Goal: Task Accomplishment & Management: Use online tool/utility

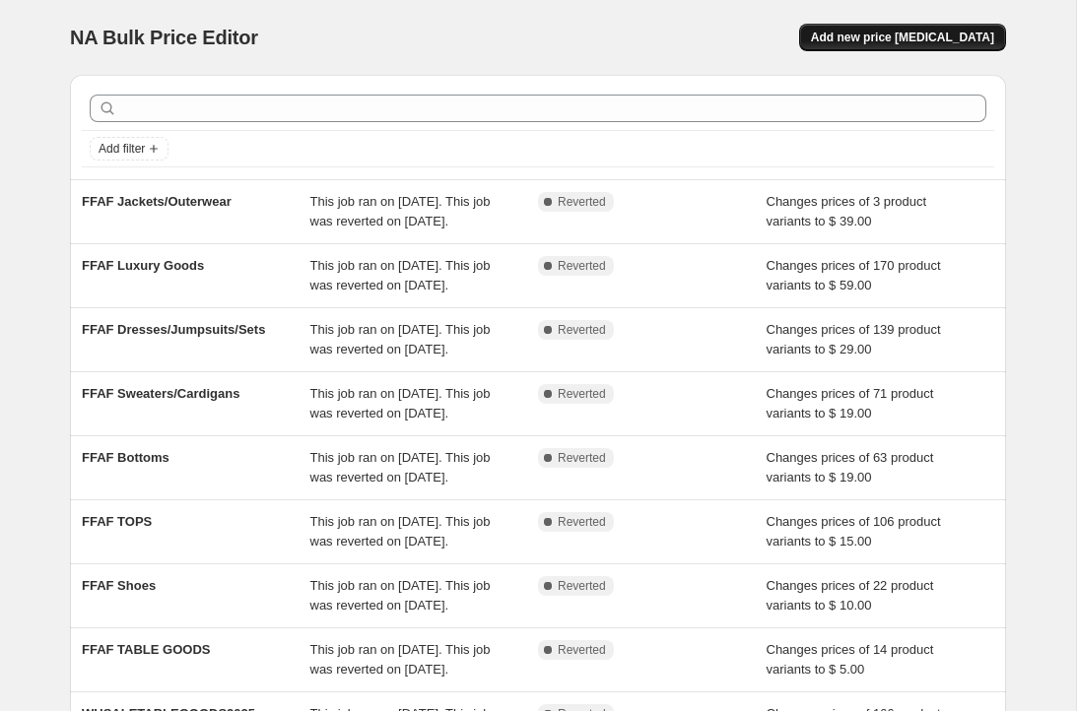
click at [853, 39] on span "Add new price [MEDICAL_DATA]" at bounding box center [902, 38] width 183 height 16
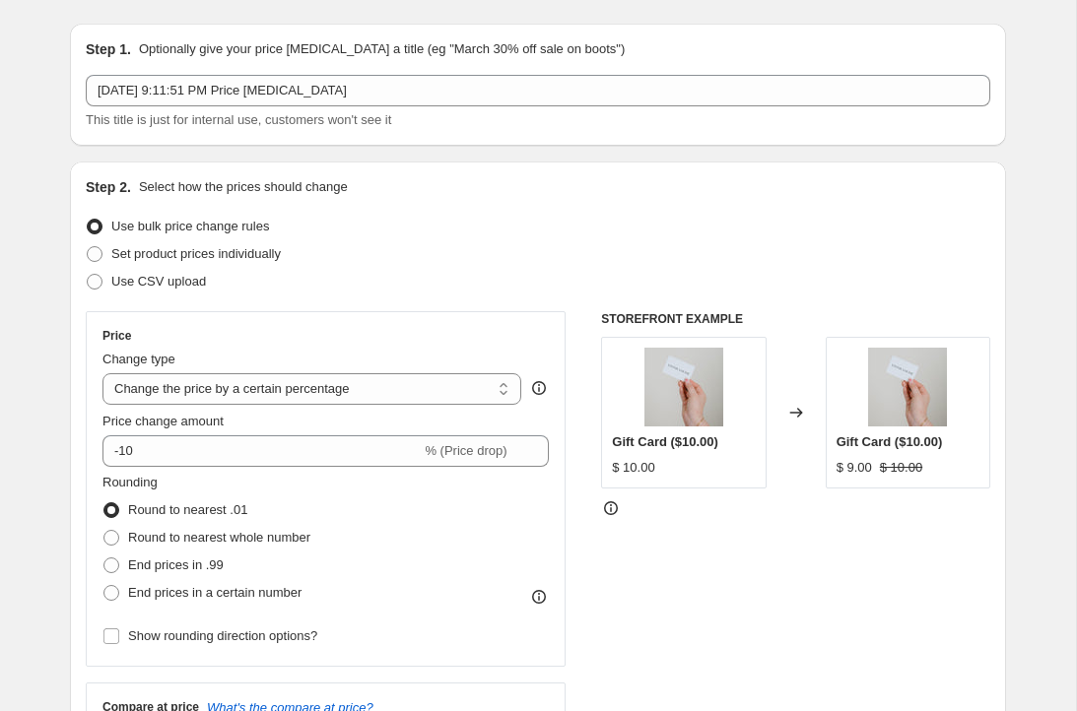
scroll to position [65, 0]
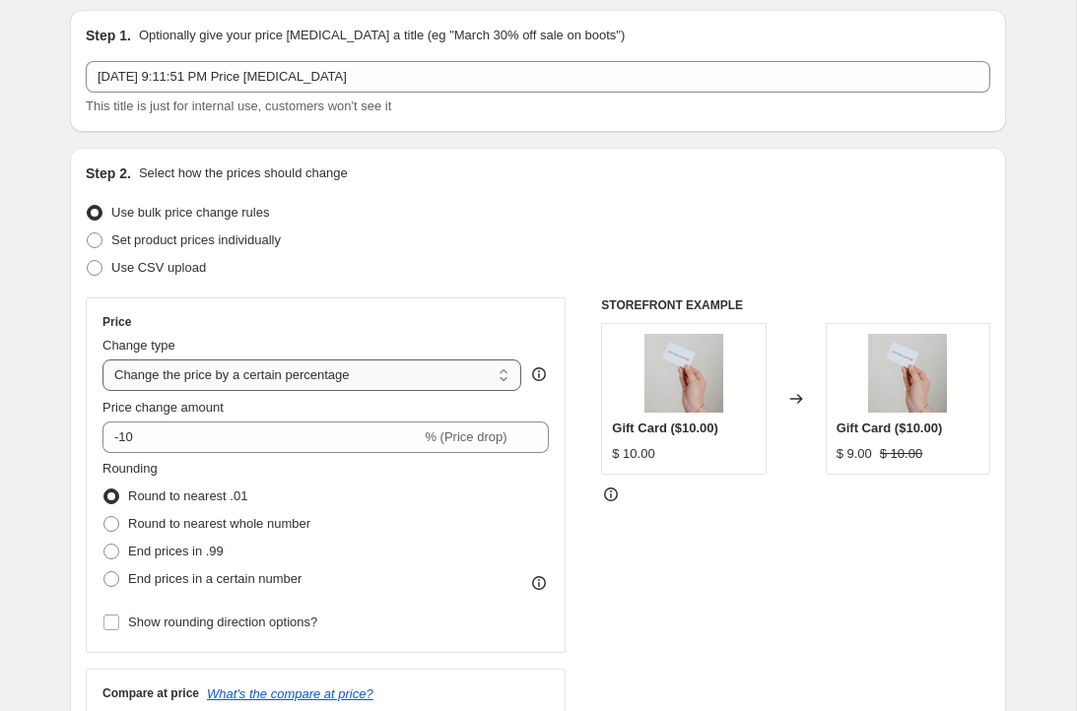
select select "to"
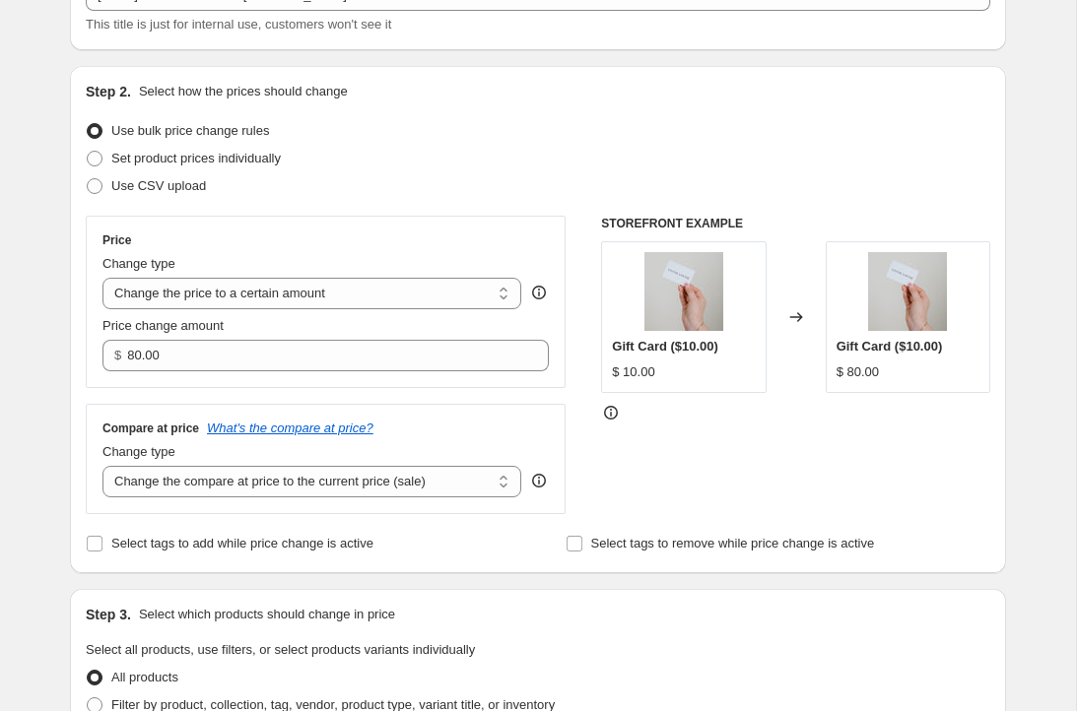
scroll to position [149, 0]
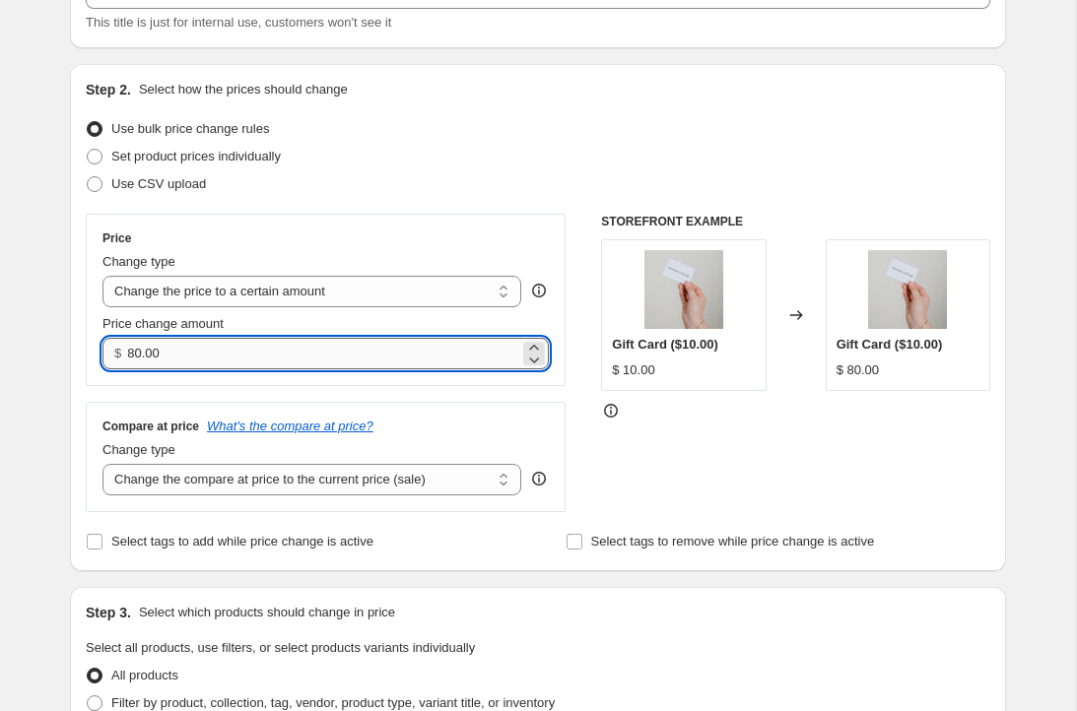
click at [172, 359] on input "80.00" at bounding box center [322, 354] width 391 height 32
type input "5.00"
click at [169, 388] on div "Price Change type Change the price to a certain amount Change the price by a ce…" at bounding box center [326, 363] width 480 height 299
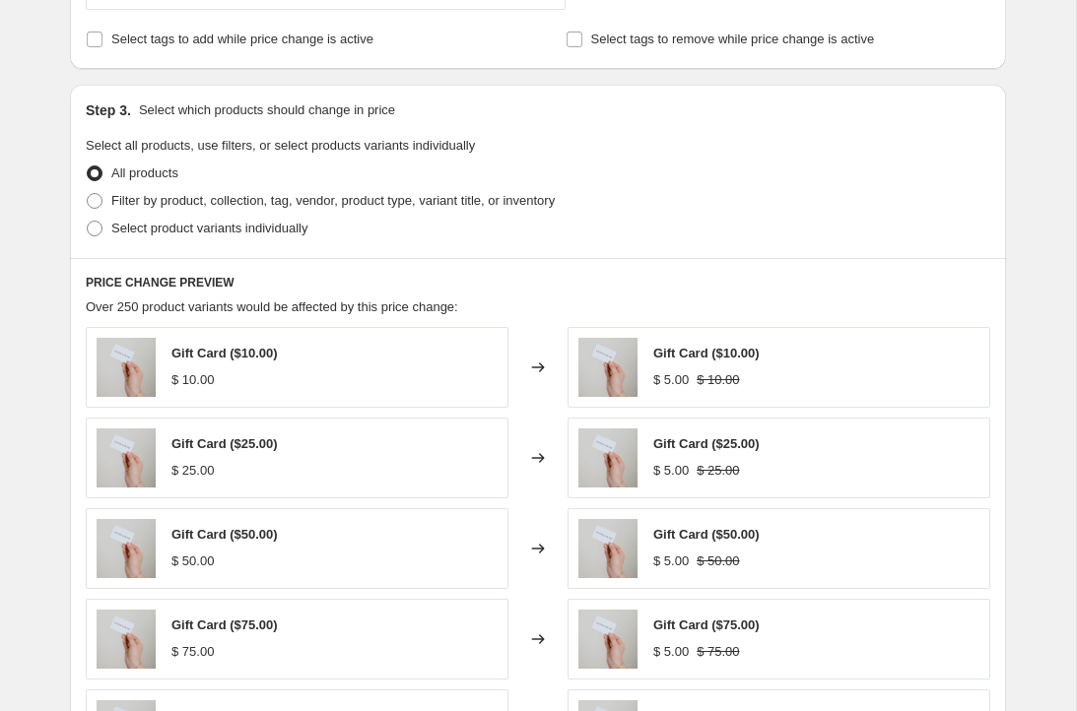
scroll to position [650, 0]
click at [174, 206] on span "Filter by product, collection, tag, vendor, product type, variant title, or inv…" at bounding box center [332, 201] width 443 height 15
click at [88, 195] on input "Filter by product, collection, tag, vendor, product type, variant title, or inv…" at bounding box center [87, 194] width 1 height 1
radio input "true"
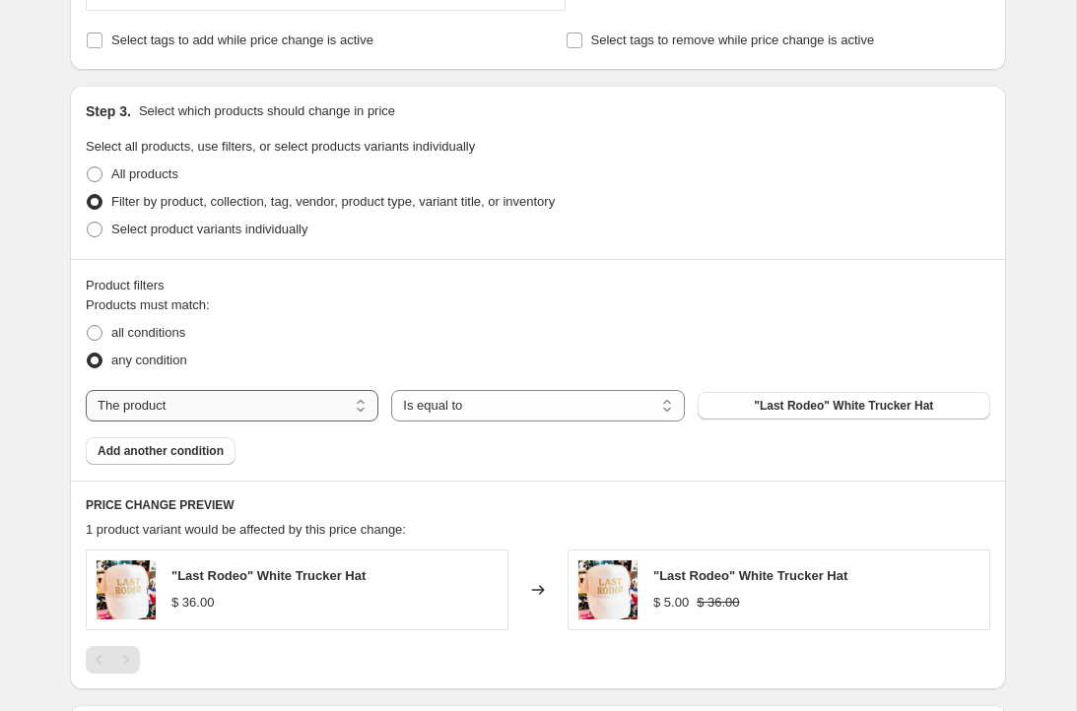
select select "collection"
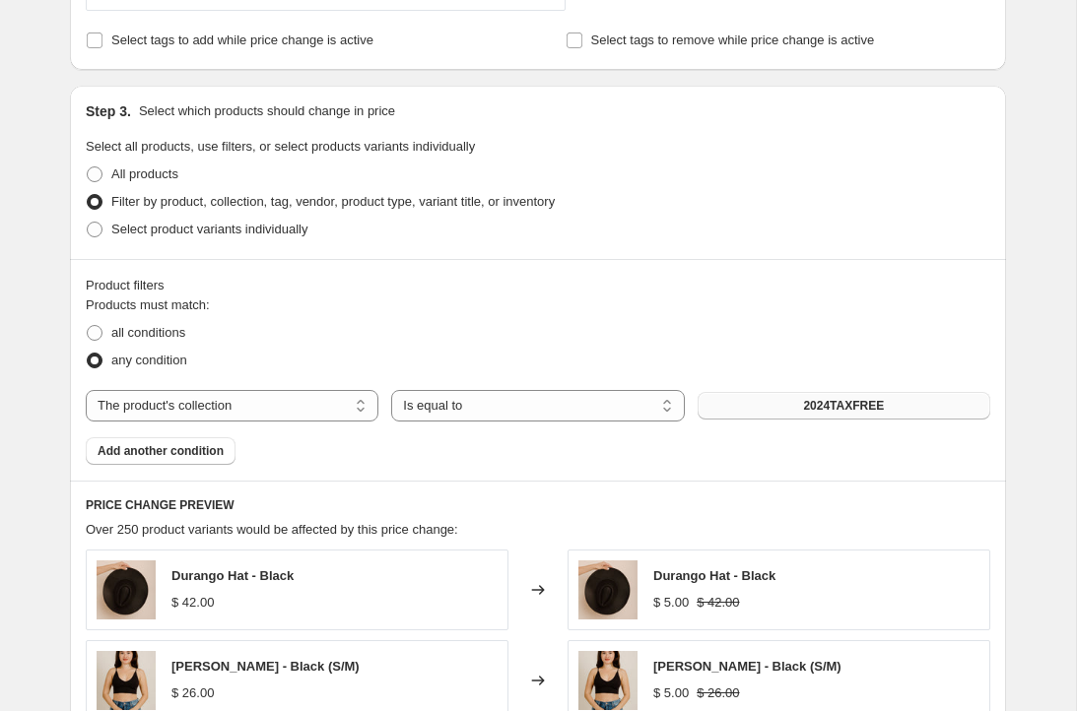
click at [726, 397] on button "2024TAXFREE" at bounding box center [844, 406] width 293 height 28
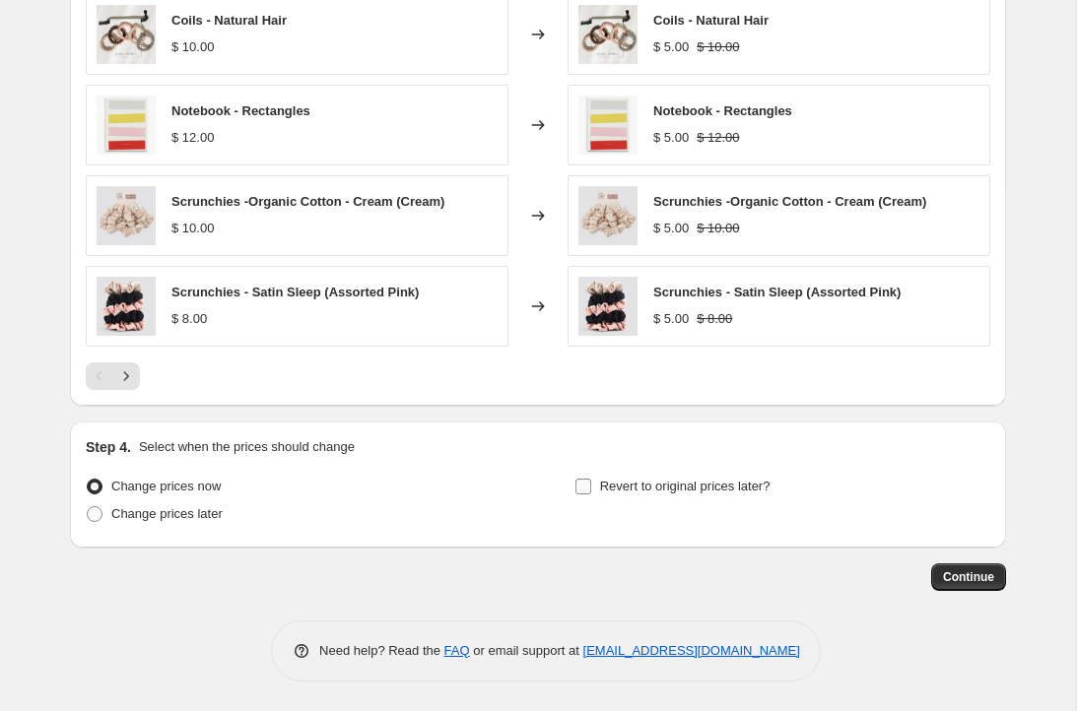
scroll to position [1297, 0]
click at [725, 488] on span "Revert to original prices later?" at bounding box center [685, 486] width 170 height 15
click at [591, 488] on input "Revert to original prices later?" at bounding box center [583, 487] width 16 height 16
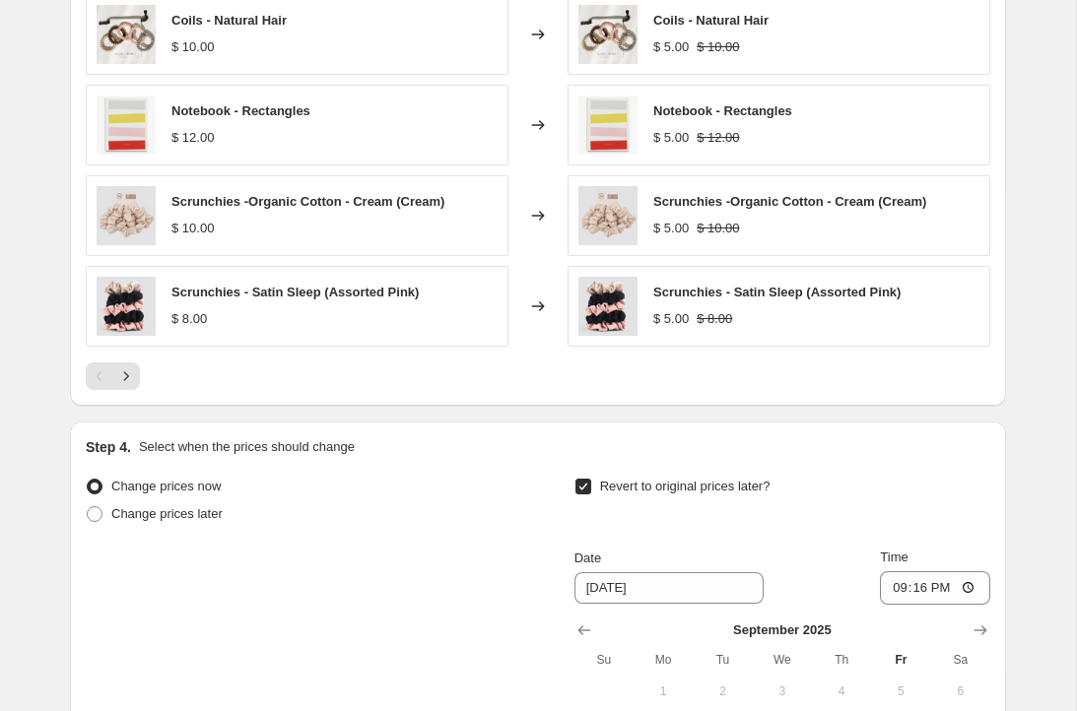
click at [725, 488] on span "Revert to original prices later?" at bounding box center [685, 486] width 170 height 15
click at [591, 488] on input "Revert to original prices later?" at bounding box center [583, 487] width 16 height 16
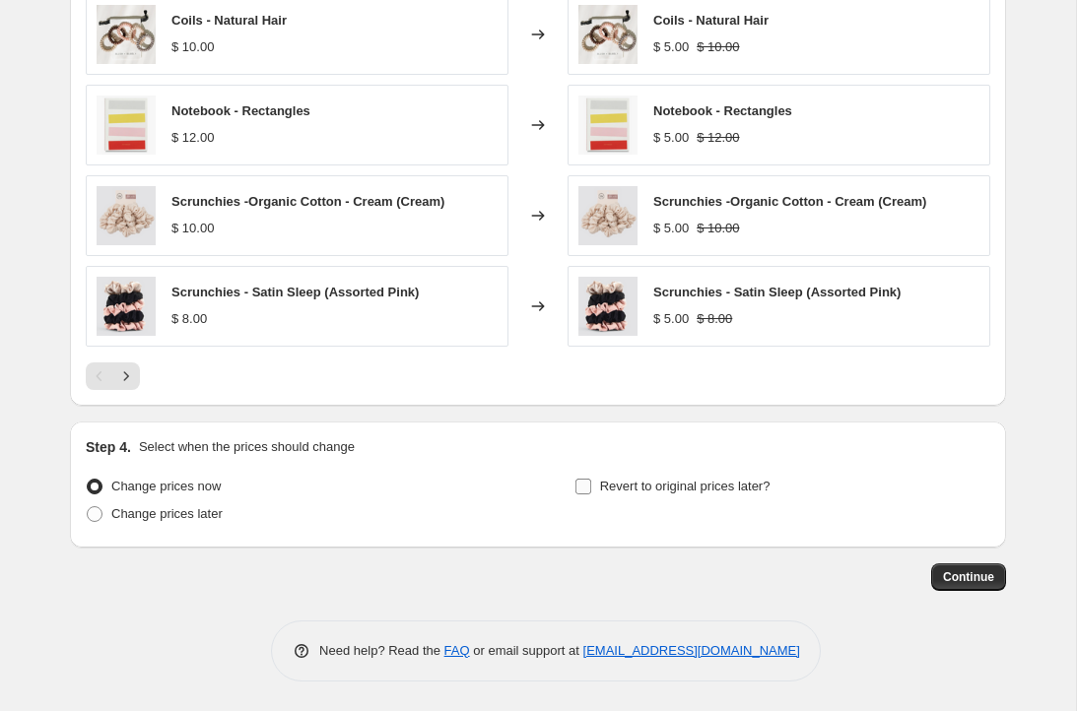
click at [753, 484] on span "Revert to original prices later?" at bounding box center [685, 486] width 170 height 15
click at [591, 484] on input "Revert to original prices later?" at bounding box center [583, 487] width 16 height 16
checkbox input "true"
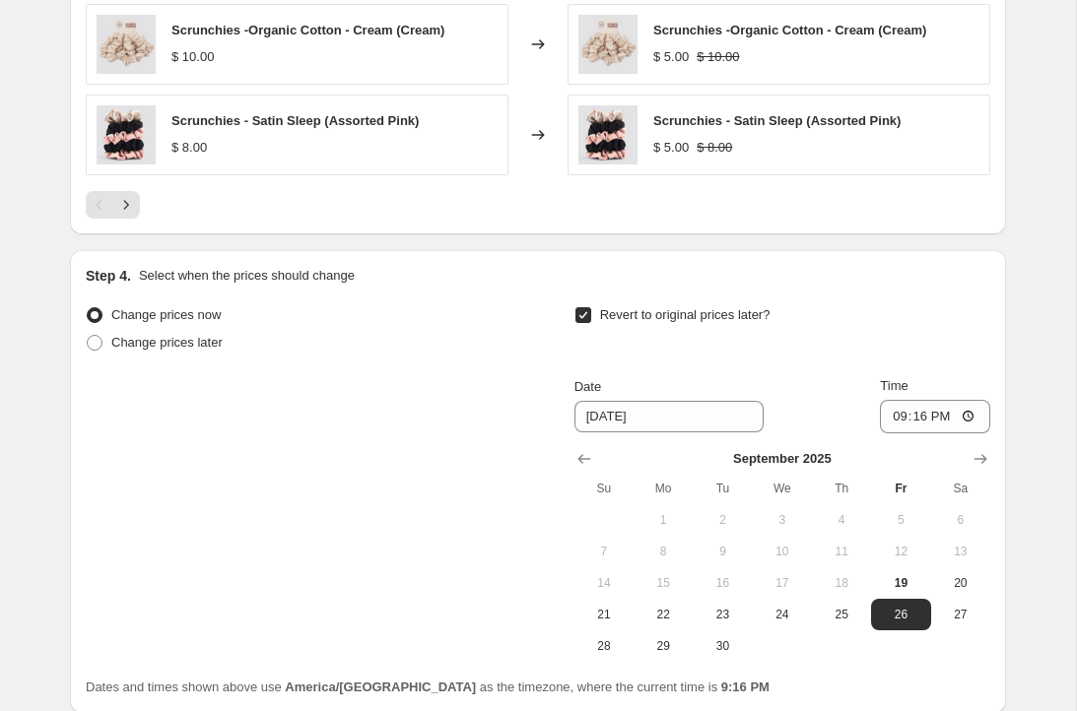
scroll to position [1474, 0]
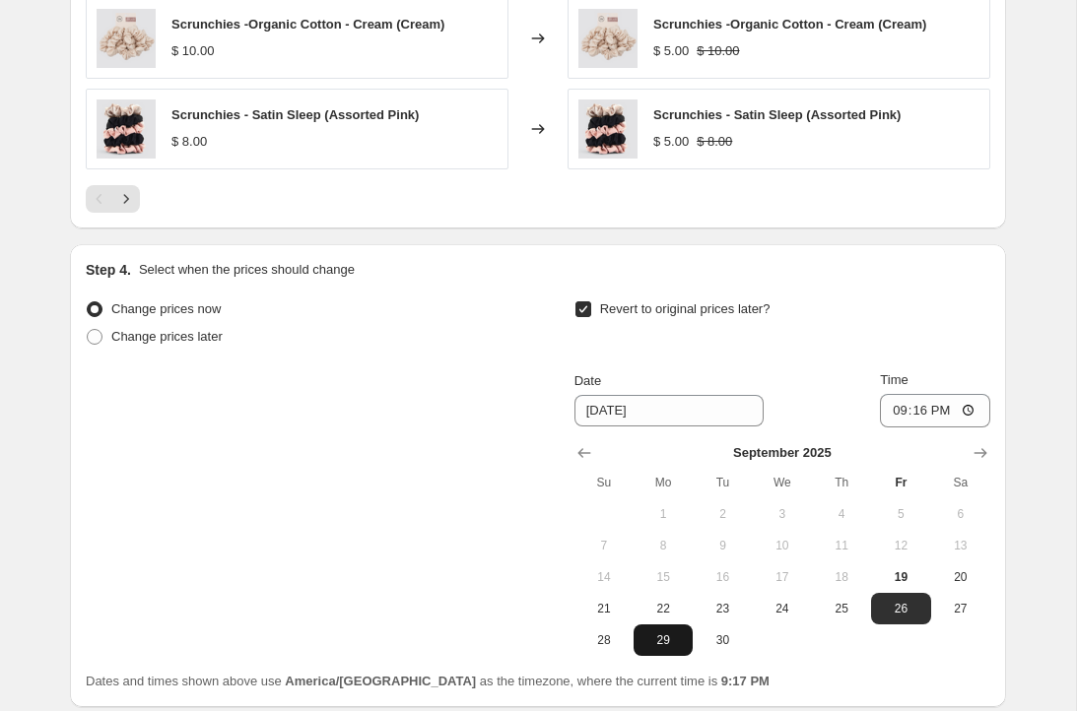
click at [674, 641] on span "29" at bounding box center [662, 641] width 43 height 16
type input "[DATE]"
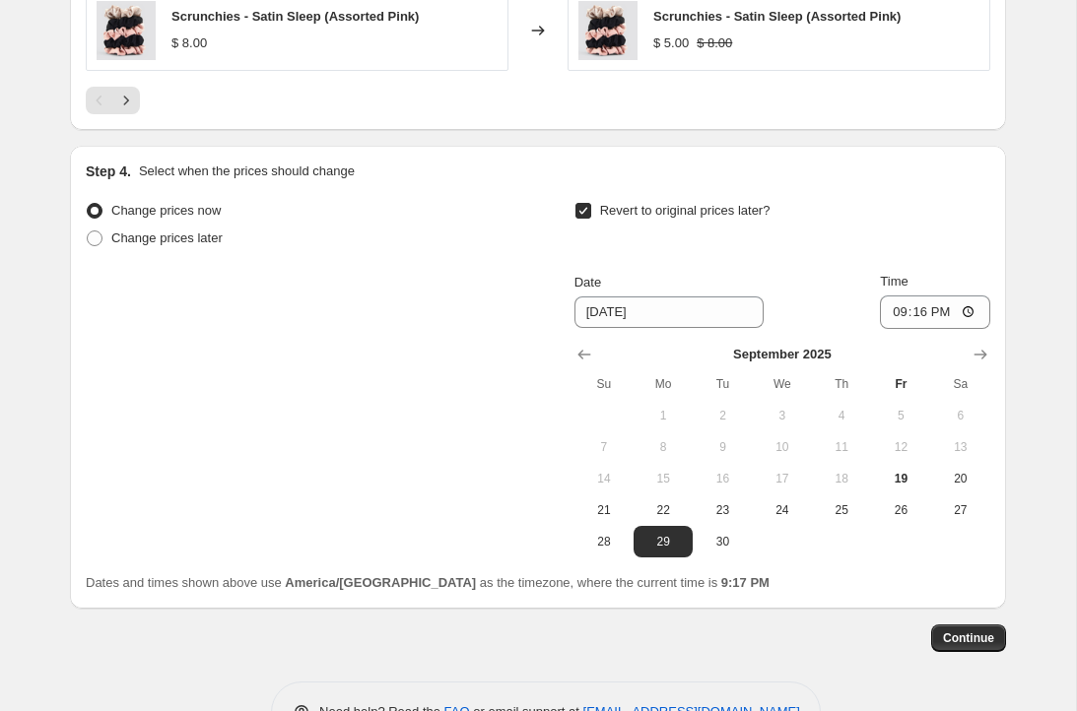
scroll to position [1566, 0]
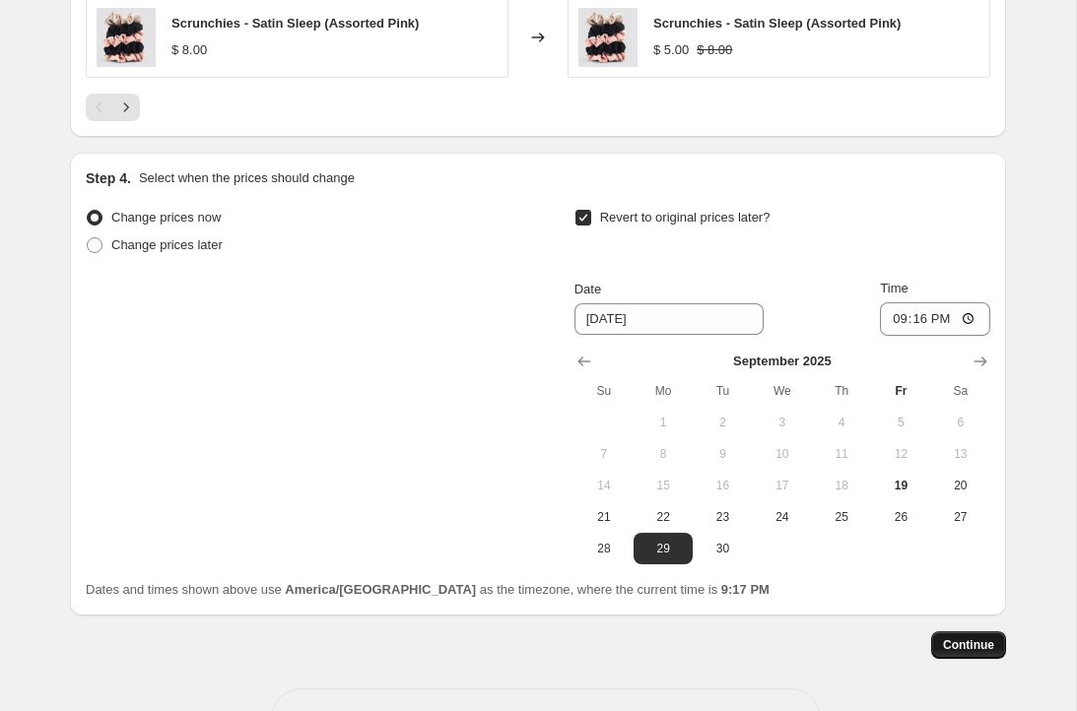
click at [978, 645] on span "Continue" at bounding box center [968, 646] width 51 height 16
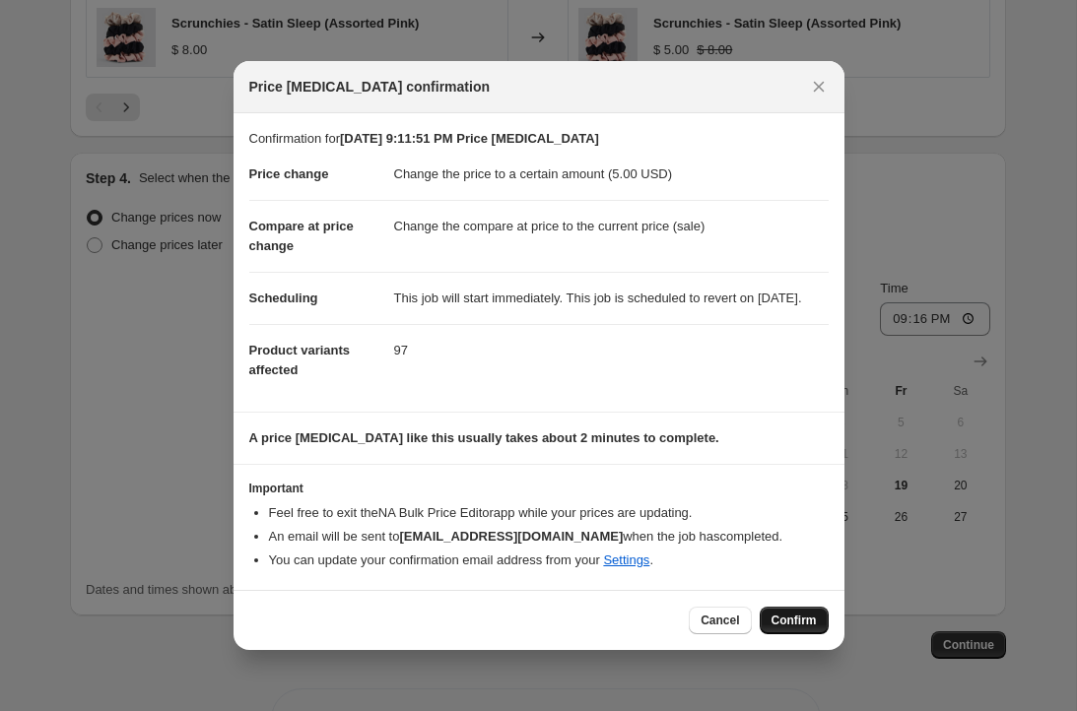
click at [795, 629] on span "Confirm" at bounding box center [794, 621] width 45 height 16
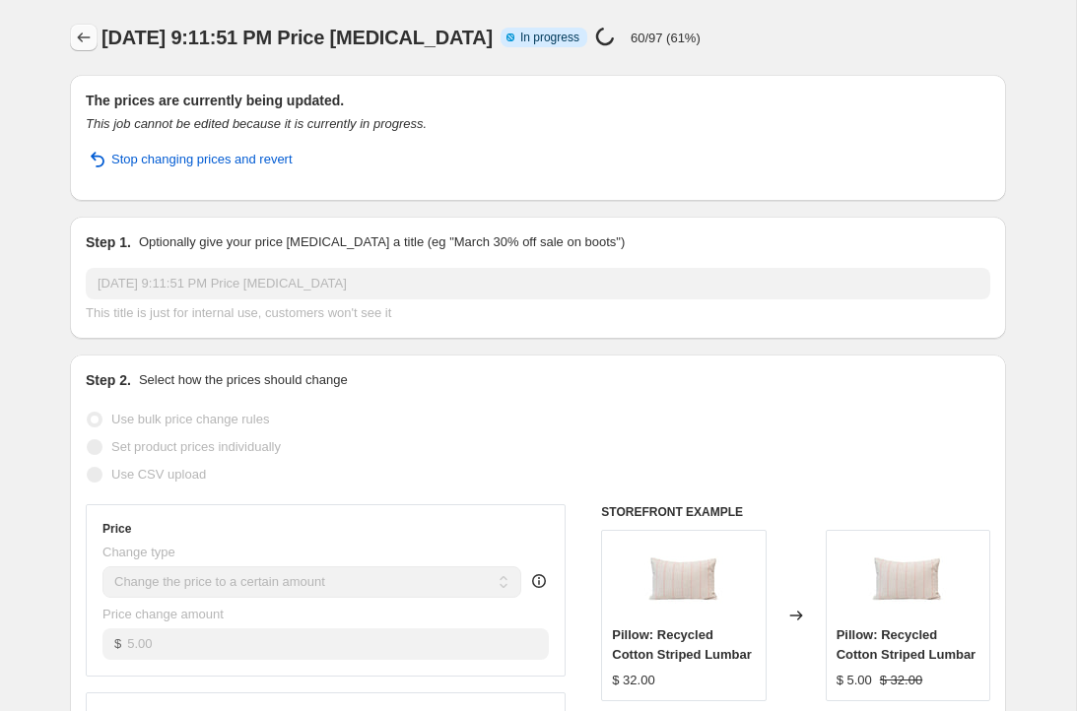
click at [87, 35] on icon "Price change jobs" at bounding box center [84, 38] width 20 height 20
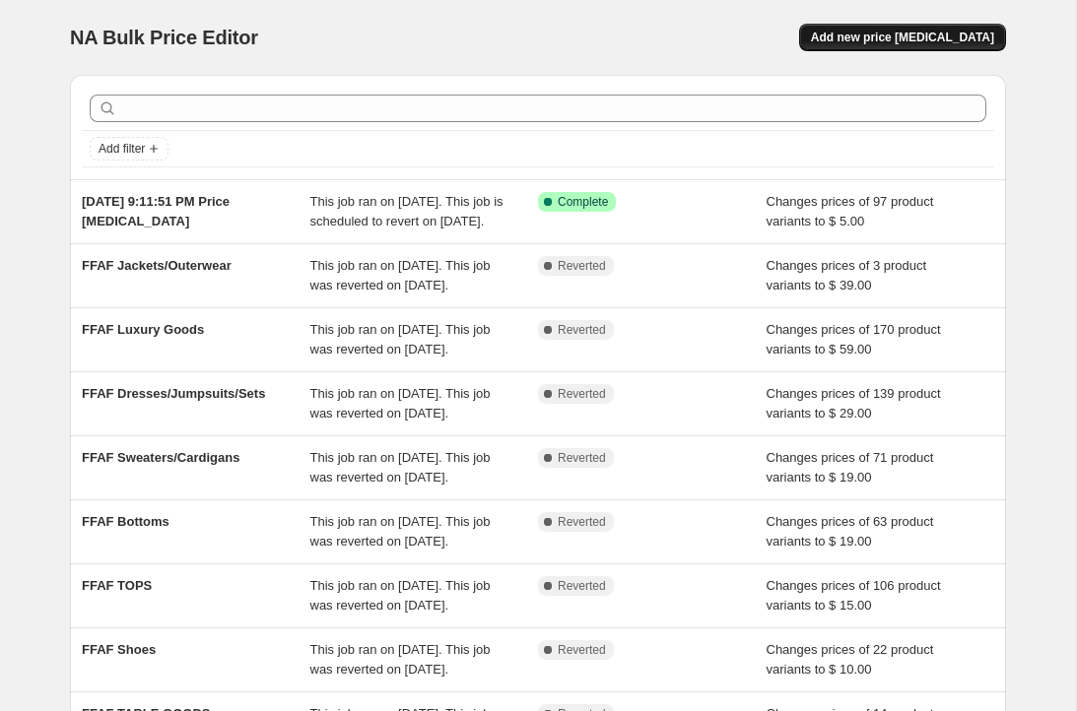
click at [883, 26] on button "Add new price [MEDICAL_DATA]" at bounding box center [902, 38] width 207 height 28
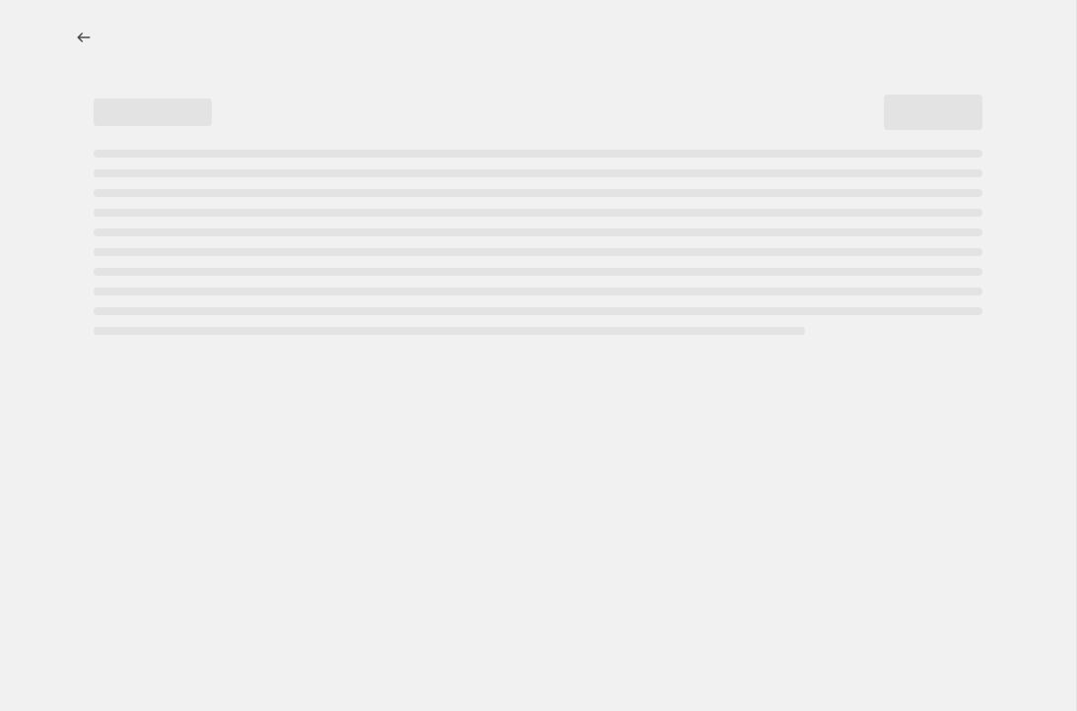
select select "percentage"
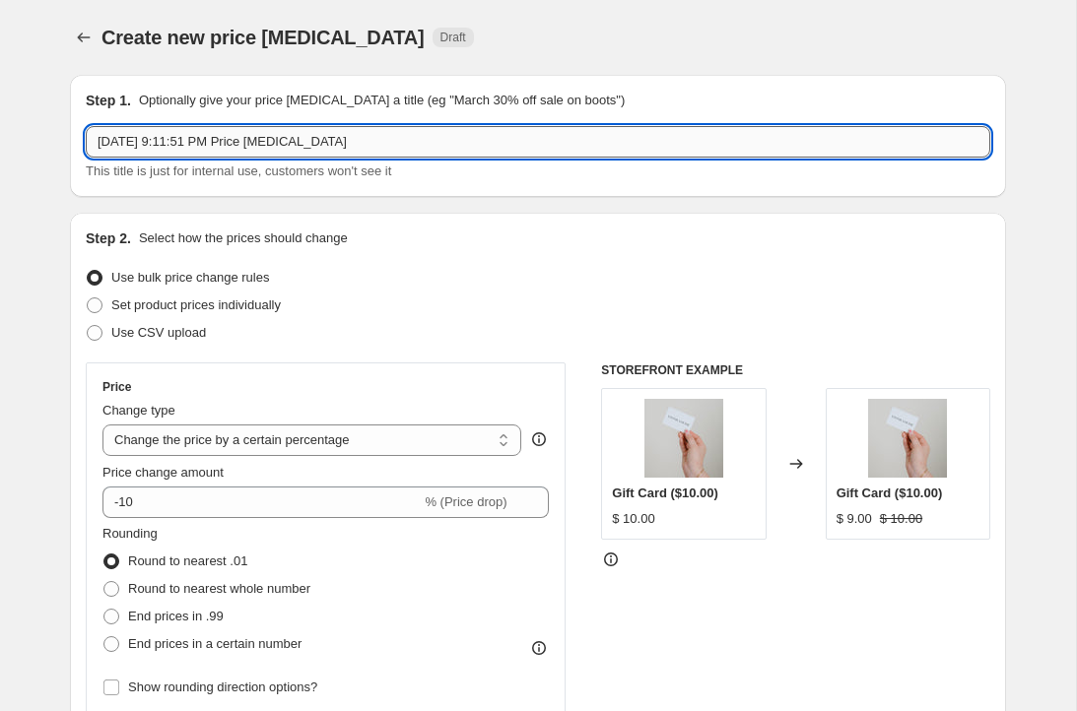
click at [194, 140] on input "[DATE] 9:11:51 PM Price [MEDICAL_DATA]" at bounding box center [538, 142] width 905 height 32
type input "WH SALE SHOES"
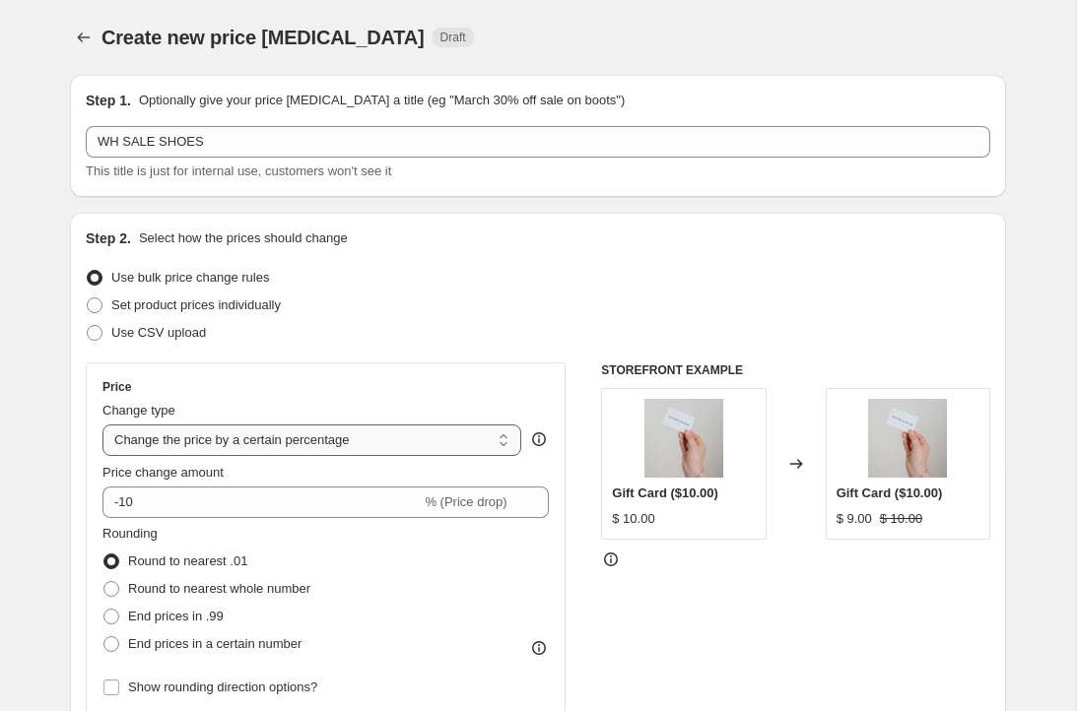
select select "to"
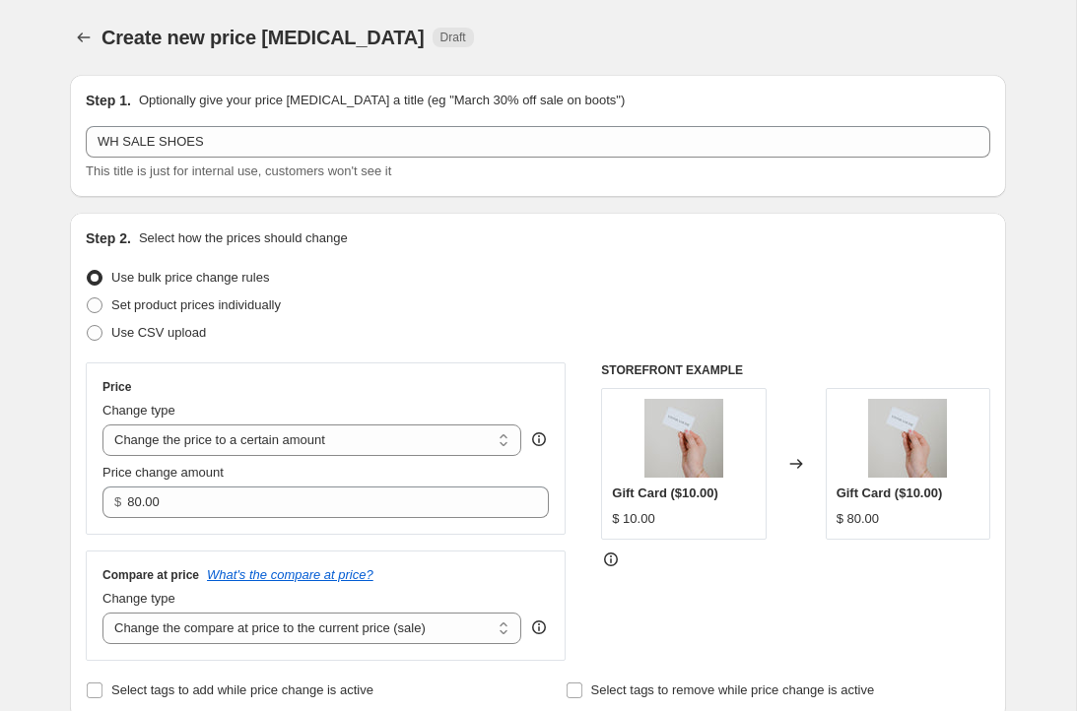
scroll to position [73, 0]
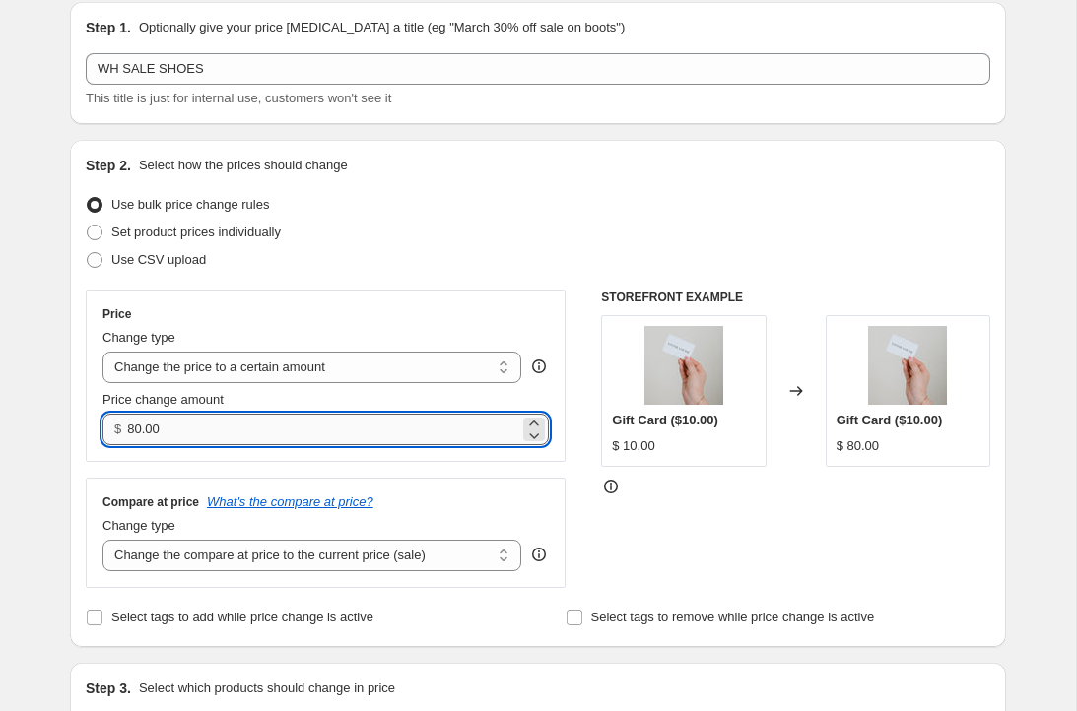
click at [176, 427] on input "80.00" at bounding box center [322, 430] width 391 height 32
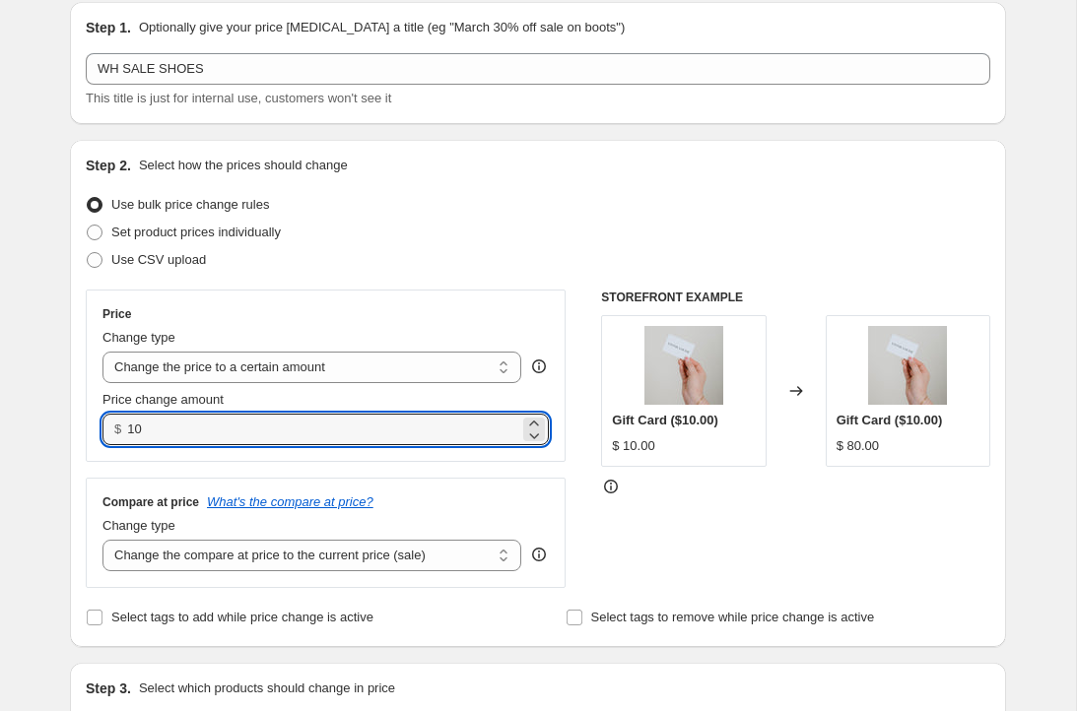
type input "10.00"
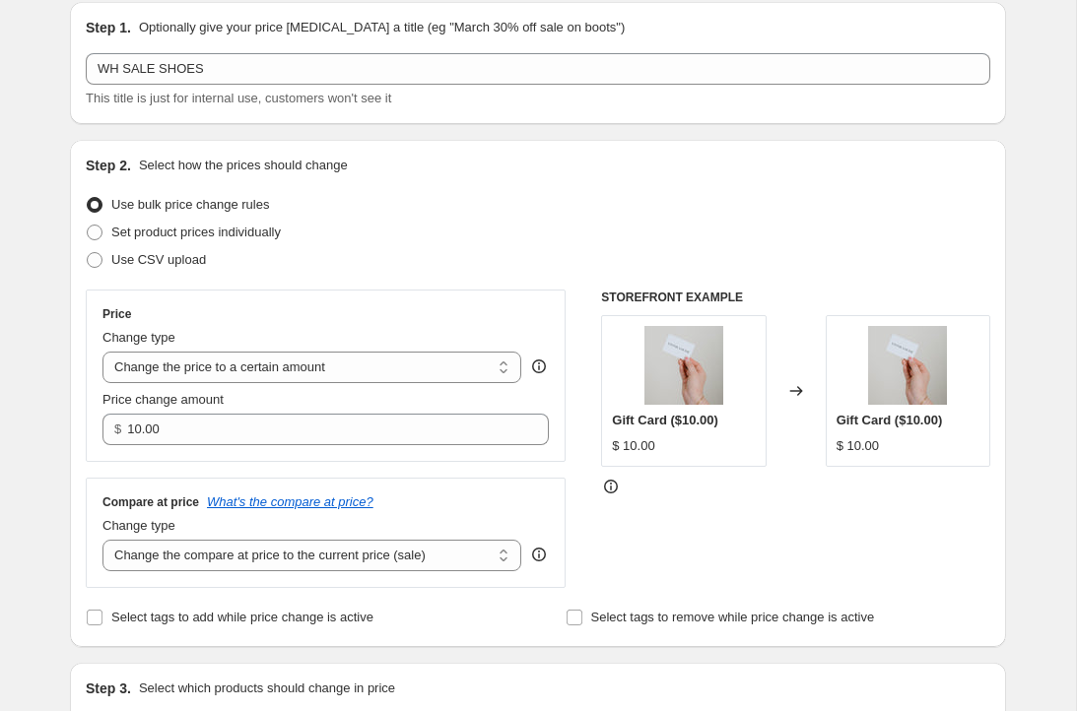
click at [430, 302] on div "Price Change type Change the price to a certain amount Change the price by a ce…" at bounding box center [326, 376] width 480 height 172
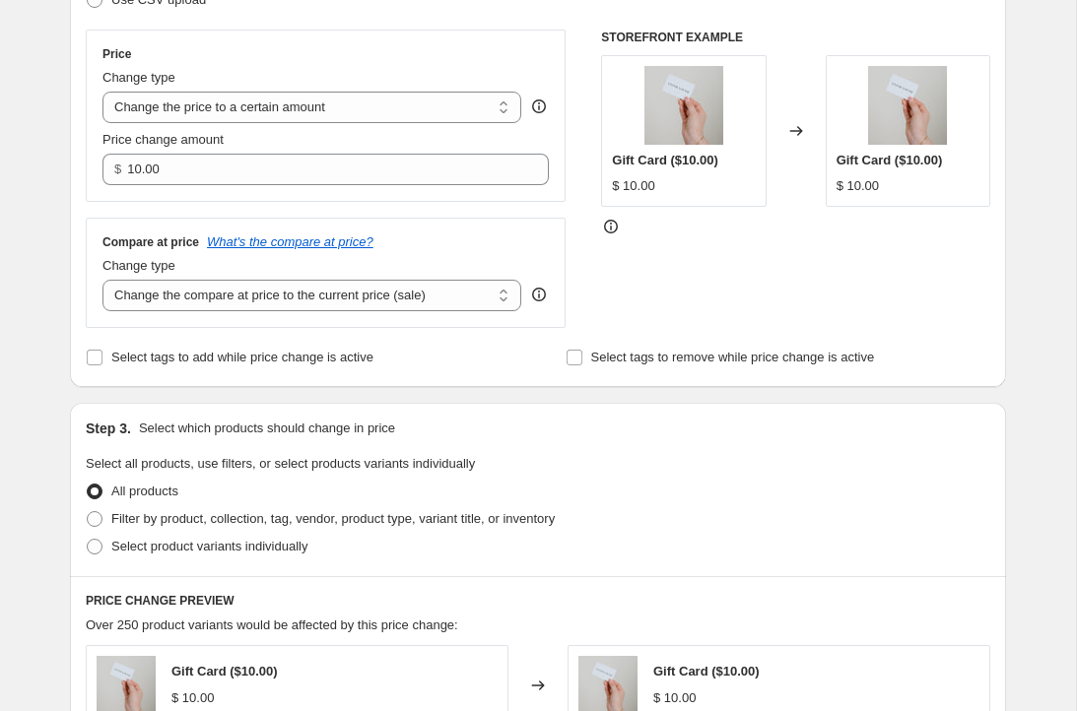
scroll to position [338, 0]
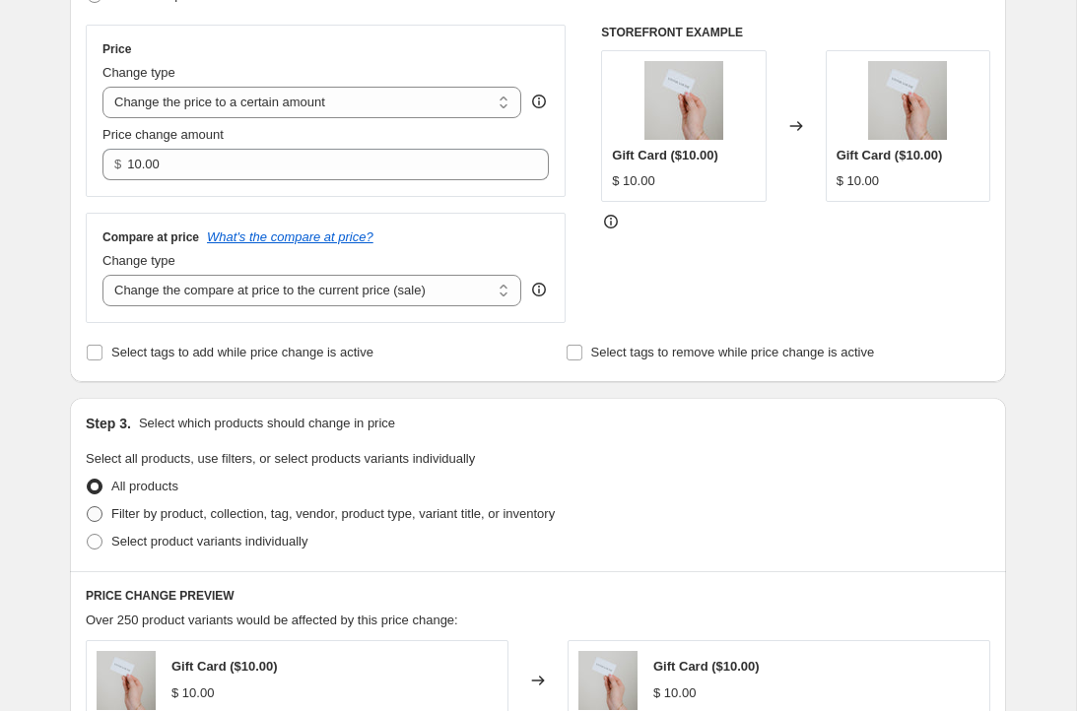
click at [276, 508] on span "Filter by product, collection, tag, vendor, product type, variant title, or inv…" at bounding box center [332, 513] width 443 height 15
click at [88, 507] on input "Filter by product, collection, tag, vendor, product type, variant title, or inv…" at bounding box center [87, 506] width 1 height 1
radio input "true"
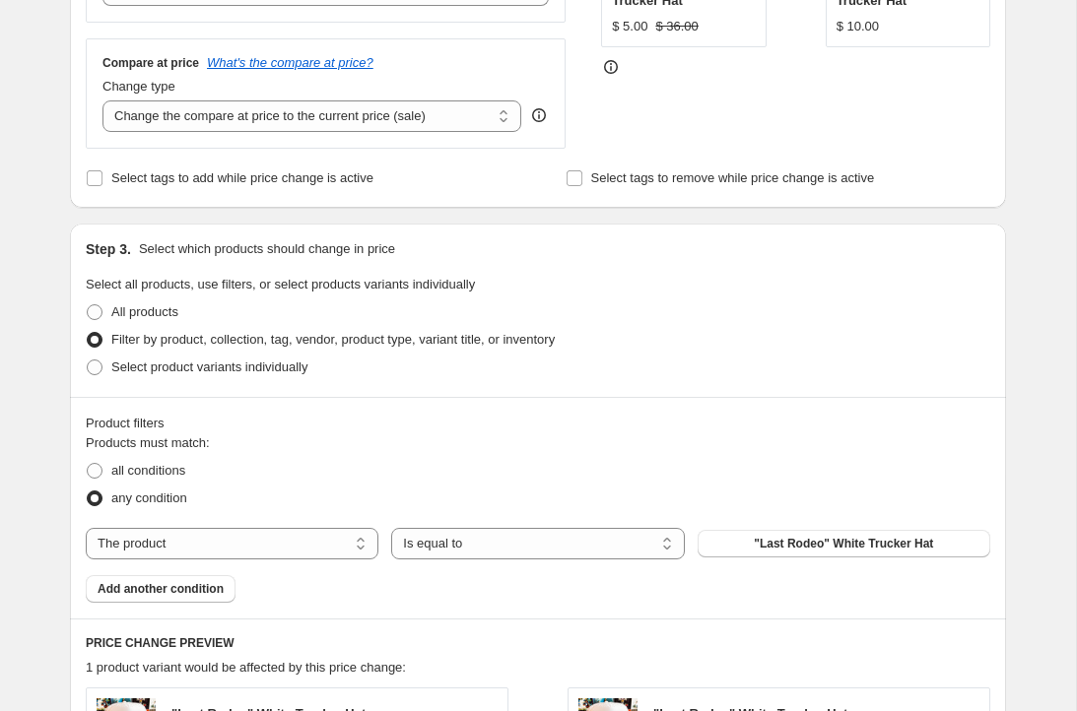
scroll to position [567, 0]
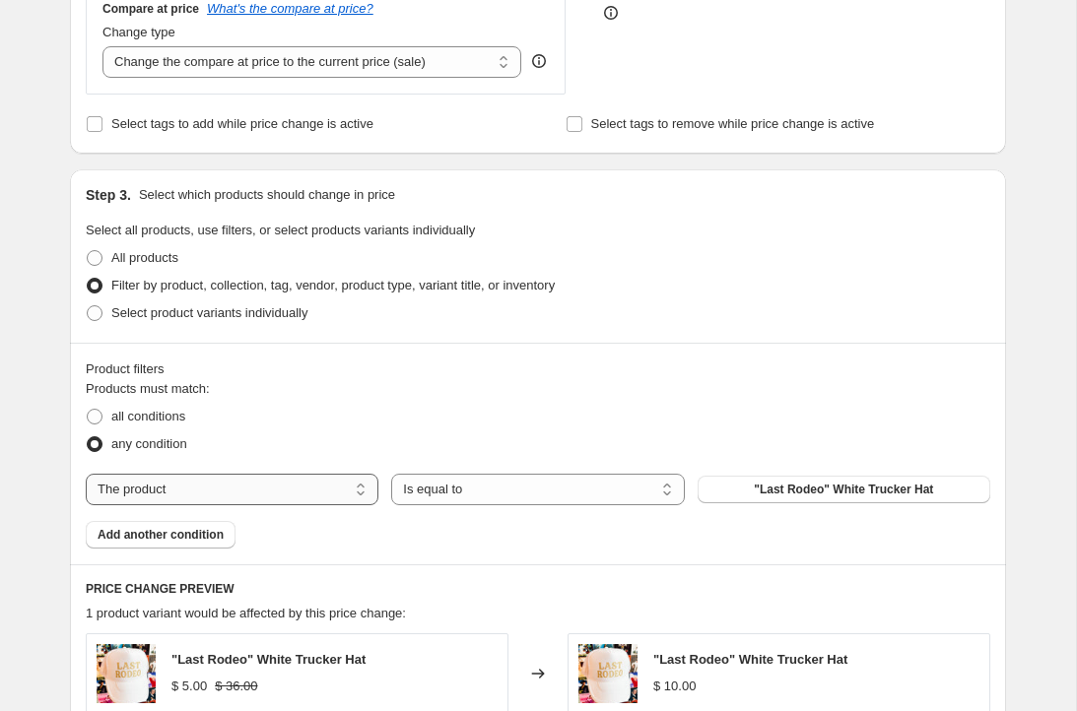
select select "collection"
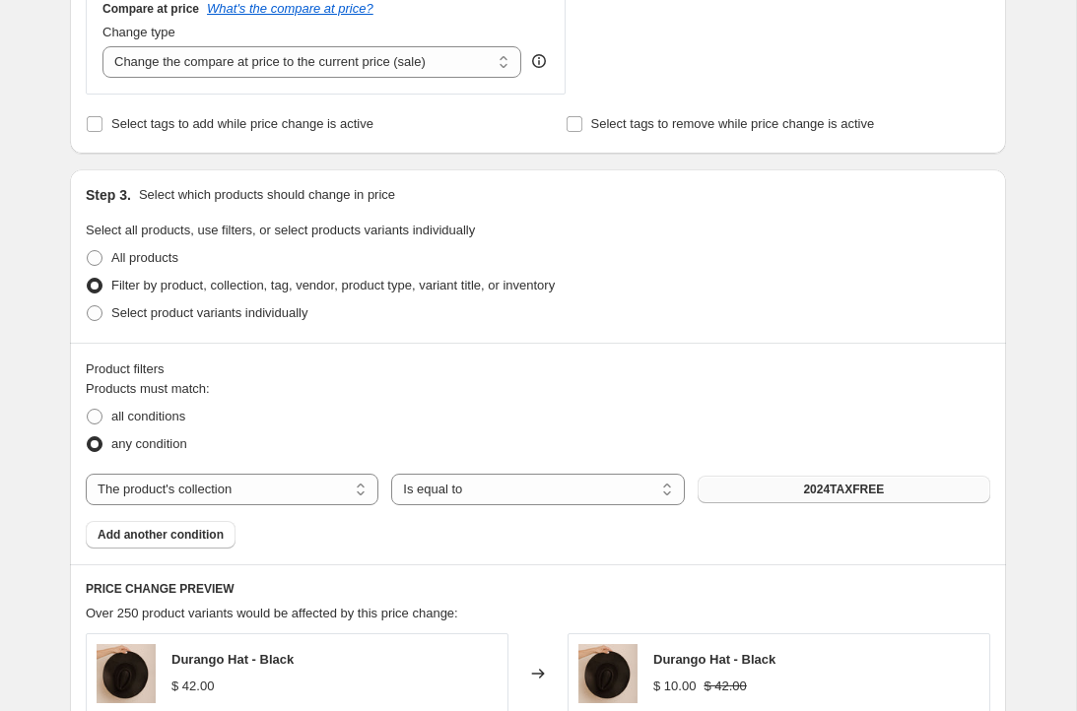
click at [739, 483] on button "2024TAXFREE" at bounding box center [844, 490] width 293 height 28
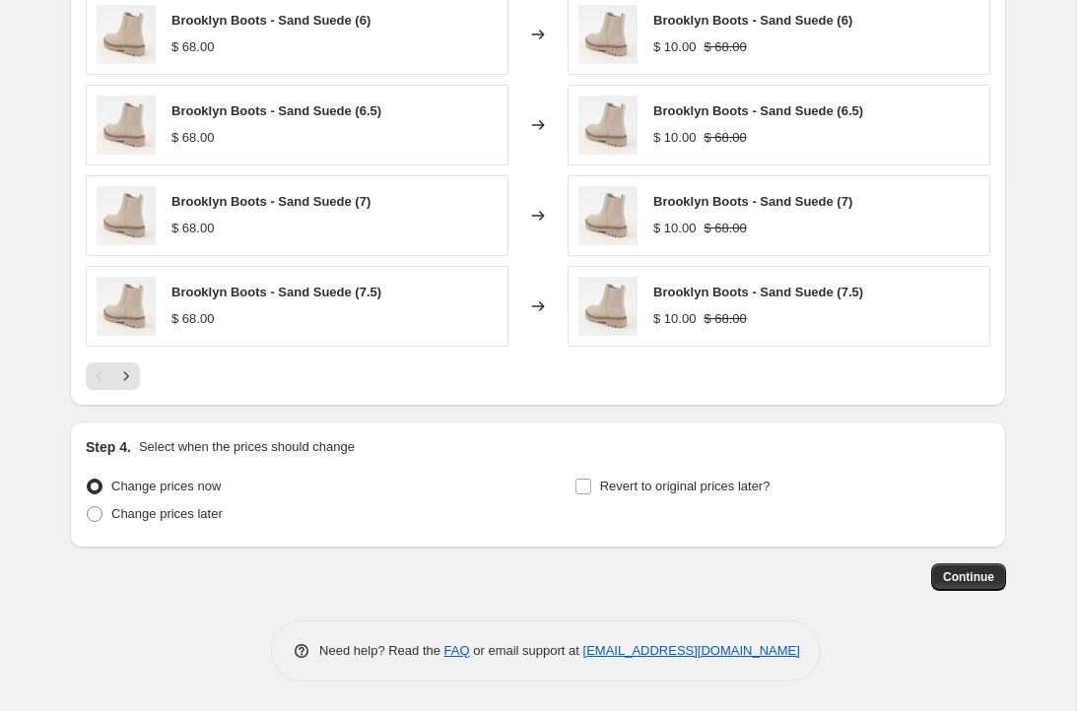
scroll to position [1282, 0]
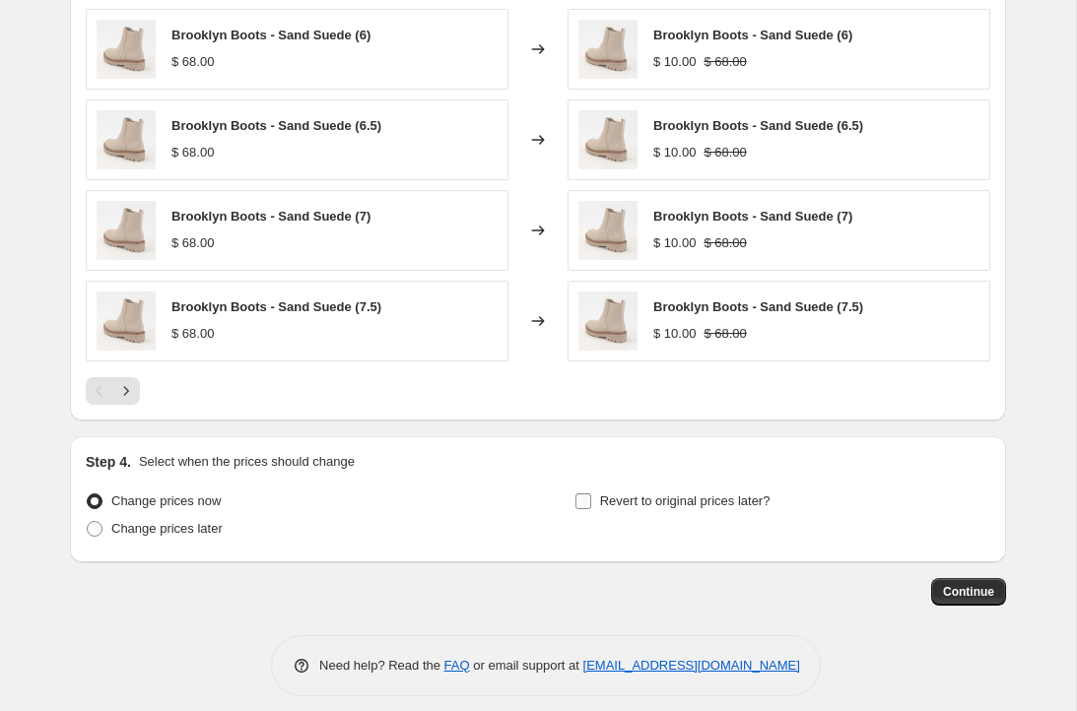
click at [678, 505] on span "Revert to original prices later?" at bounding box center [685, 501] width 170 height 15
click at [591, 505] on input "Revert to original prices later?" at bounding box center [583, 502] width 16 height 16
checkbox input "true"
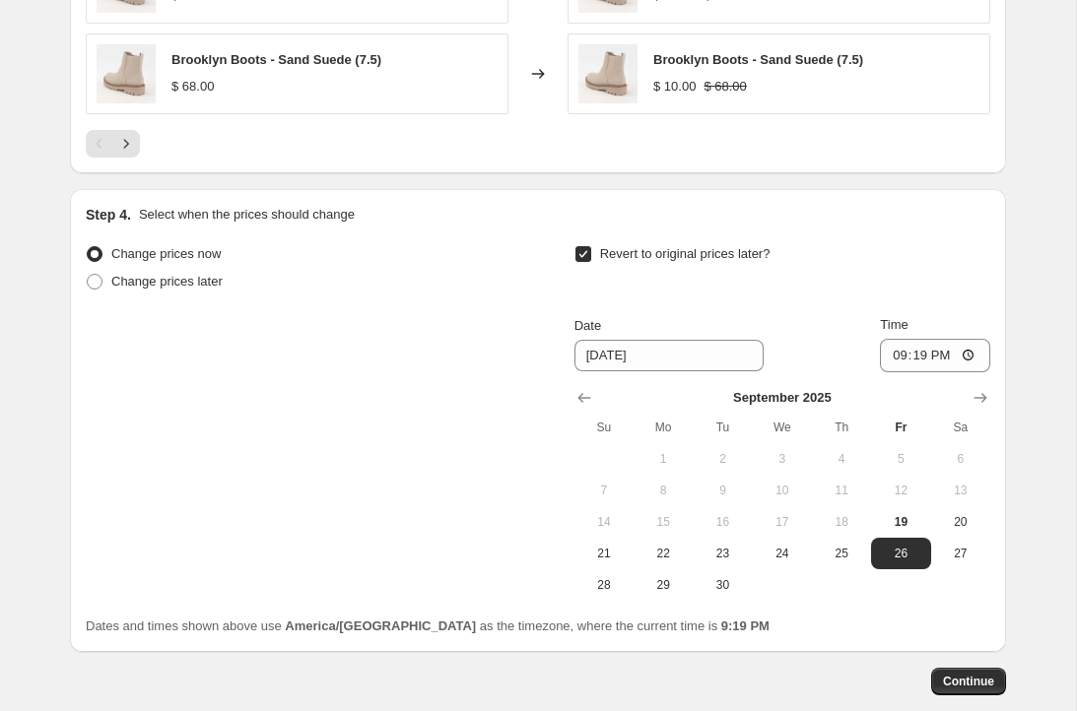
scroll to position [1560, 0]
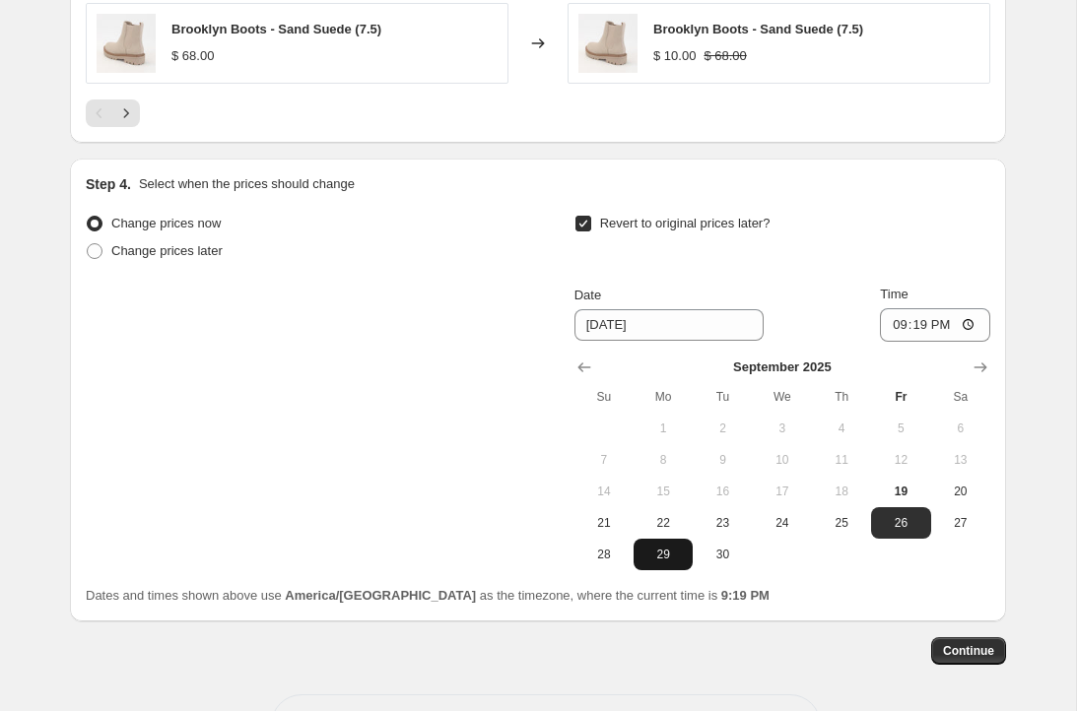
click at [678, 551] on span "29" at bounding box center [662, 555] width 43 height 16
type input "[DATE]"
click at [944, 653] on span "Continue" at bounding box center [968, 651] width 51 height 16
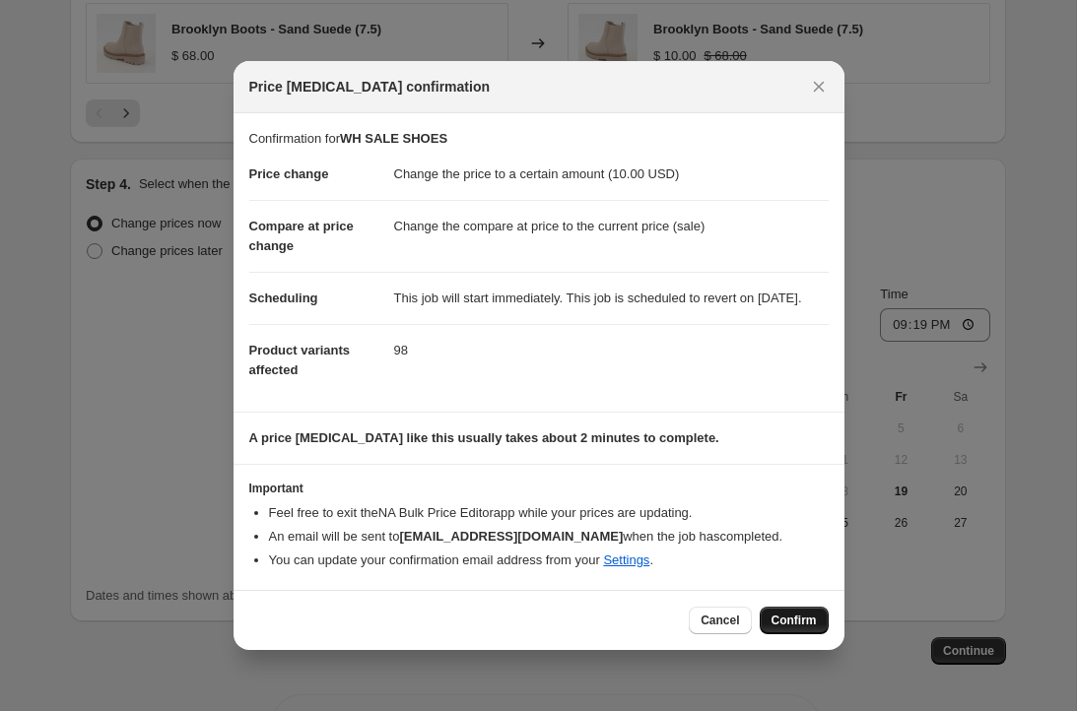
click at [786, 627] on span "Confirm" at bounding box center [794, 621] width 45 height 16
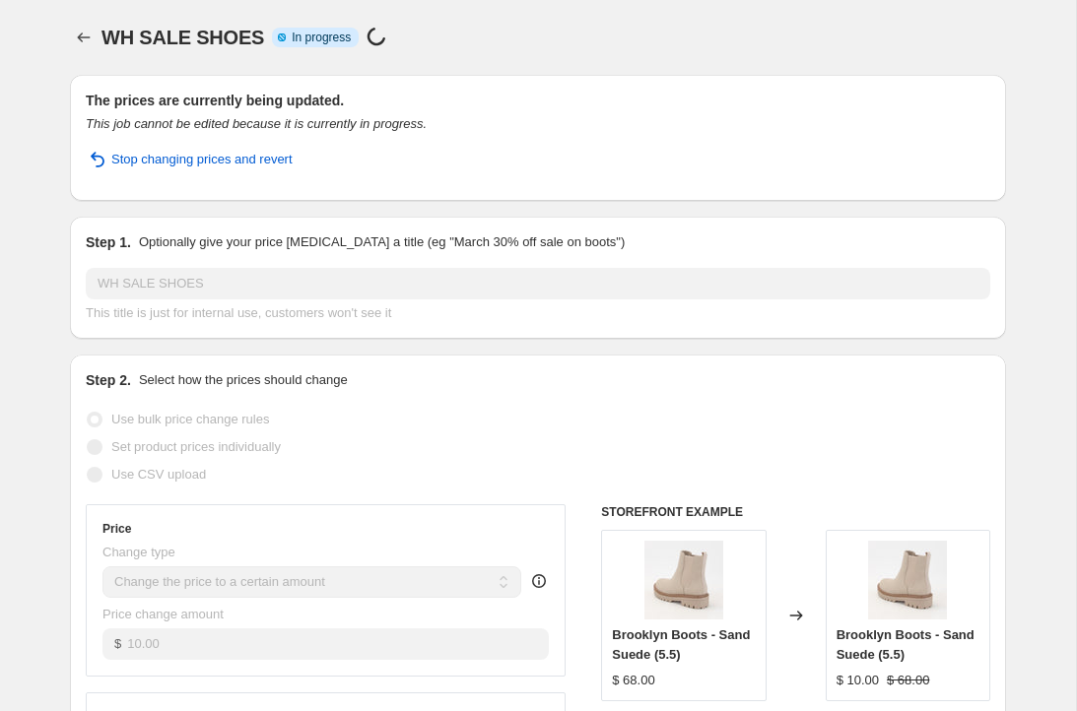
select select "collection"
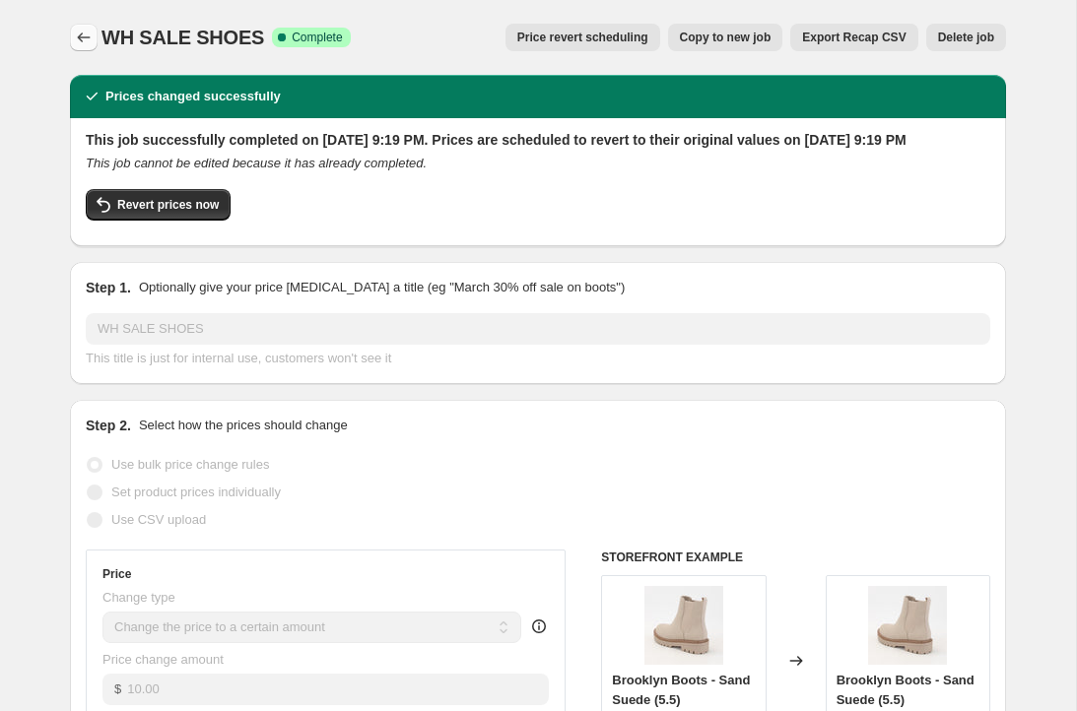
click at [76, 35] on icon "Price change jobs" at bounding box center [84, 38] width 20 height 20
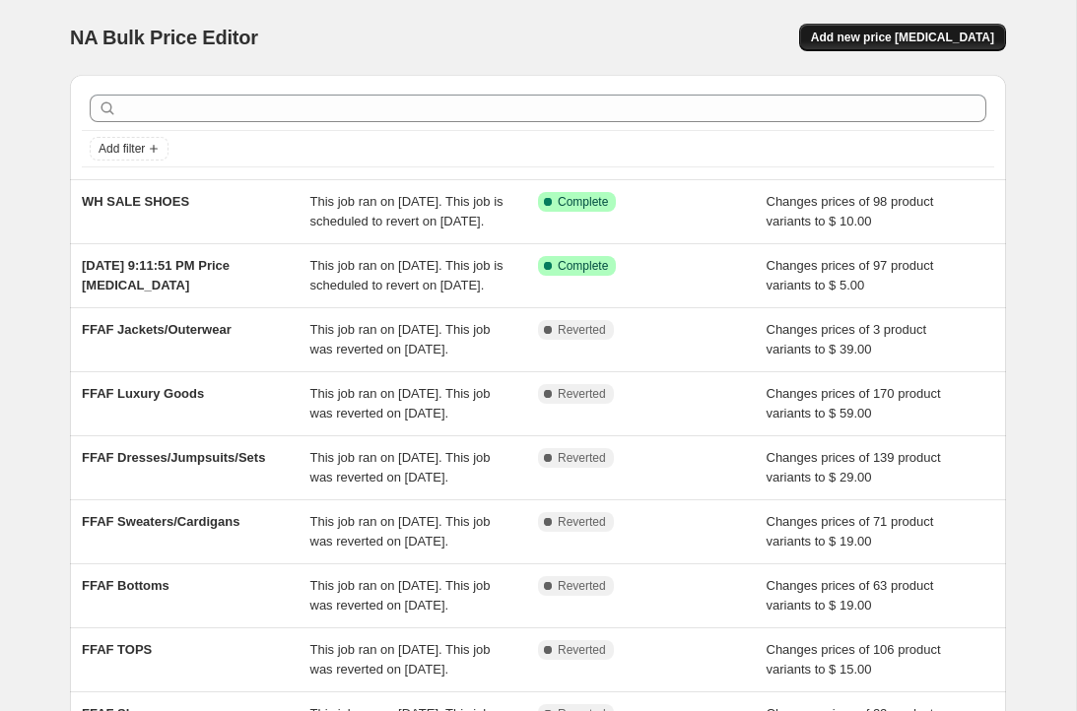
click at [841, 36] on button "Add new price [MEDICAL_DATA]" at bounding box center [902, 38] width 207 height 28
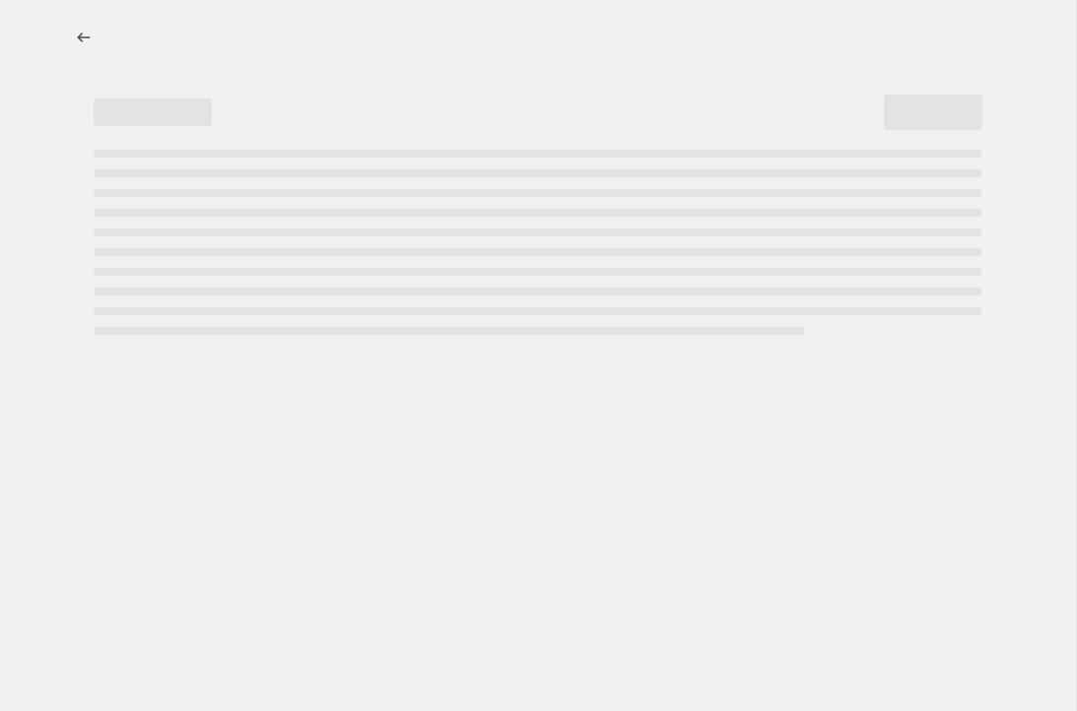
select select "percentage"
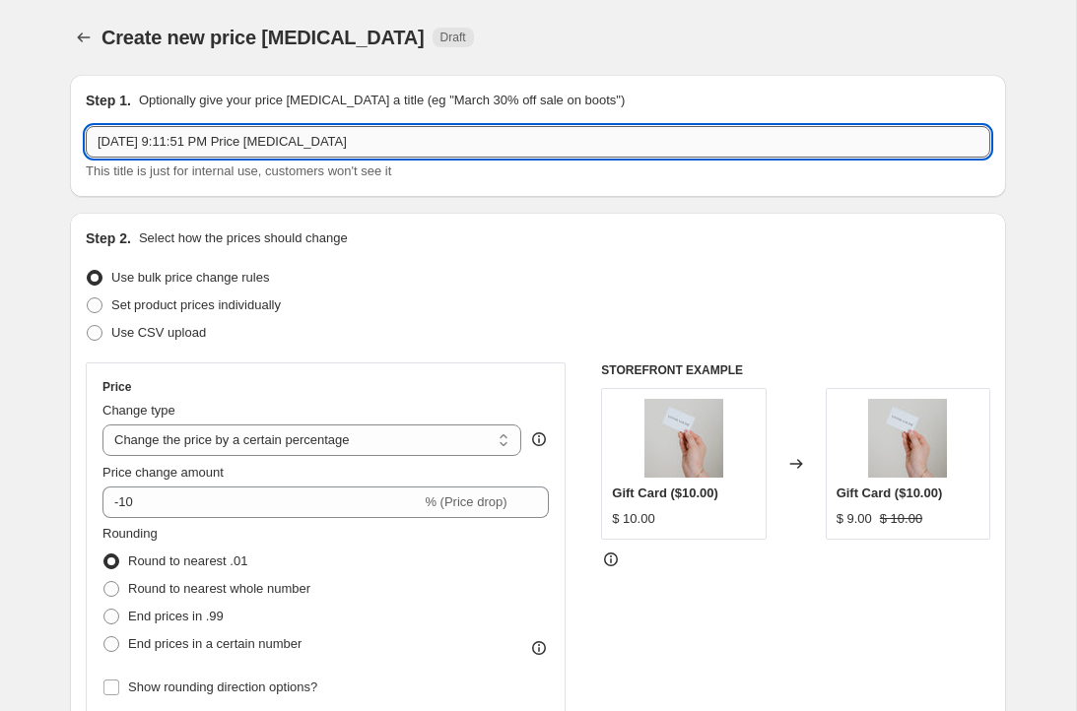
click at [215, 144] on input "[DATE] 9:11:51 PM Price [MEDICAL_DATA]" at bounding box center [538, 142] width 905 height 32
type input "H"
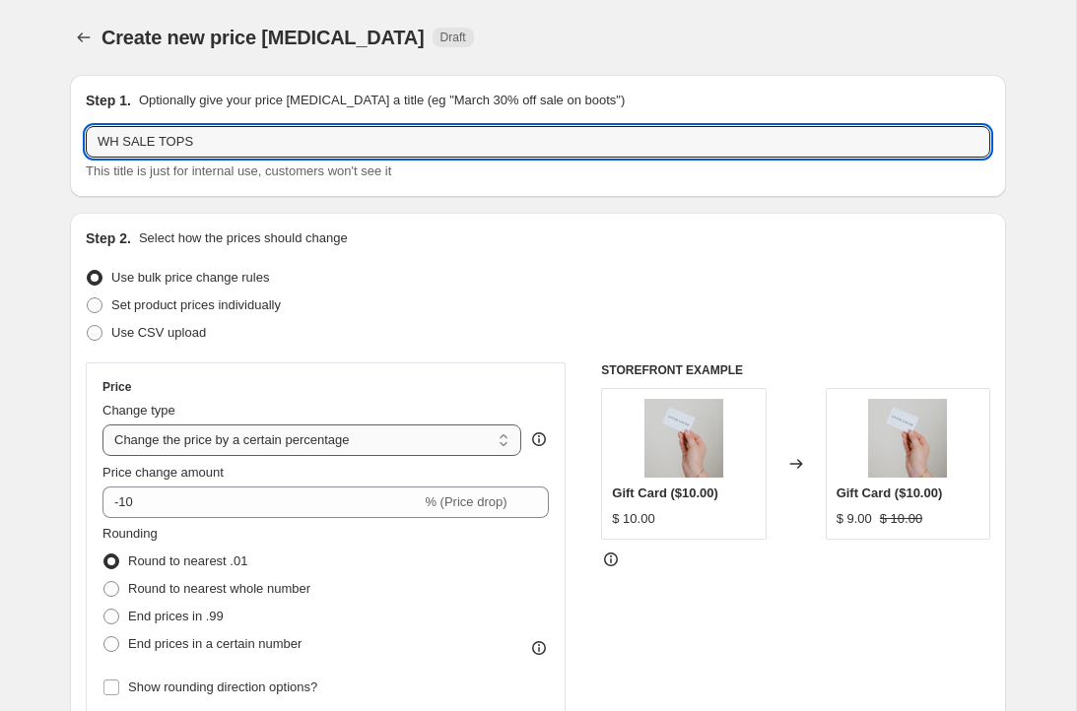
type input "WH SALE TOPS"
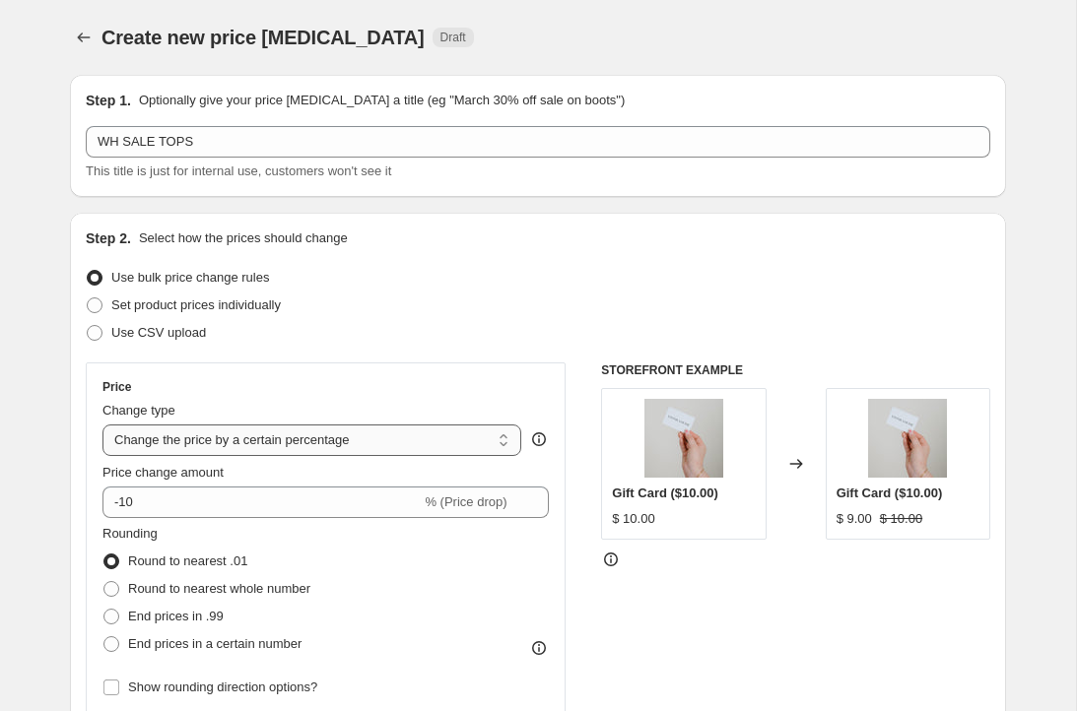
select select "to"
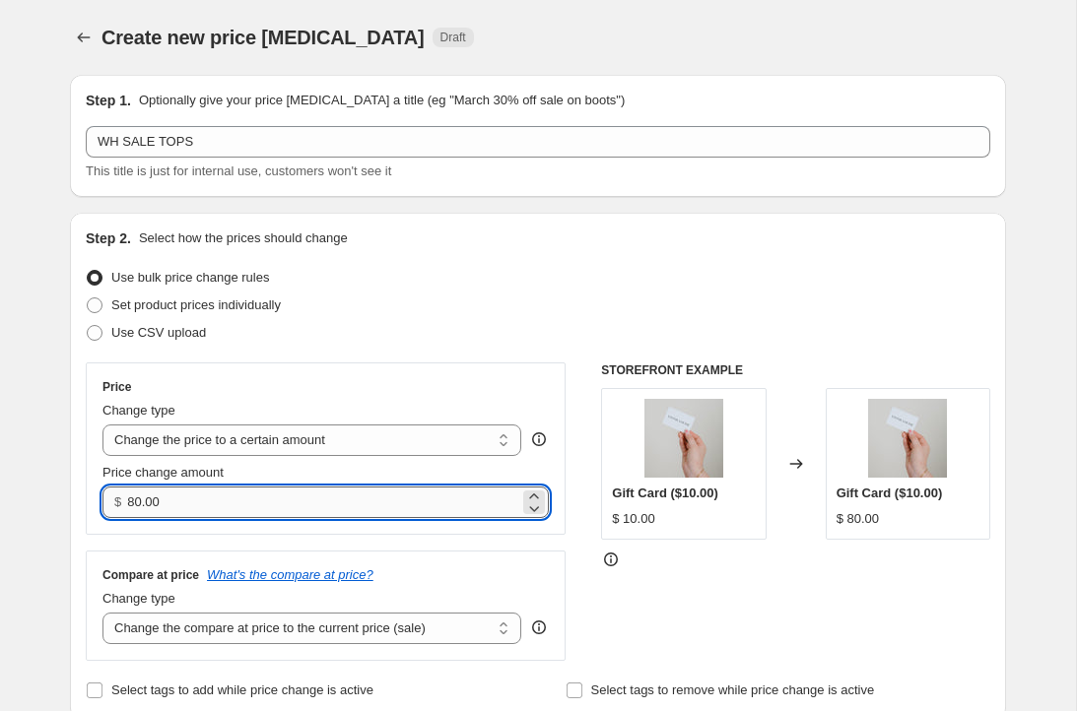
click at [178, 491] on input "80.00" at bounding box center [322, 503] width 391 height 32
type input "15.00"
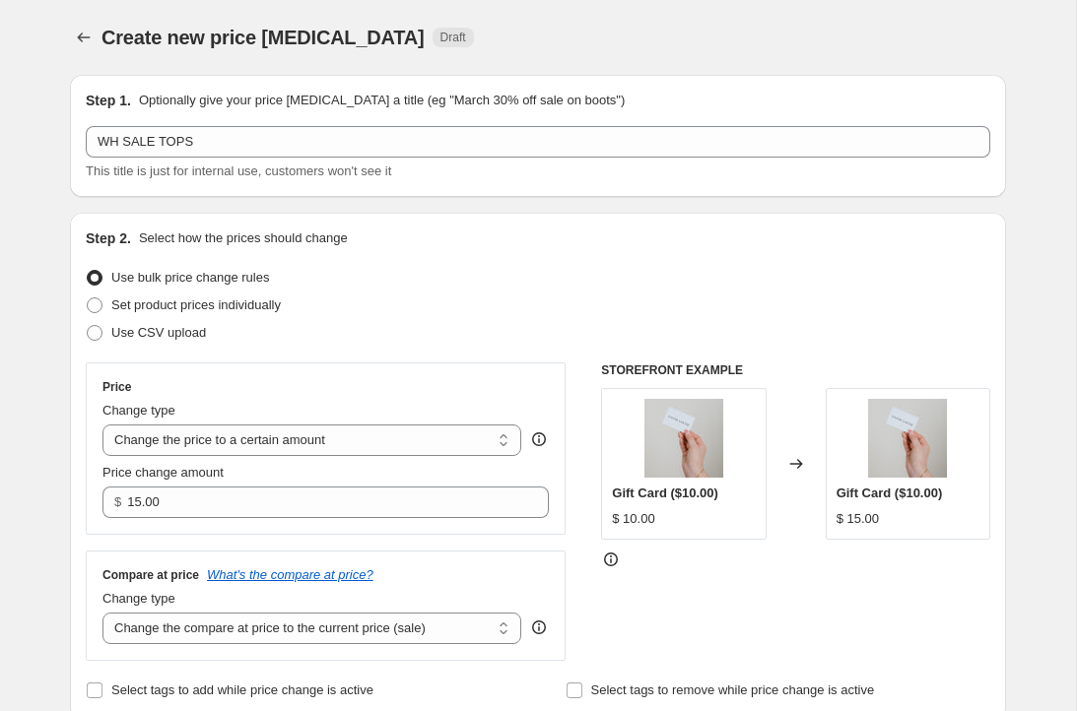
click at [345, 396] on div "Price Change type Change the price to a certain amount Change the price by a ce…" at bounding box center [325, 448] width 446 height 139
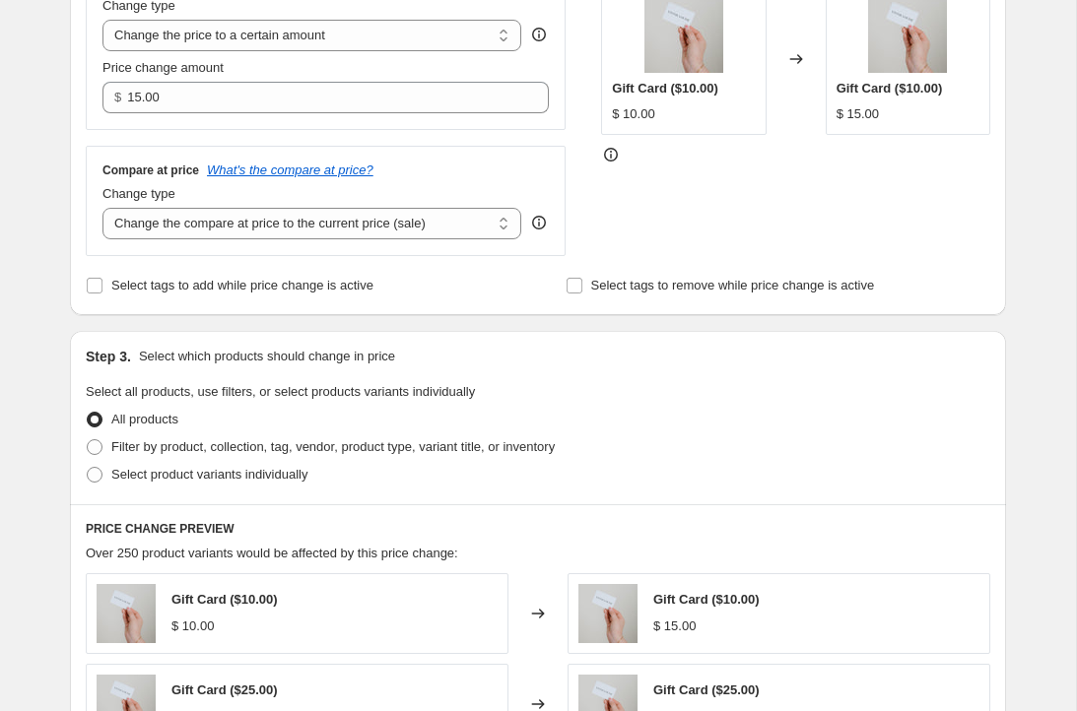
scroll to position [511, 0]
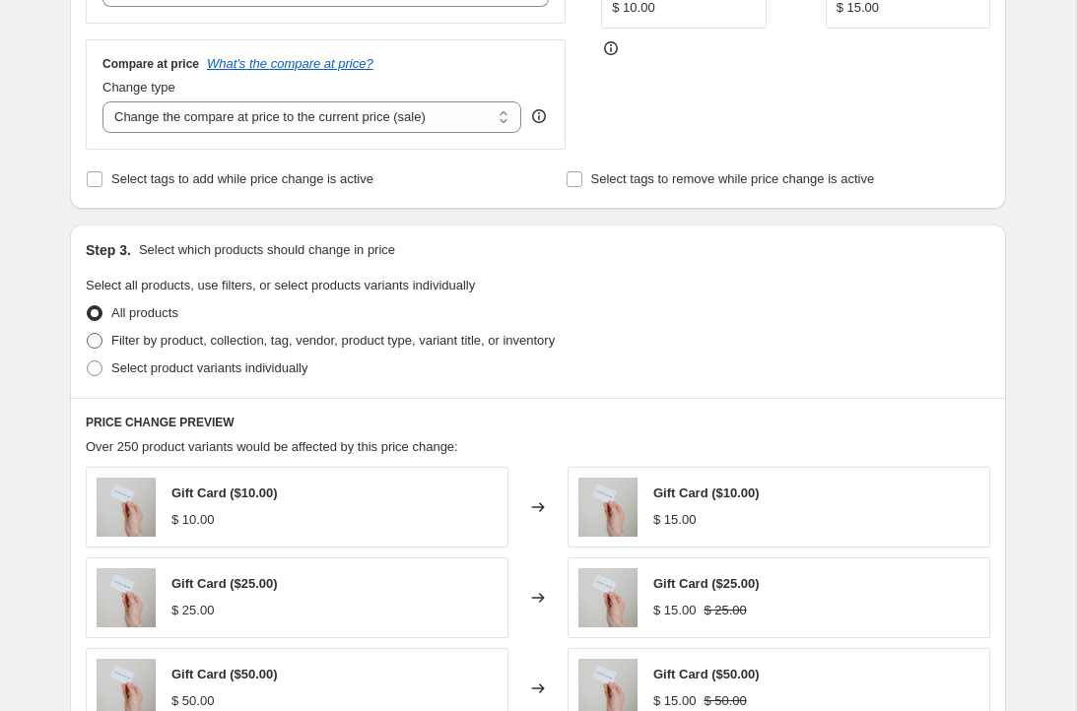
click at [302, 333] on span "Filter by product, collection, tag, vendor, product type, variant title, or inv…" at bounding box center [332, 340] width 443 height 15
click at [88, 333] on input "Filter by product, collection, tag, vendor, product type, variant title, or inv…" at bounding box center [87, 333] width 1 height 1
radio input "true"
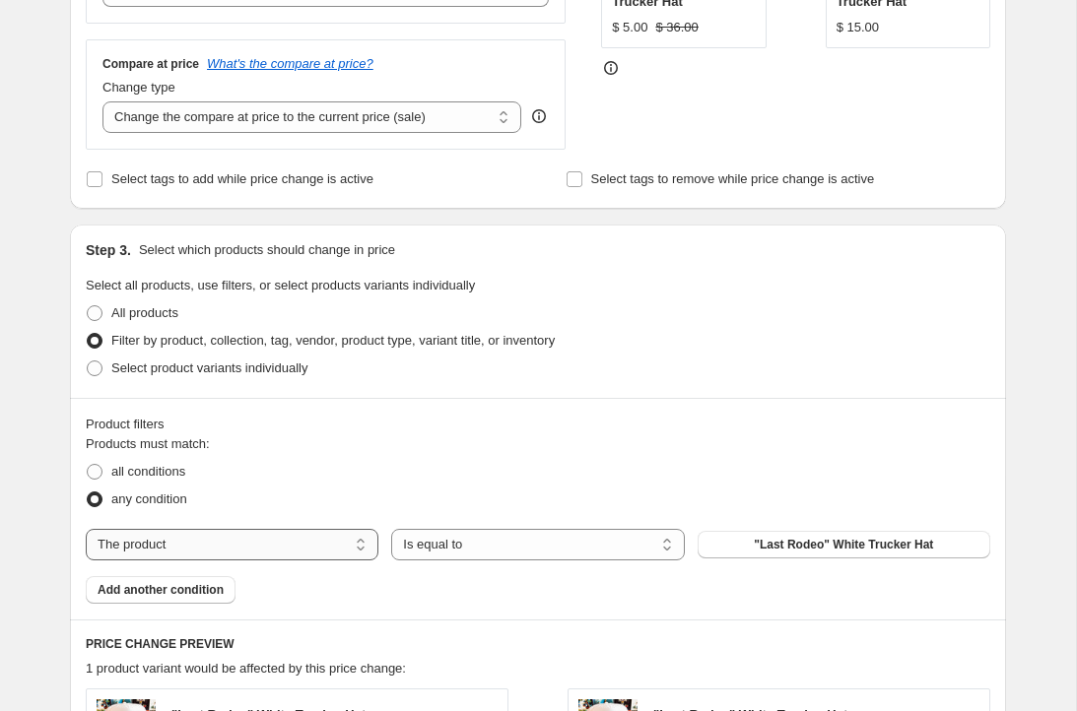
select select "collection"
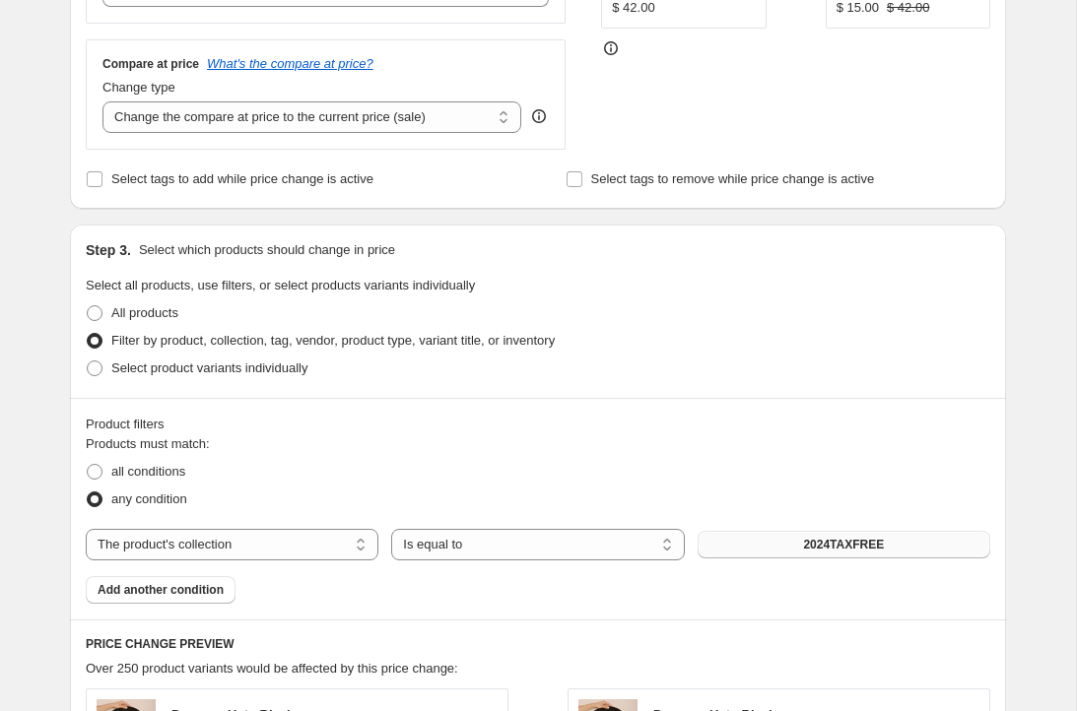
click at [784, 542] on button "2024TAXFREE" at bounding box center [844, 545] width 293 height 28
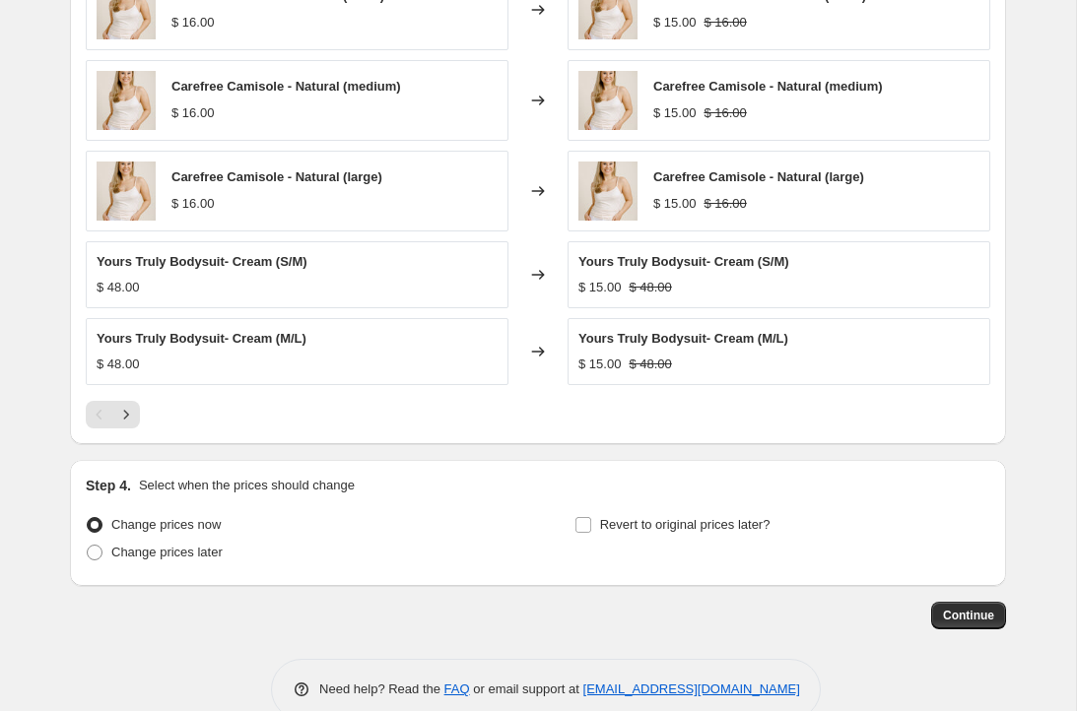
scroll to position [1238, 0]
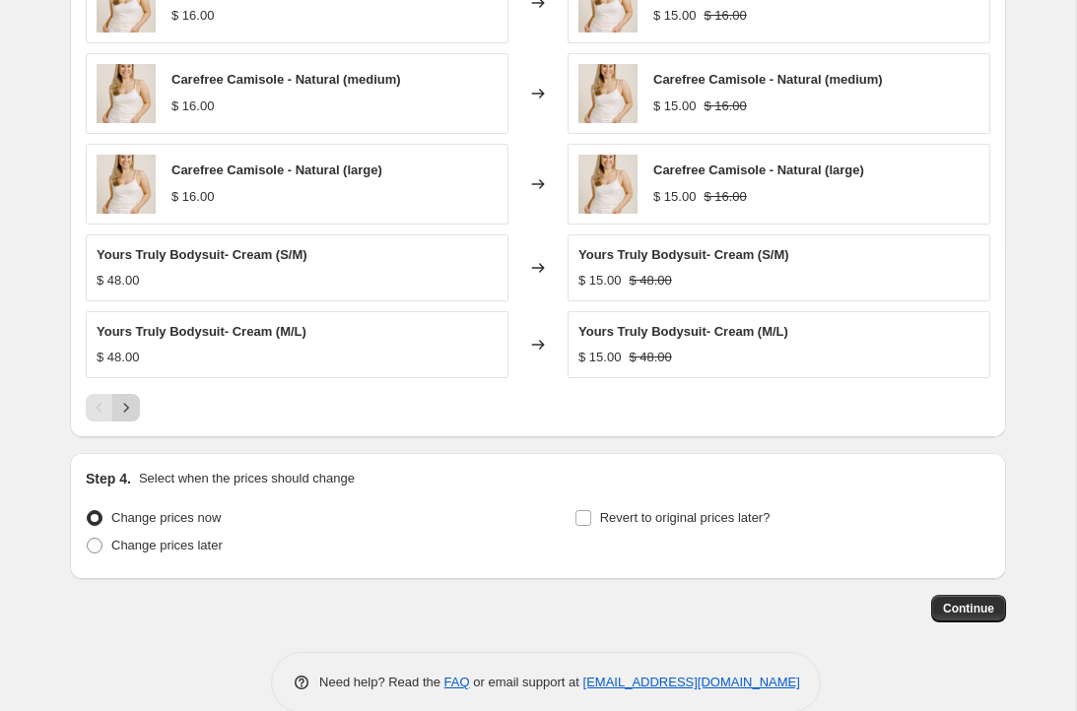
click at [130, 405] on icon "Next" at bounding box center [126, 408] width 20 height 20
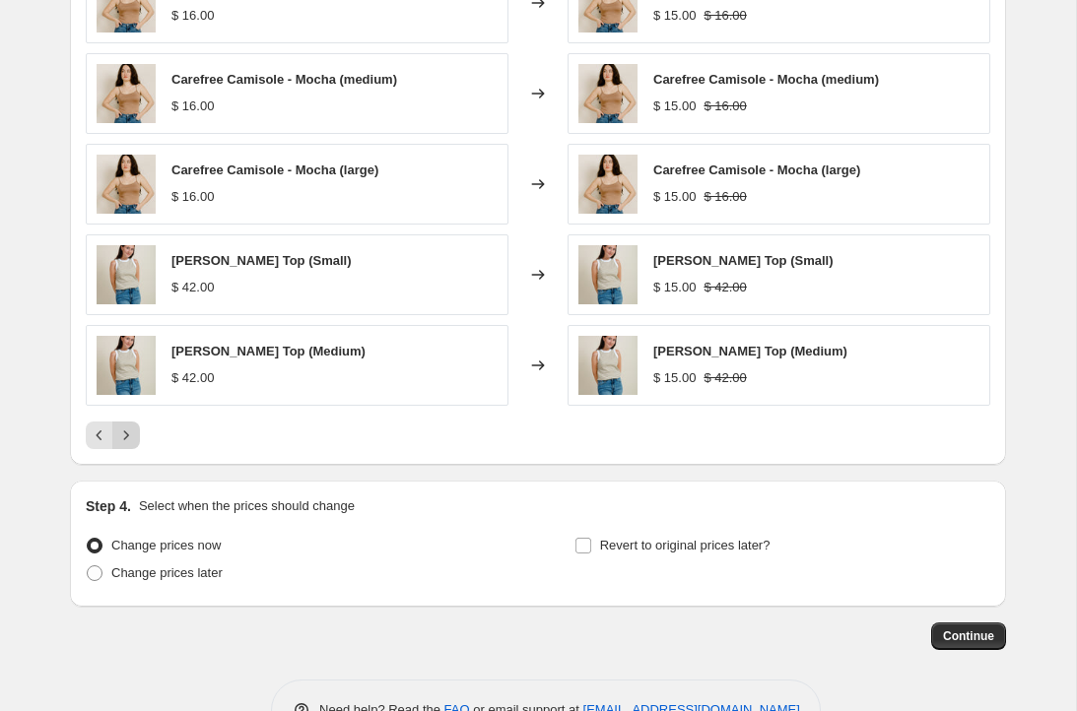
click at [131, 432] on icon "Next" at bounding box center [126, 436] width 20 height 20
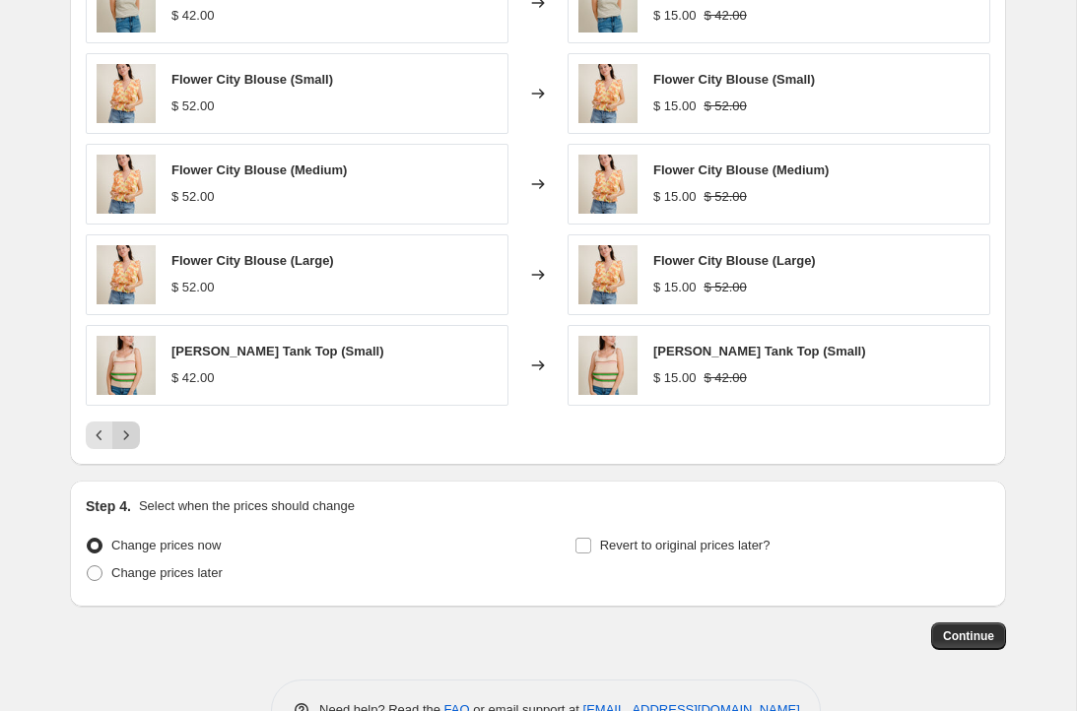
click at [131, 432] on icon "Next" at bounding box center [126, 436] width 20 height 20
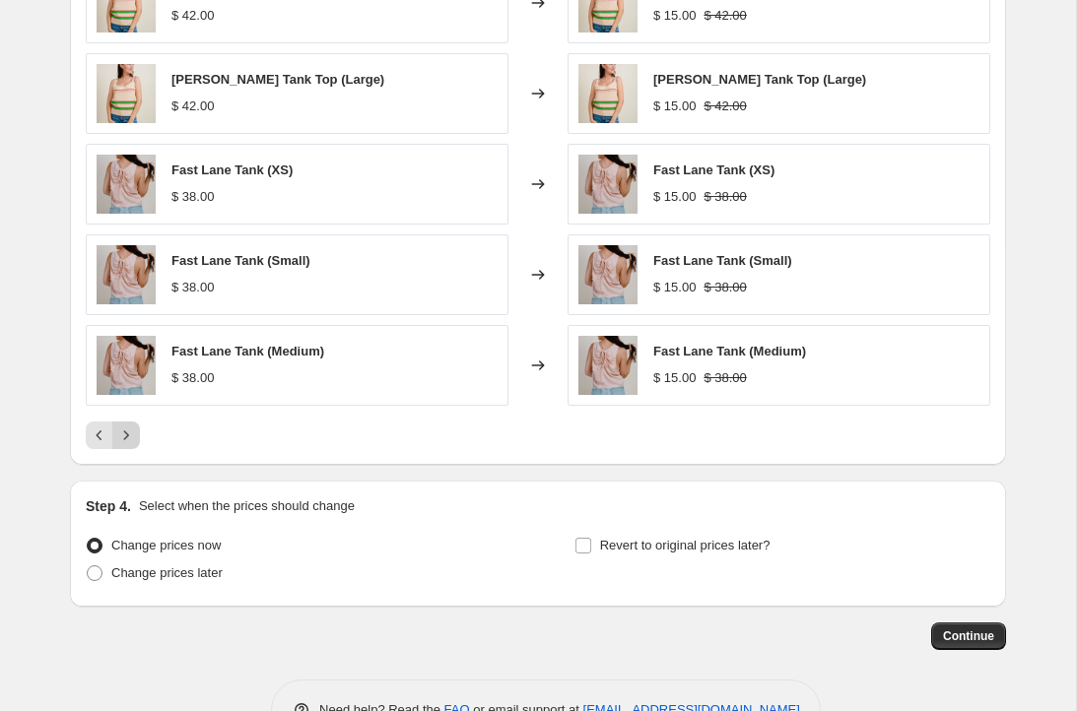
click at [131, 432] on icon "Next" at bounding box center [126, 436] width 20 height 20
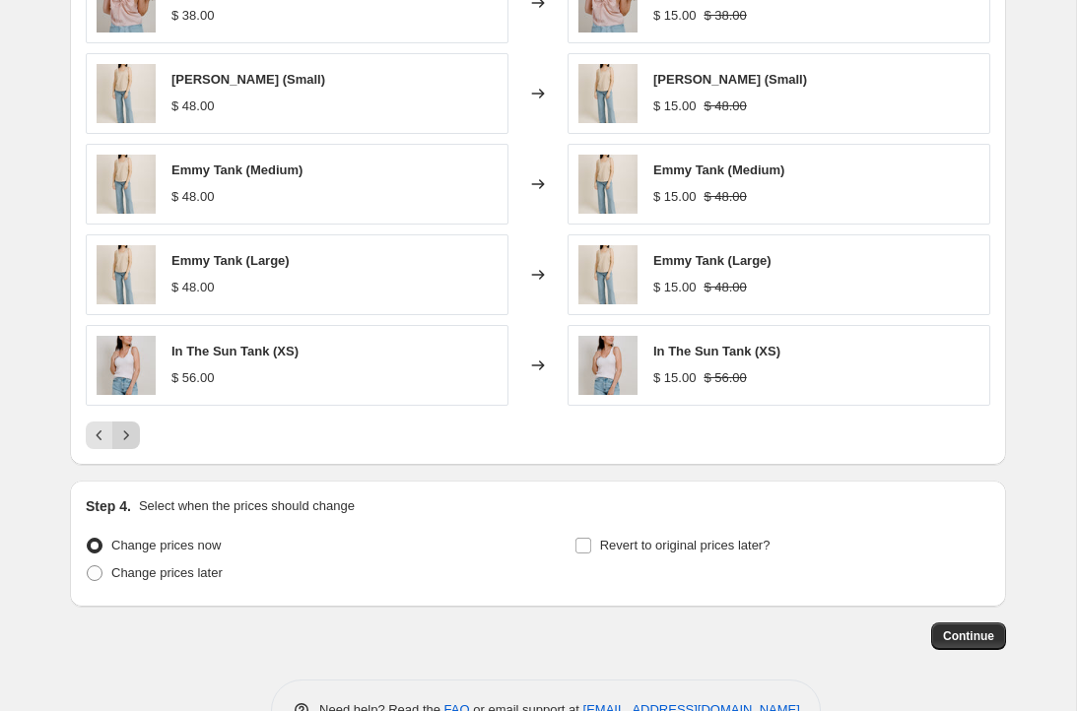
click at [131, 432] on icon "Next" at bounding box center [126, 436] width 20 height 20
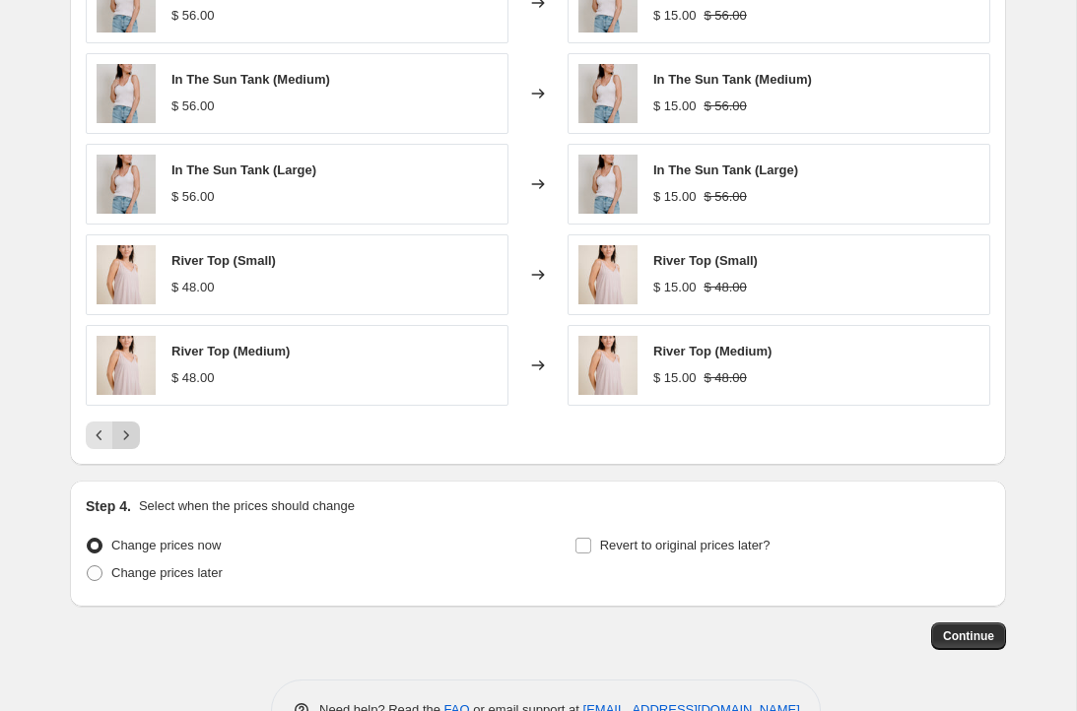
click at [131, 432] on icon "Next" at bounding box center [126, 436] width 20 height 20
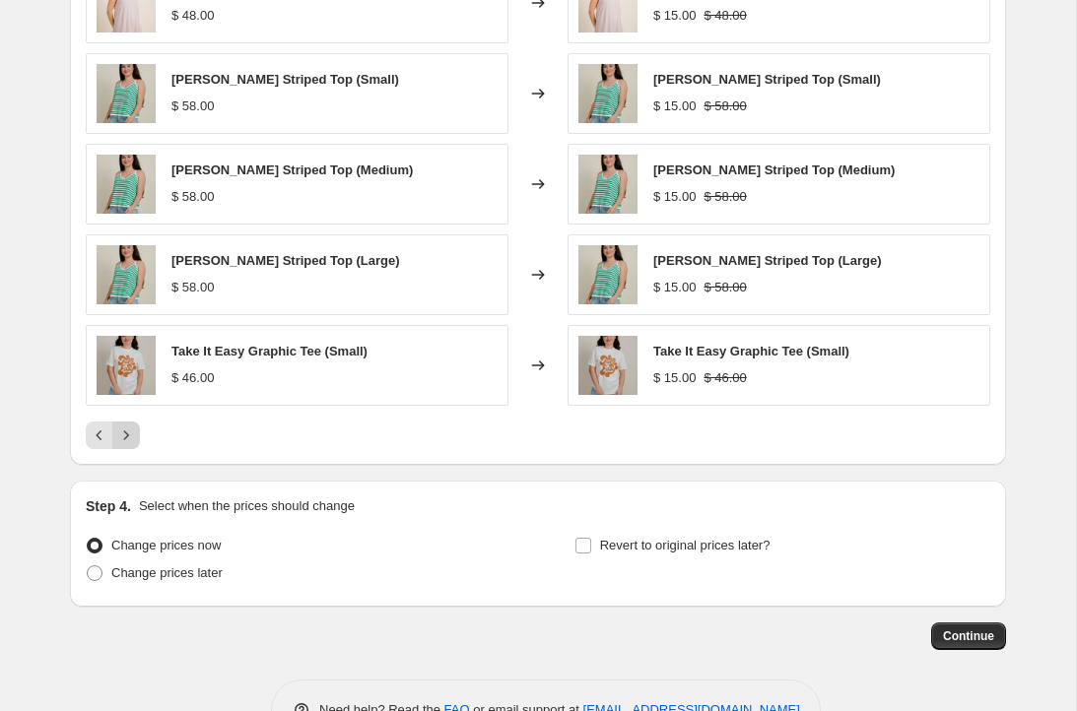
click at [131, 432] on icon "Next" at bounding box center [126, 436] width 20 height 20
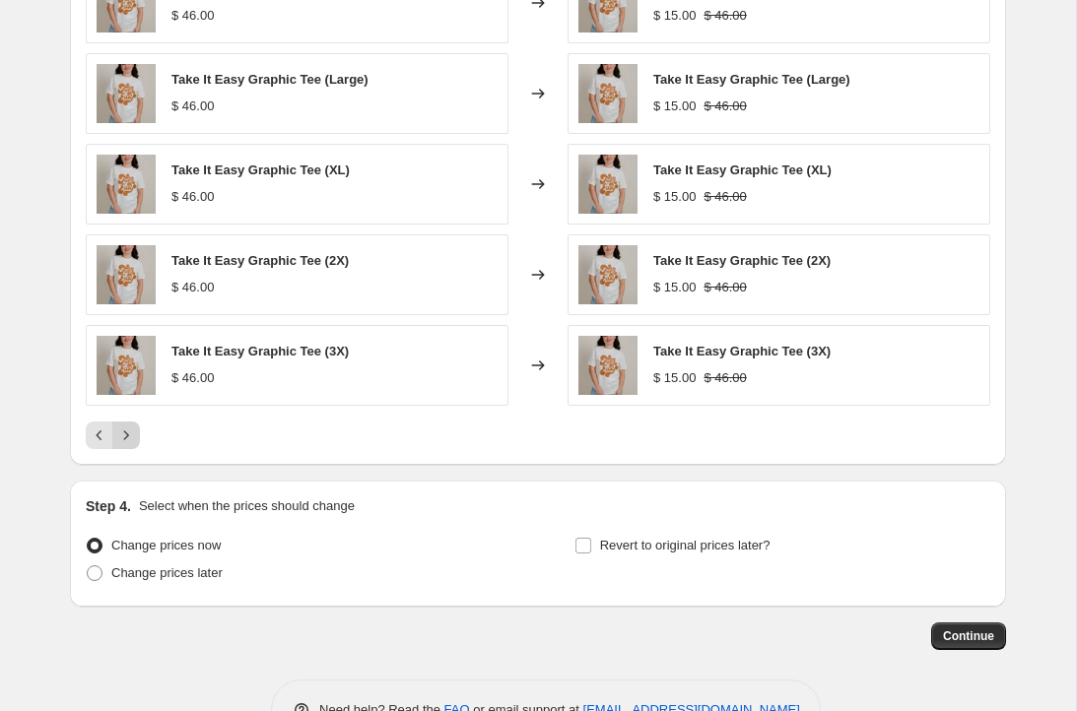
click at [131, 432] on icon "Next" at bounding box center [126, 436] width 20 height 20
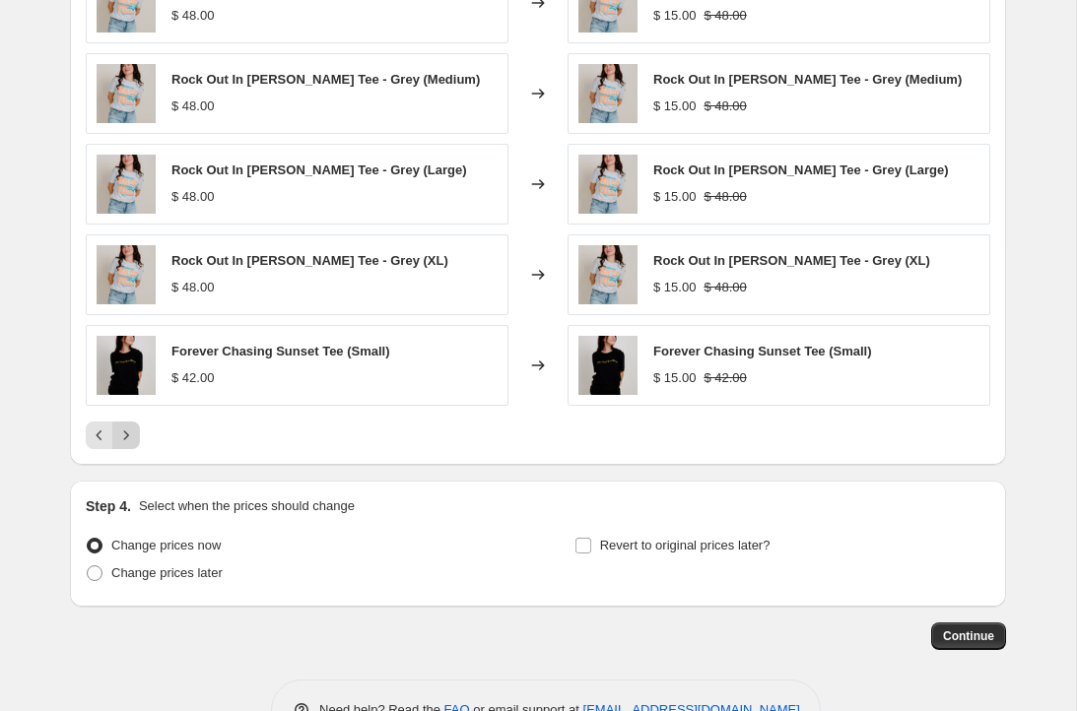
click at [131, 432] on icon "Next" at bounding box center [126, 436] width 20 height 20
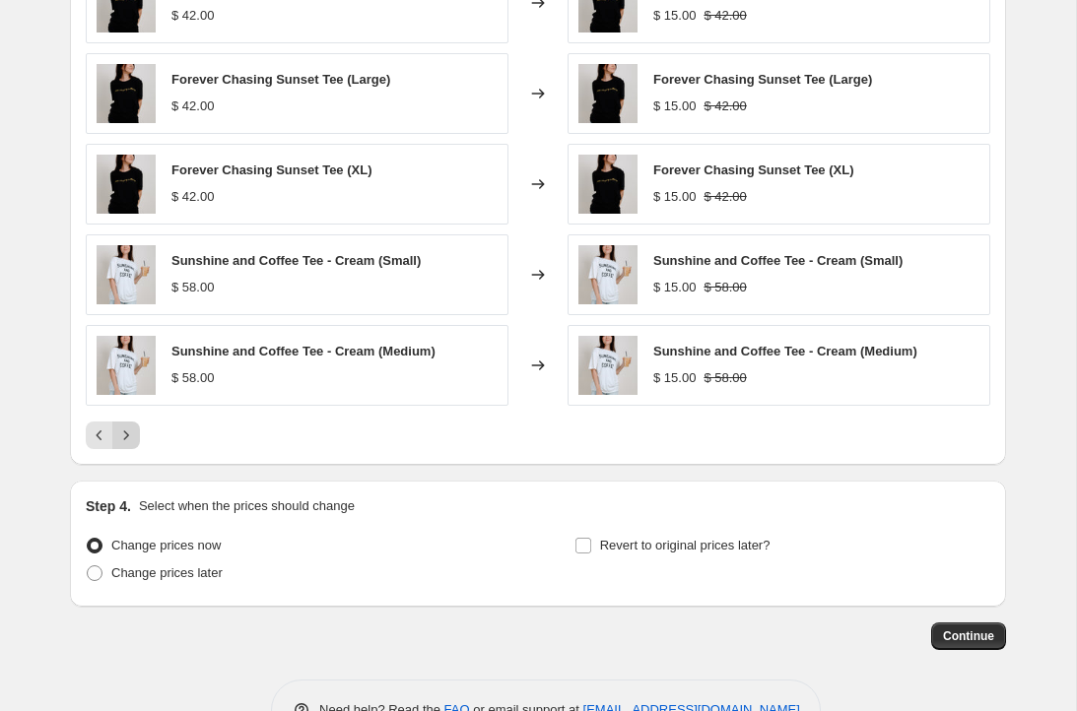
click at [131, 432] on icon "Next" at bounding box center [126, 436] width 20 height 20
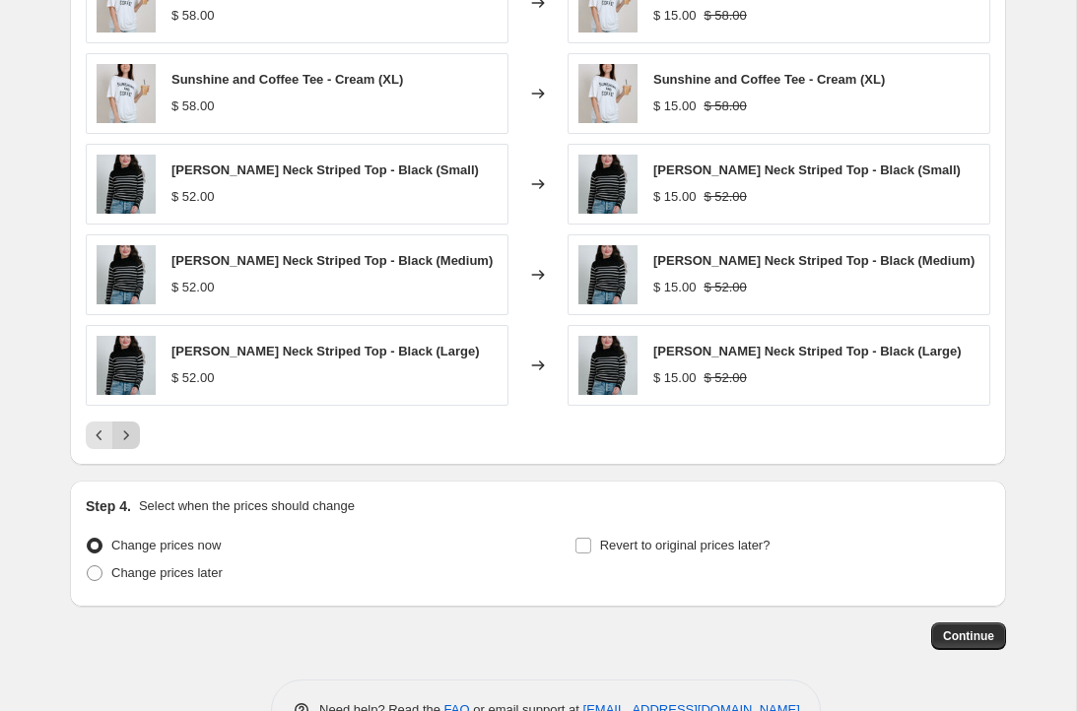
click at [131, 432] on icon "Next" at bounding box center [126, 436] width 20 height 20
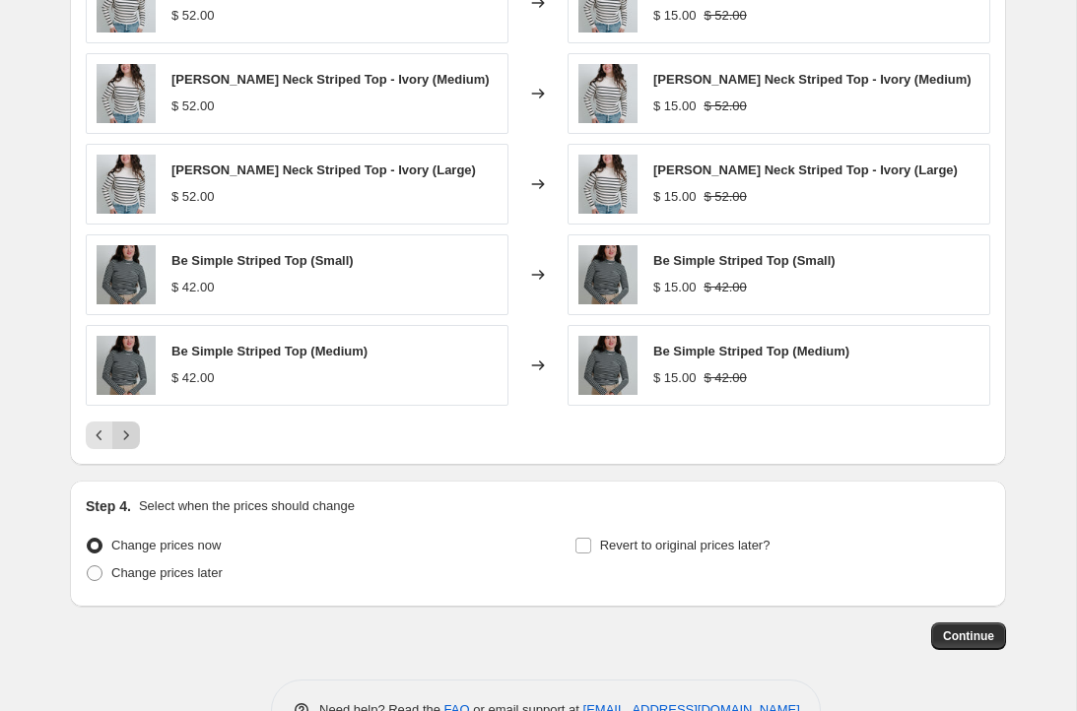
click at [131, 432] on icon "Next" at bounding box center [126, 436] width 20 height 20
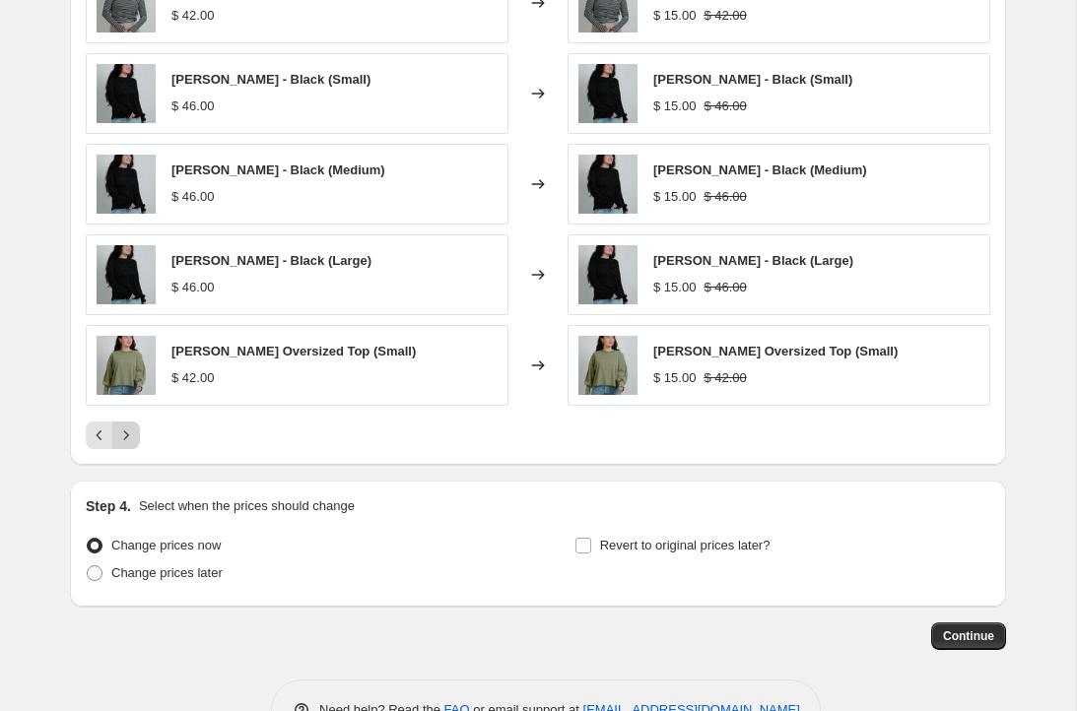
click at [131, 432] on icon "Next" at bounding box center [126, 436] width 20 height 20
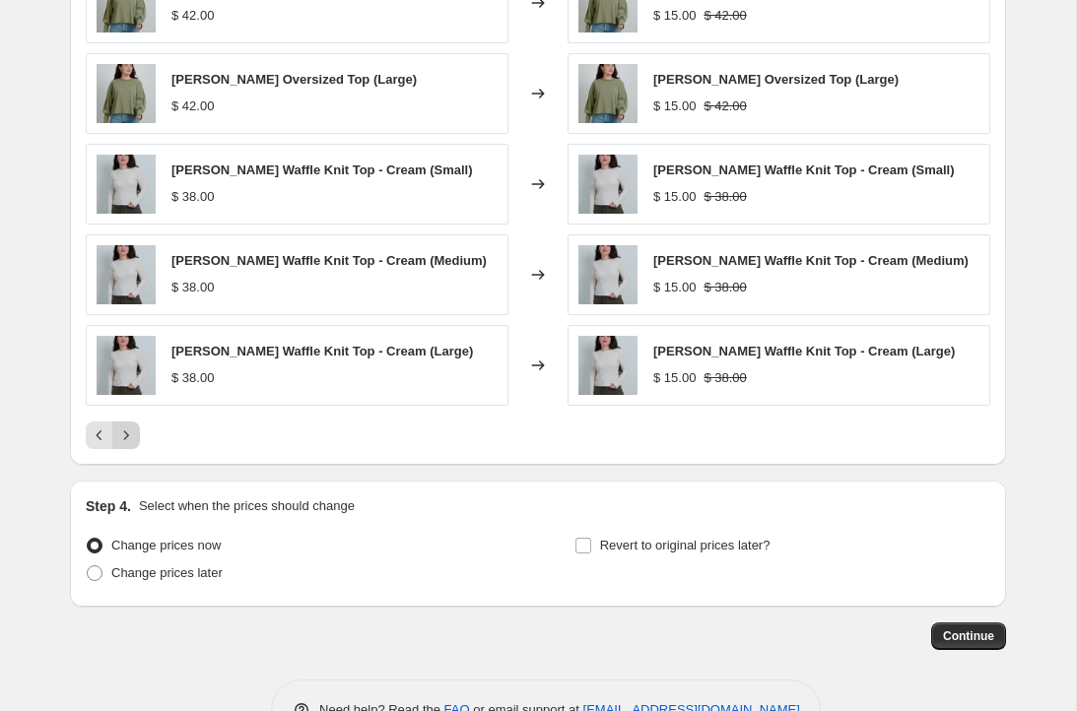
click at [131, 432] on icon "Next" at bounding box center [126, 436] width 20 height 20
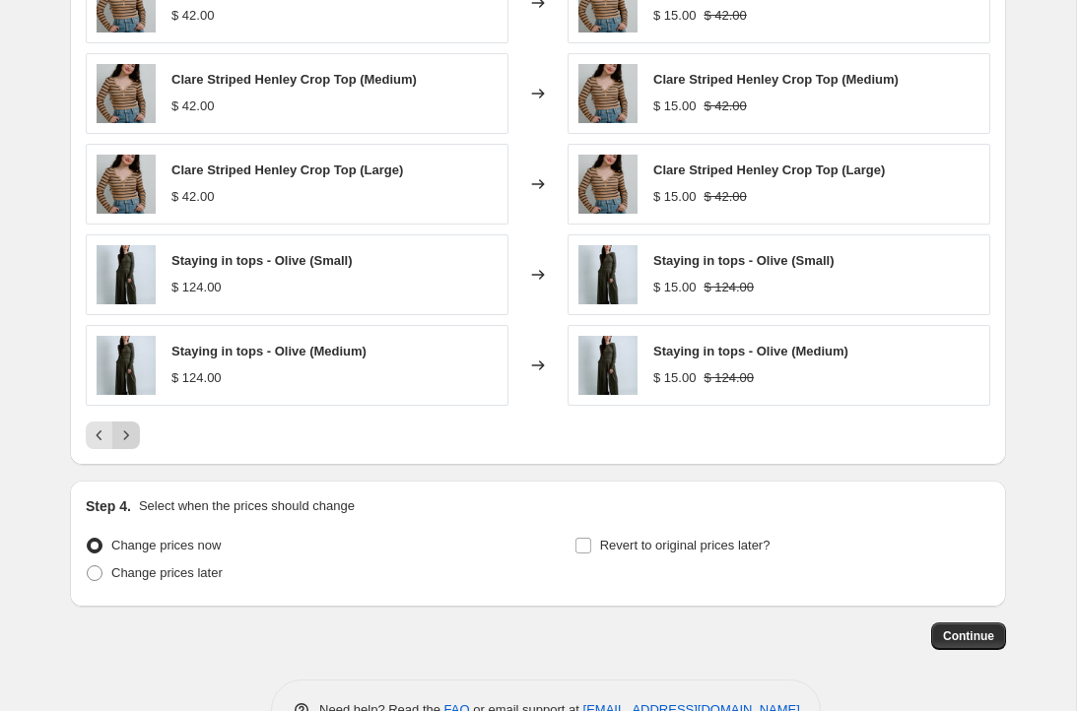
click at [131, 432] on icon "Next" at bounding box center [126, 436] width 20 height 20
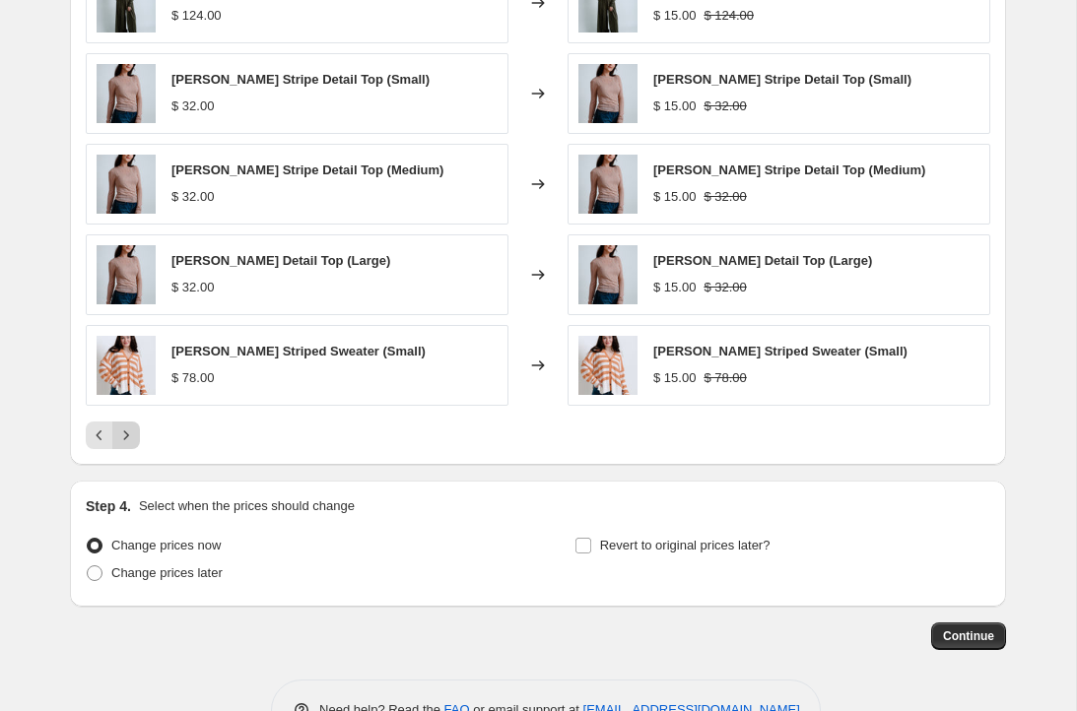
click at [131, 432] on icon "Next" at bounding box center [126, 436] width 20 height 20
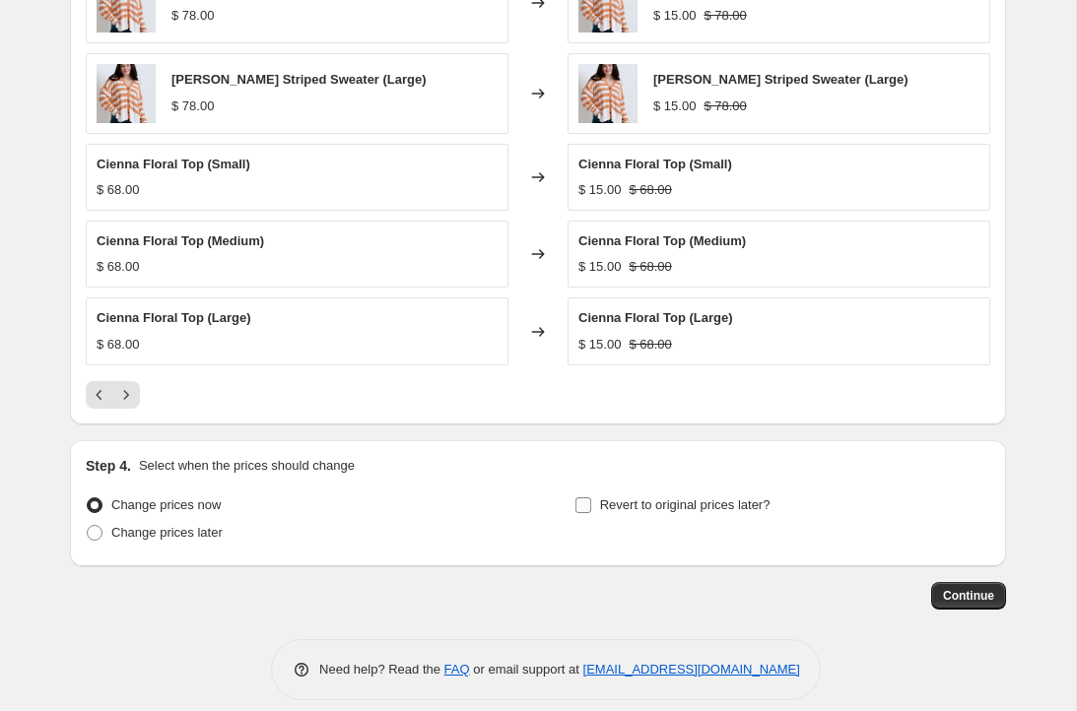
click at [609, 505] on span "Revert to original prices later?" at bounding box center [685, 505] width 170 height 15
click at [591, 505] on input "Revert to original prices later?" at bounding box center [583, 506] width 16 height 16
checkbox input "true"
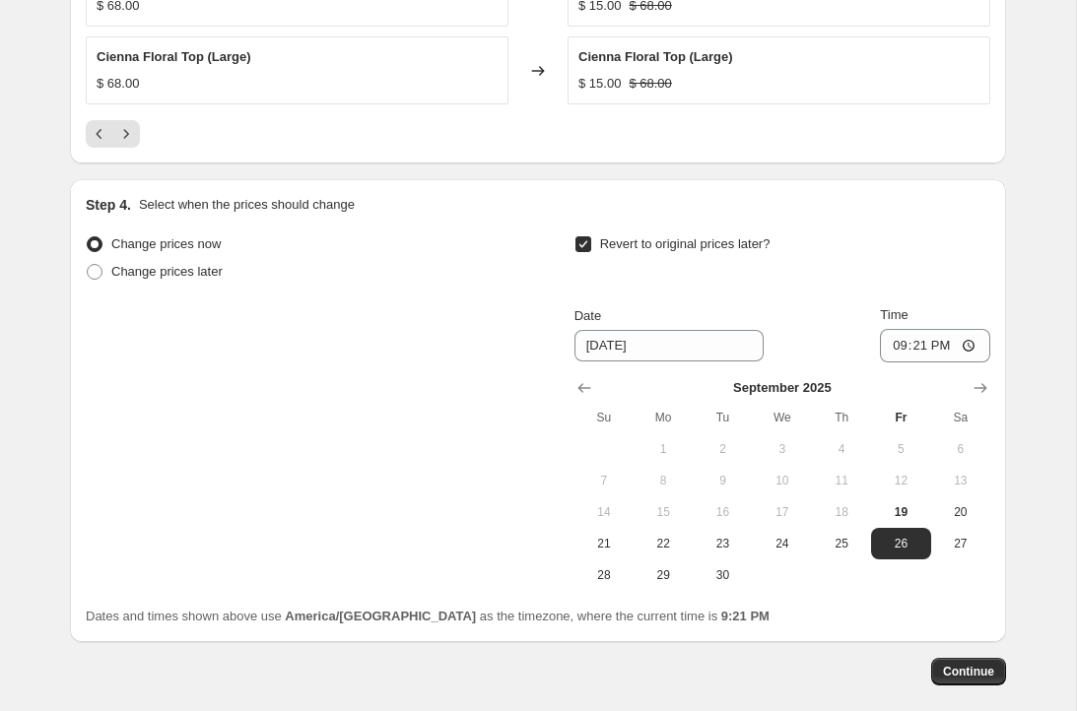
scroll to position [1591, 0]
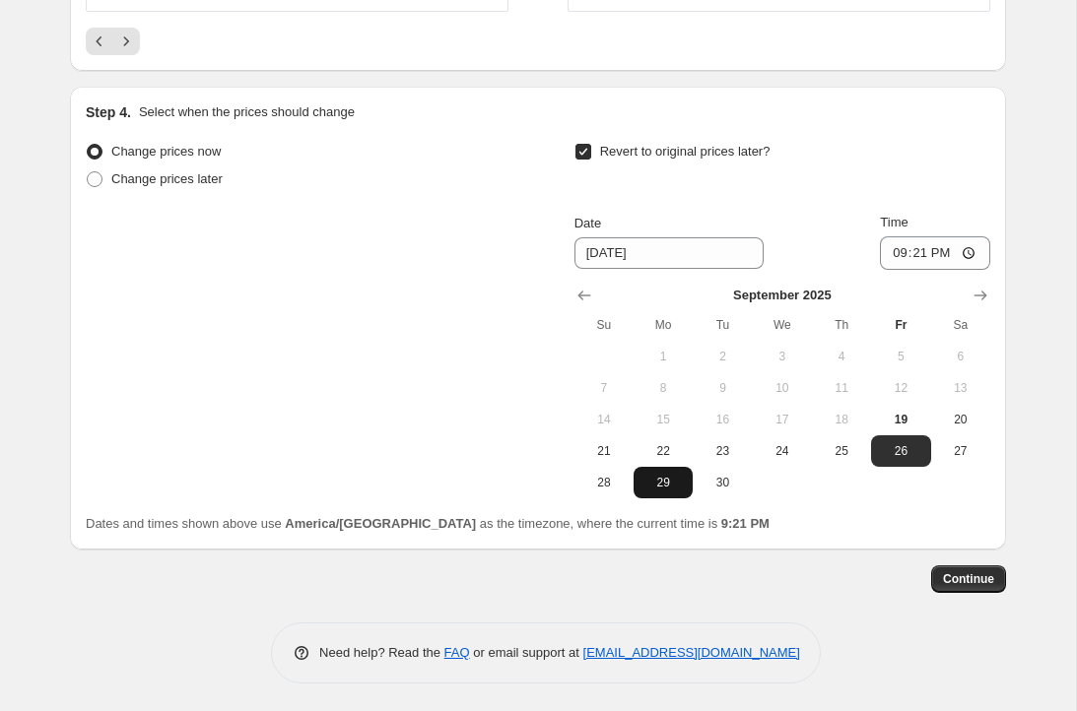
click at [666, 499] on button "29" at bounding box center [663, 483] width 59 height 32
type input "[DATE]"
click at [969, 575] on span "Continue" at bounding box center [968, 580] width 51 height 16
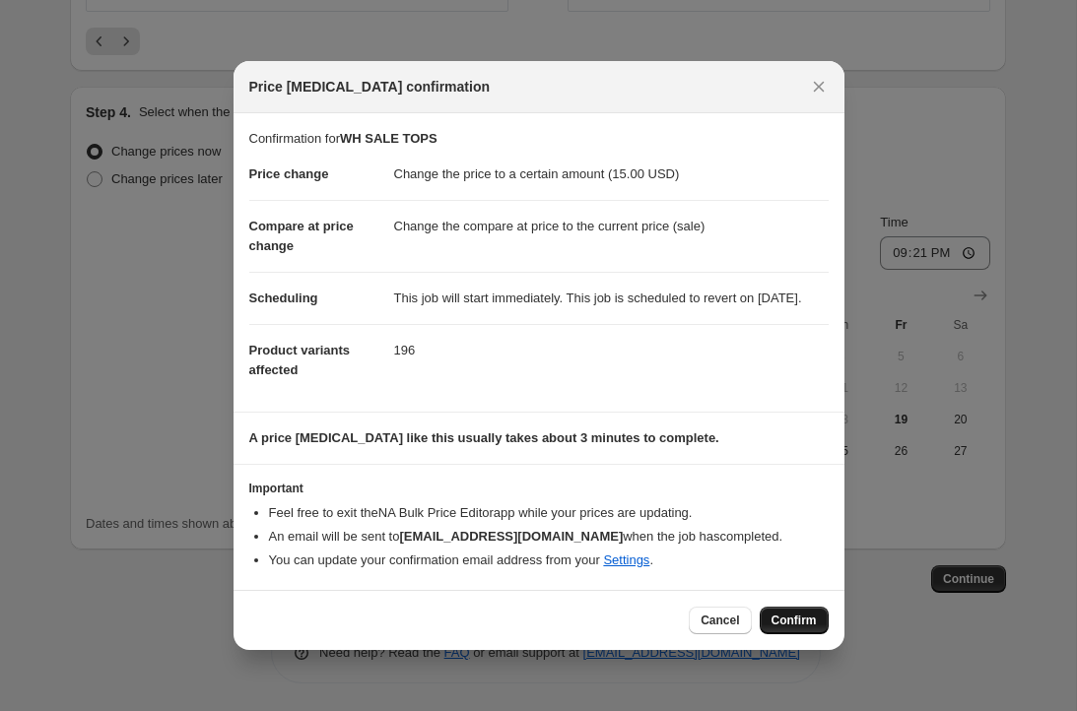
click at [782, 622] on button "Confirm" at bounding box center [794, 621] width 69 height 28
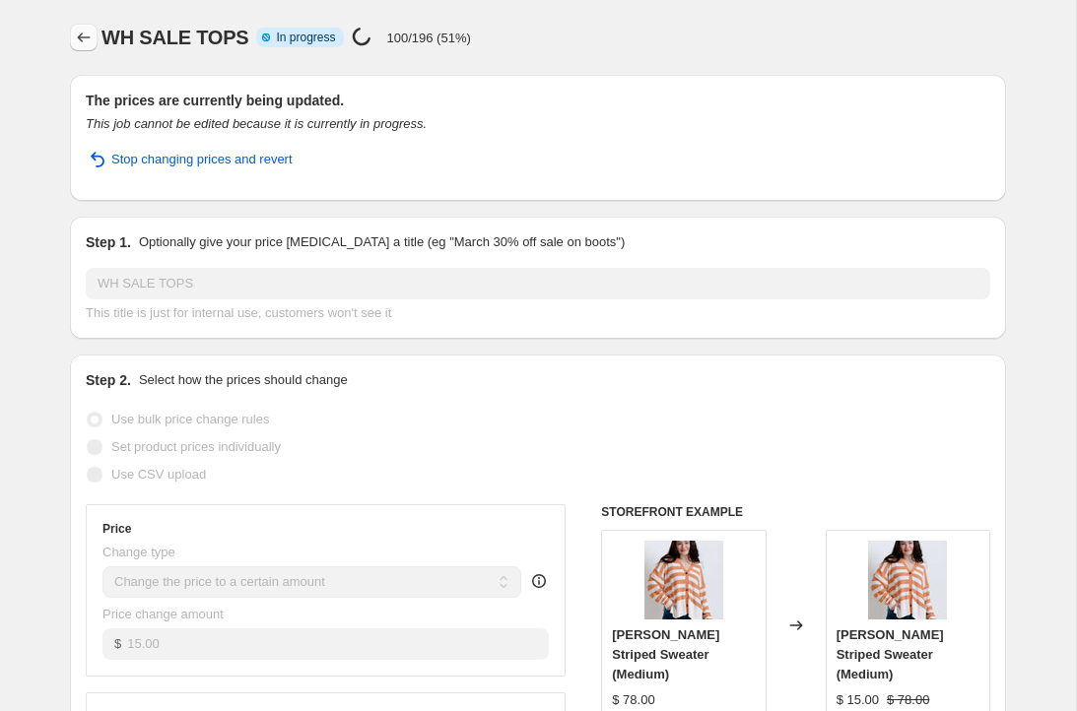
click at [82, 32] on icon "Price change jobs" at bounding box center [84, 38] width 20 height 20
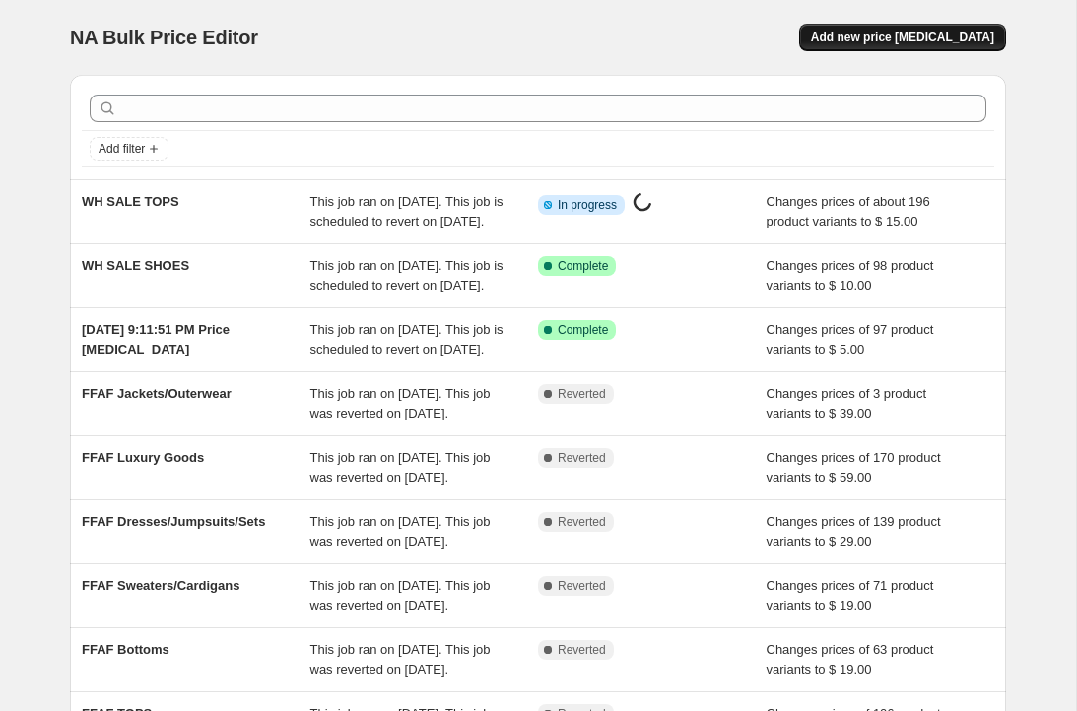
click at [914, 28] on button "Add new price [MEDICAL_DATA]" at bounding box center [902, 38] width 207 height 28
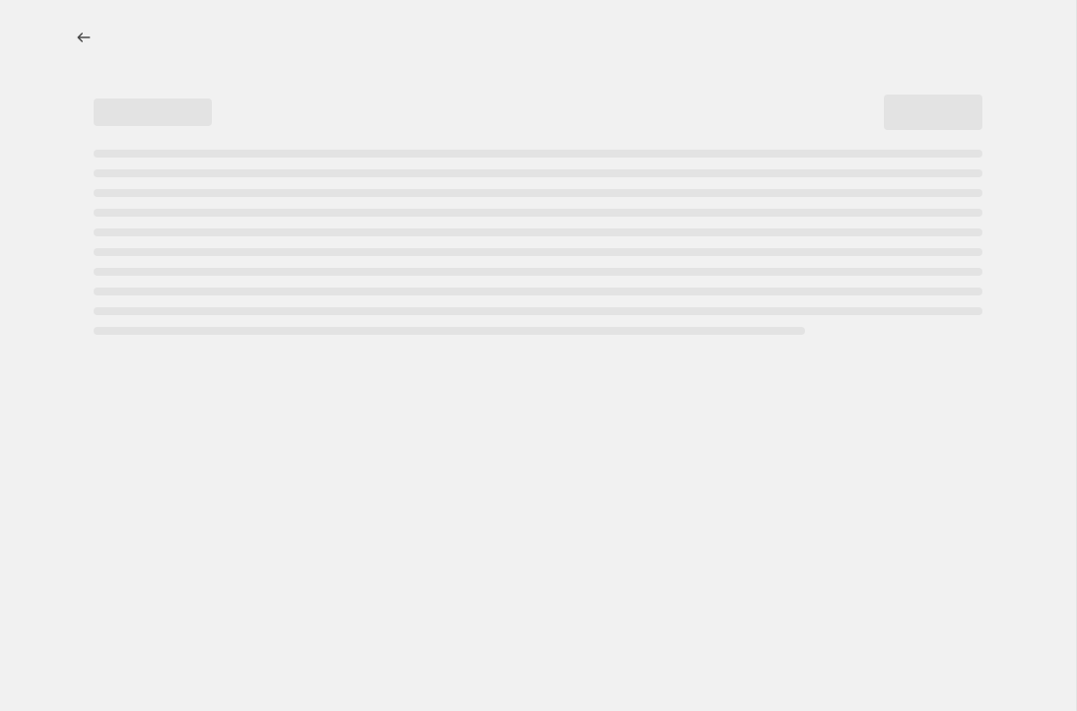
select select "percentage"
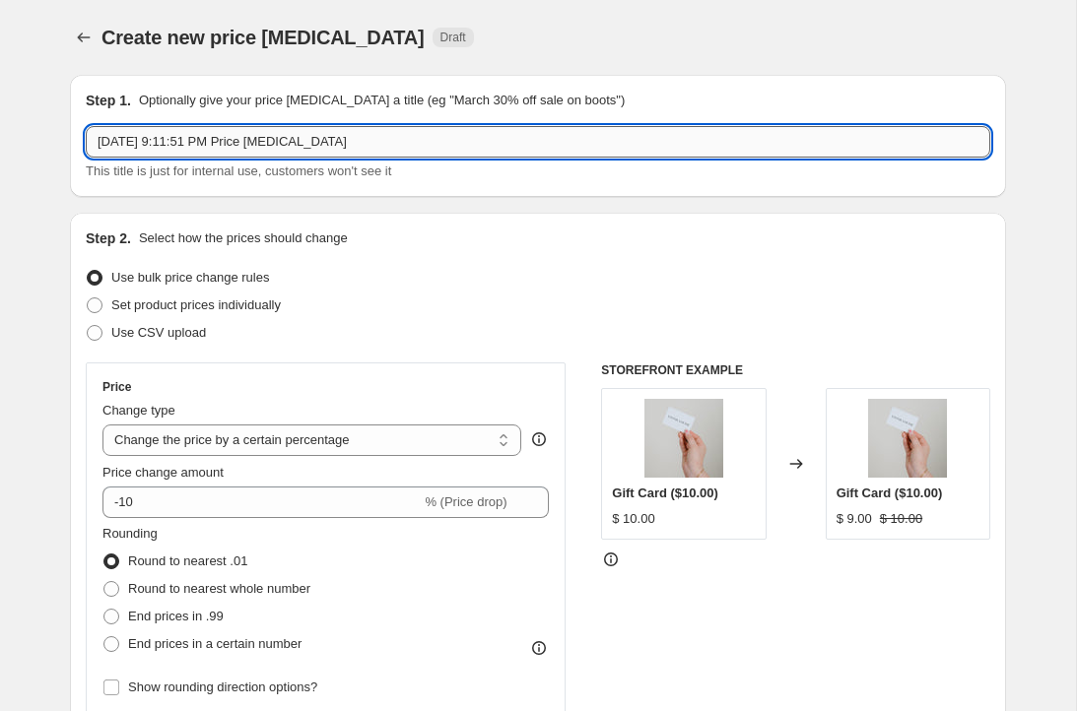
click at [174, 144] on input "[DATE] 9:11:51 PM Price [MEDICAL_DATA]" at bounding box center [538, 142] width 905 height 32
type input "WH SALE"
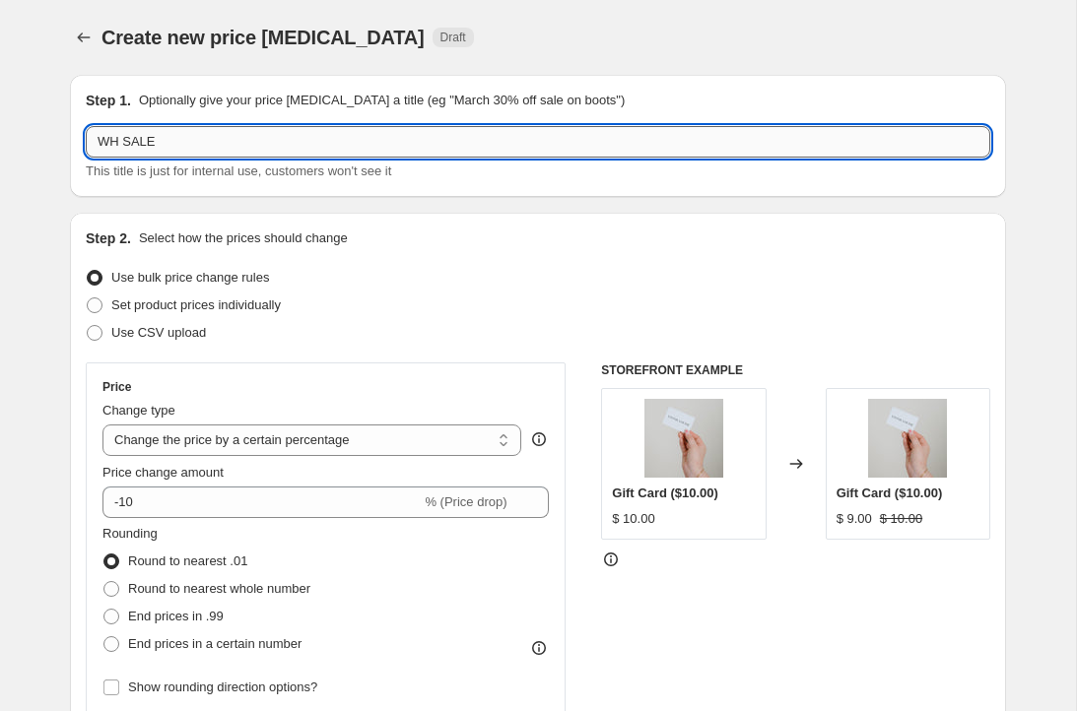
select select "percentage"
click at [176, 148] on input "WH SALE" at bounding box center [538, 142] width 905 height 32
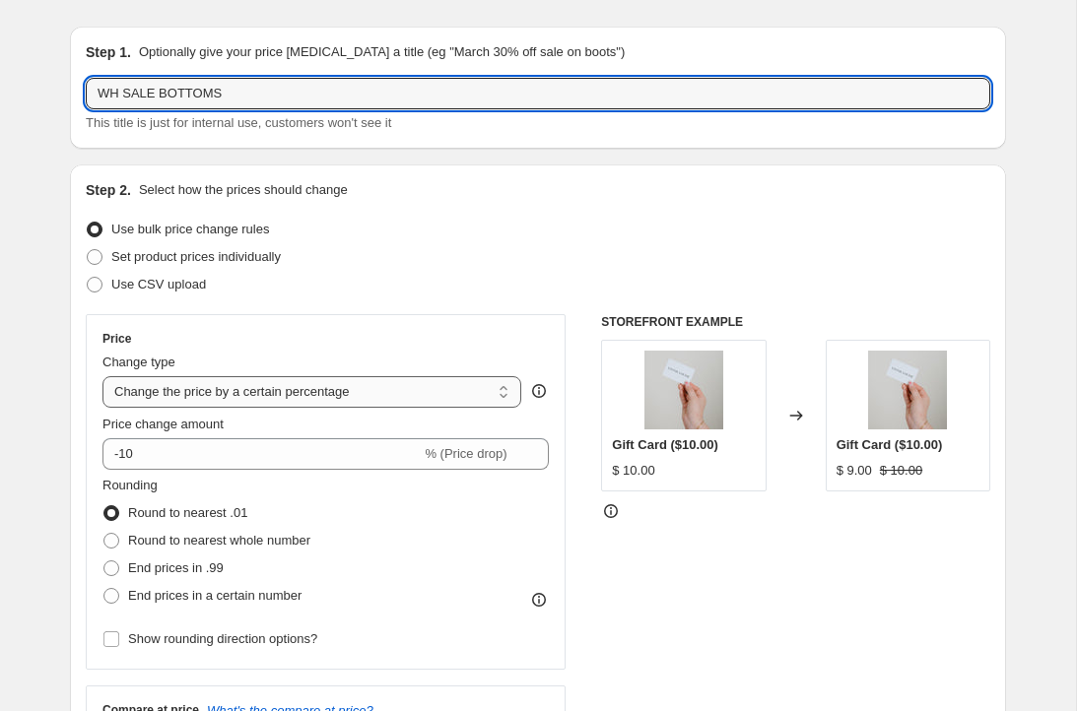
type input "WH SALE BOTTOMS"
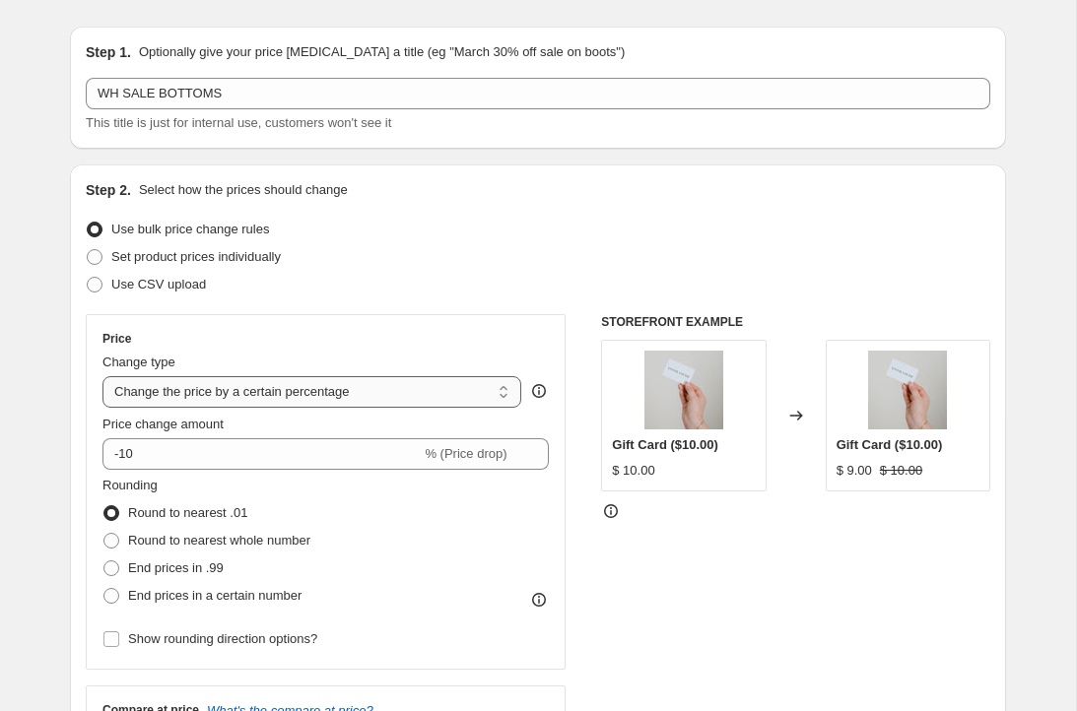
select select "to"
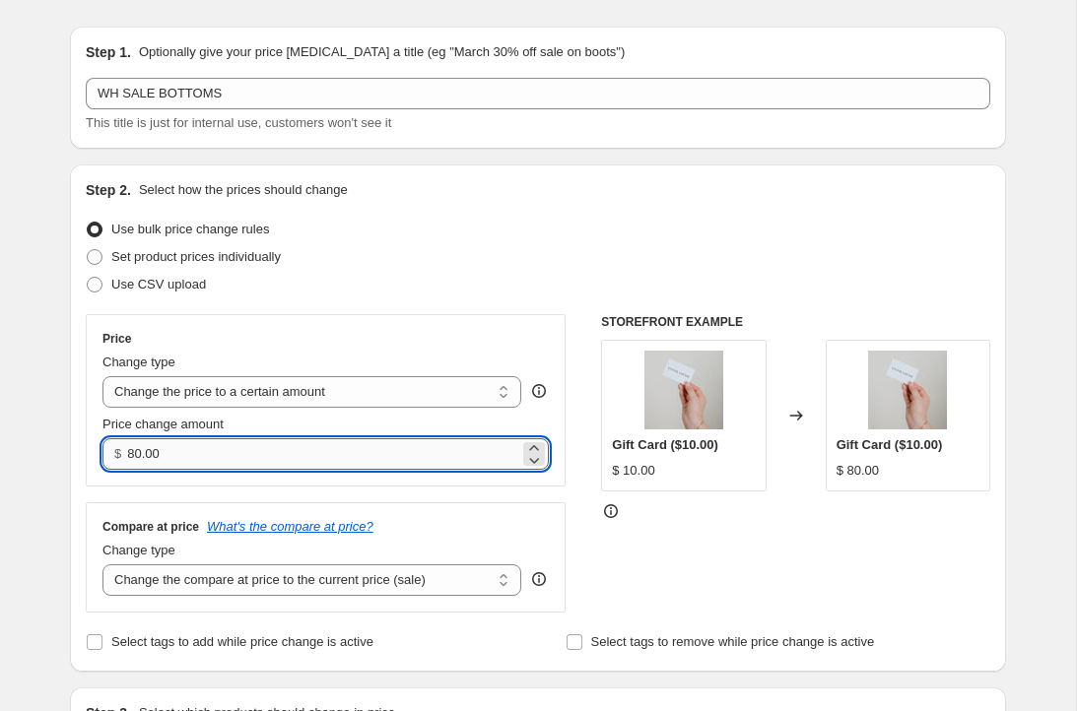
click at [184, 449] on input "80.00" at bounding box center [322, 455] width 391 height 32
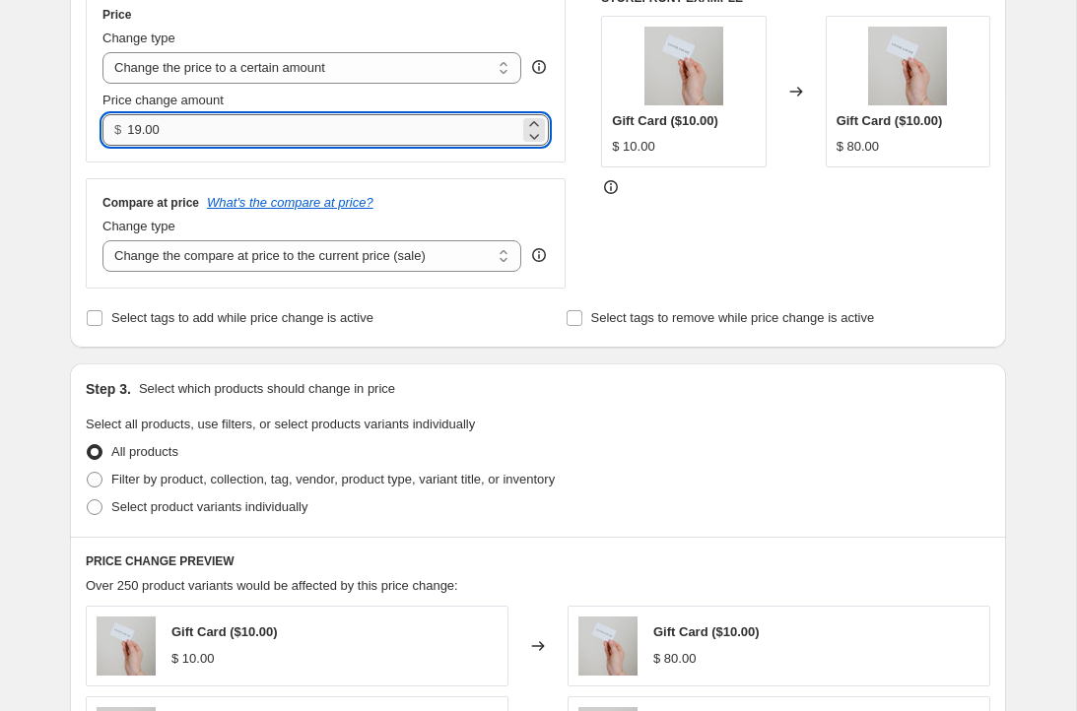
scroll to position [403, 0]
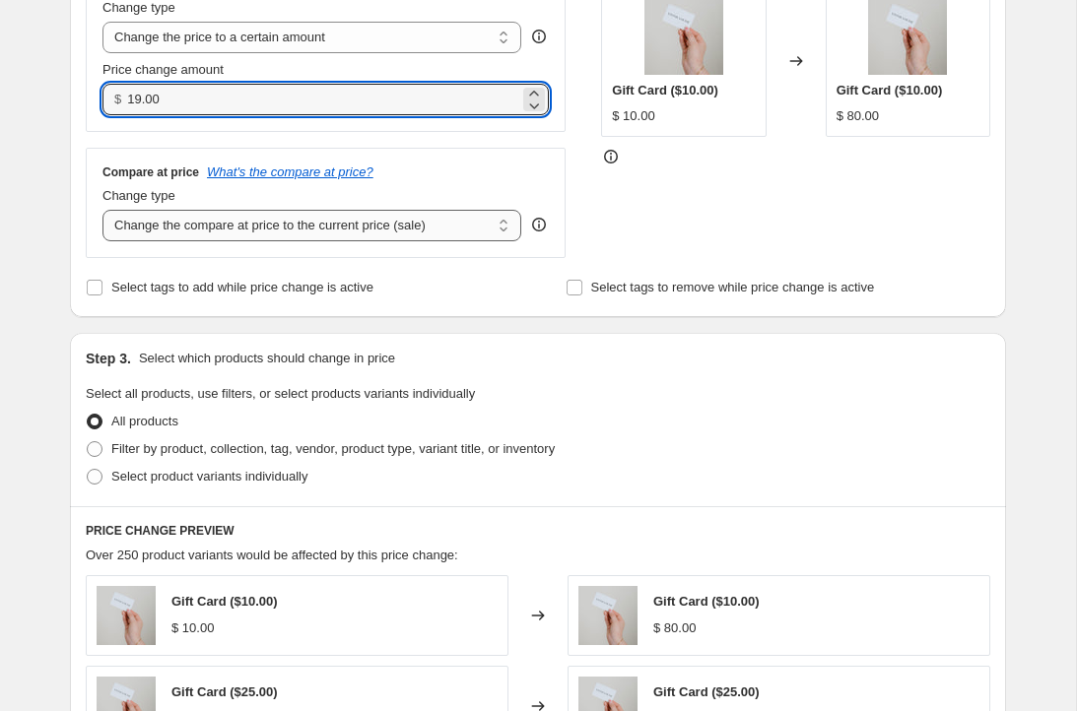
type input "19.00"
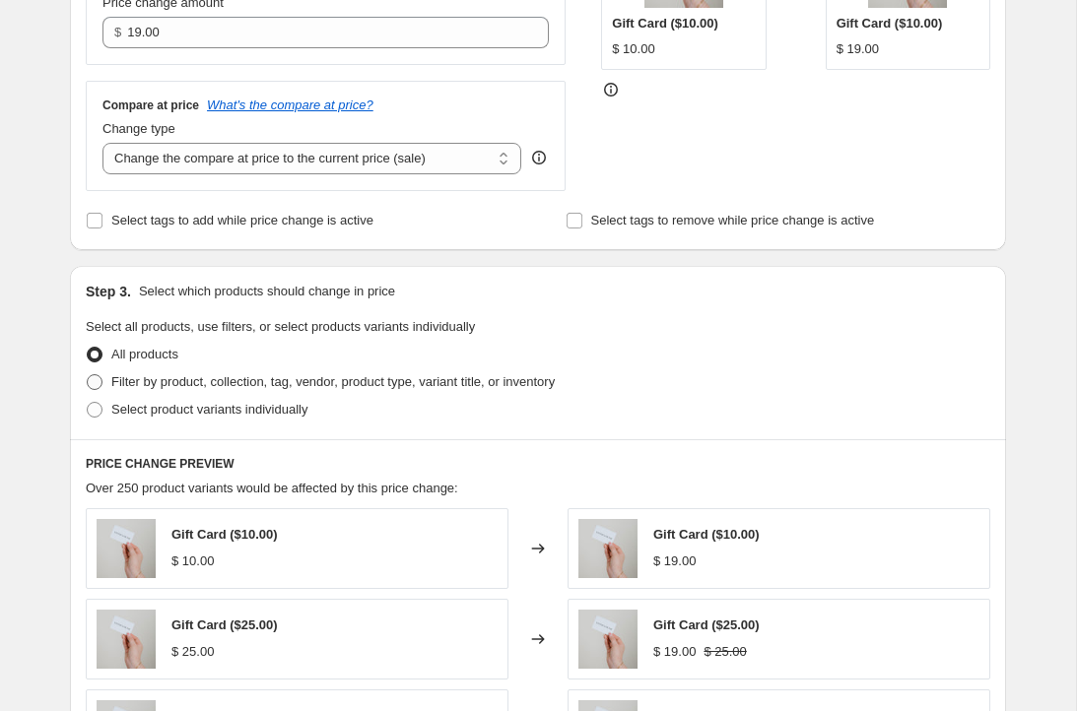
click at [170, 382] on span "Filter by product, collection, tag, vendor, product type, variant title, or inv…" at bounding box center [332, 381] width 443 height 15
click at [88, 375] on input "Filter by product, collection, tag, vendor, product type, variant title, or inv…" at bounding box center [87, 374] width 1 height 1
radio input "true"
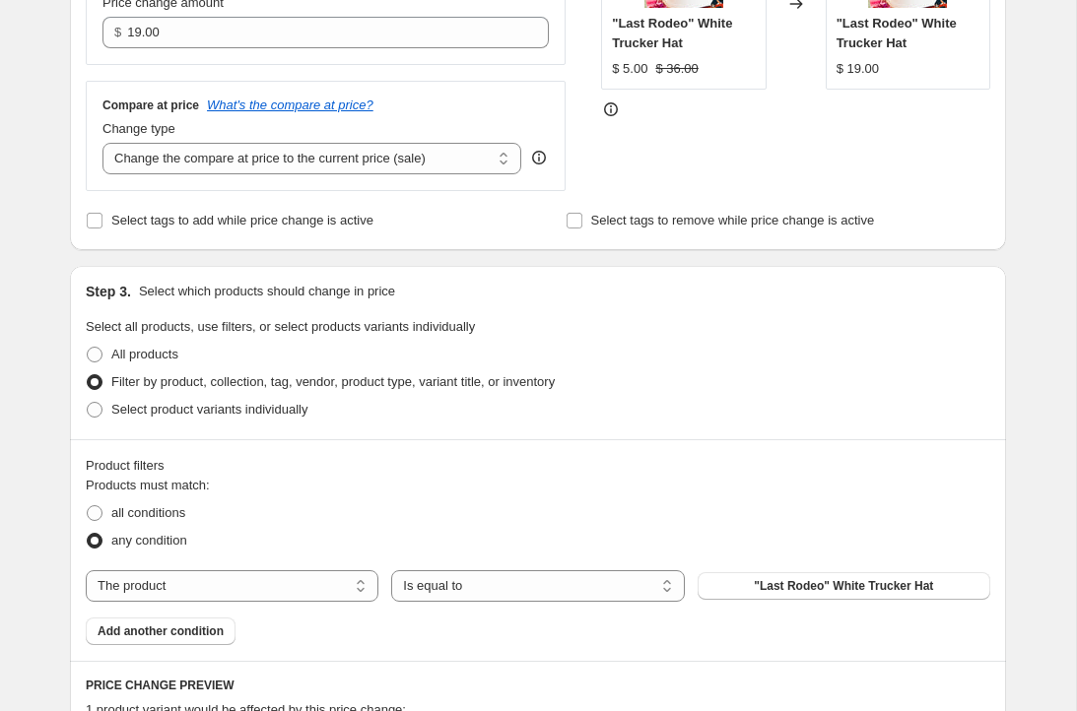
scroll to position [558, 0]
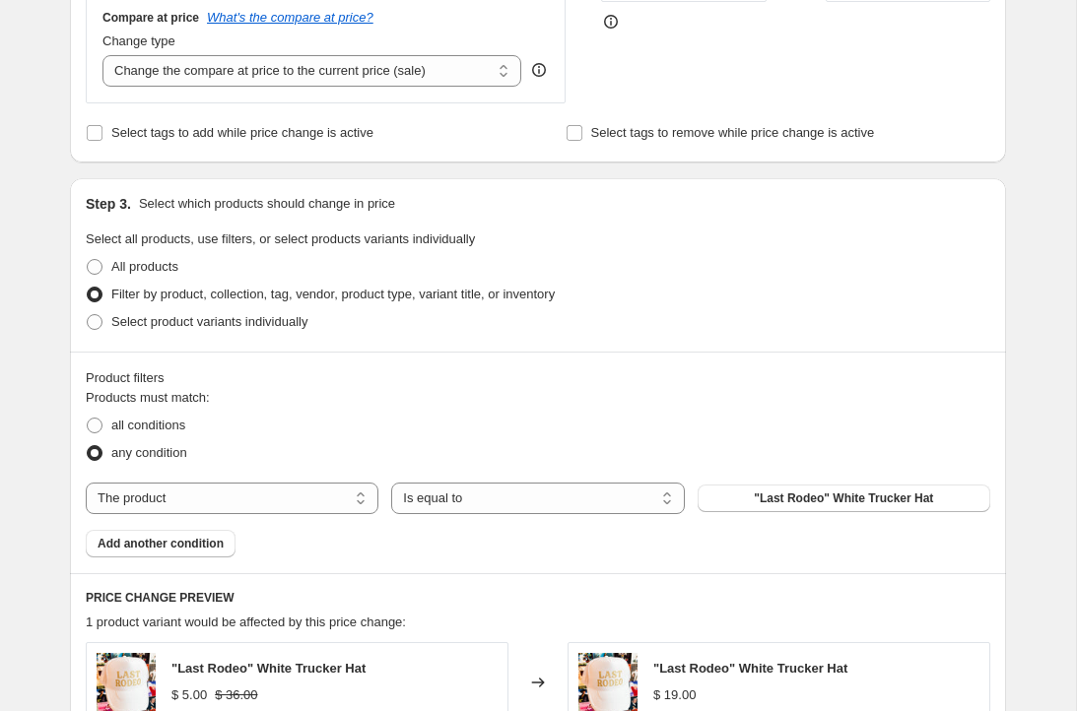
click at [257, 482] on div "Products must match: all conditions any condition The product The product's col…" at bounding box center [538, 472] width 905 height 169
select select "collection"
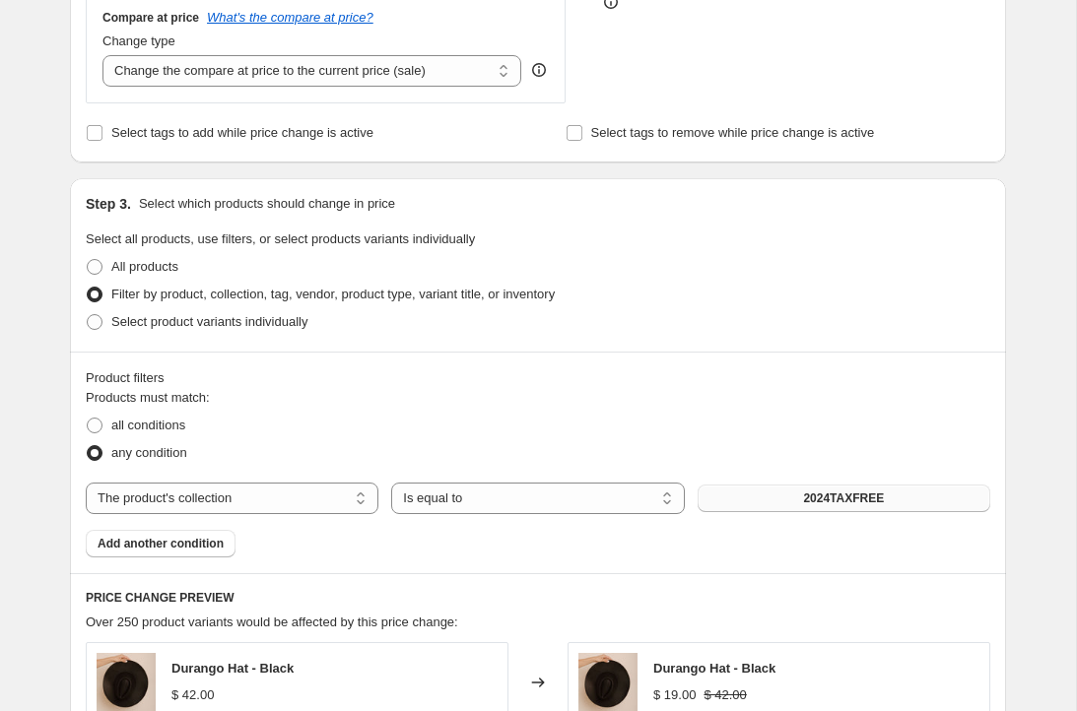
click at [747, 501] on button "2024TAXFREE" at bounding box center [844, 499] width 293 height 28
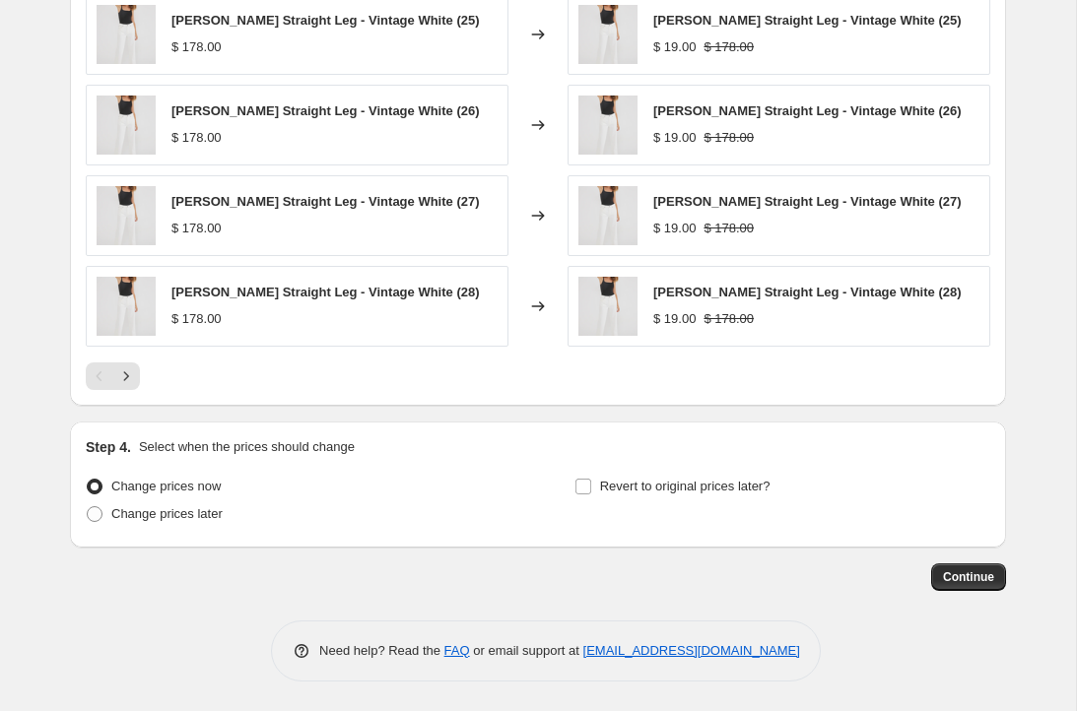
scroll to position [1297, 0]
click at [685, 484] on span "Revert to original prices later?" at bounding box center [685, 486] width 170 height 15
click at [591, 484] on input "Revert to original prices later?" at bounding box center [583, 487] width 16 height 16
checkbox input "true"
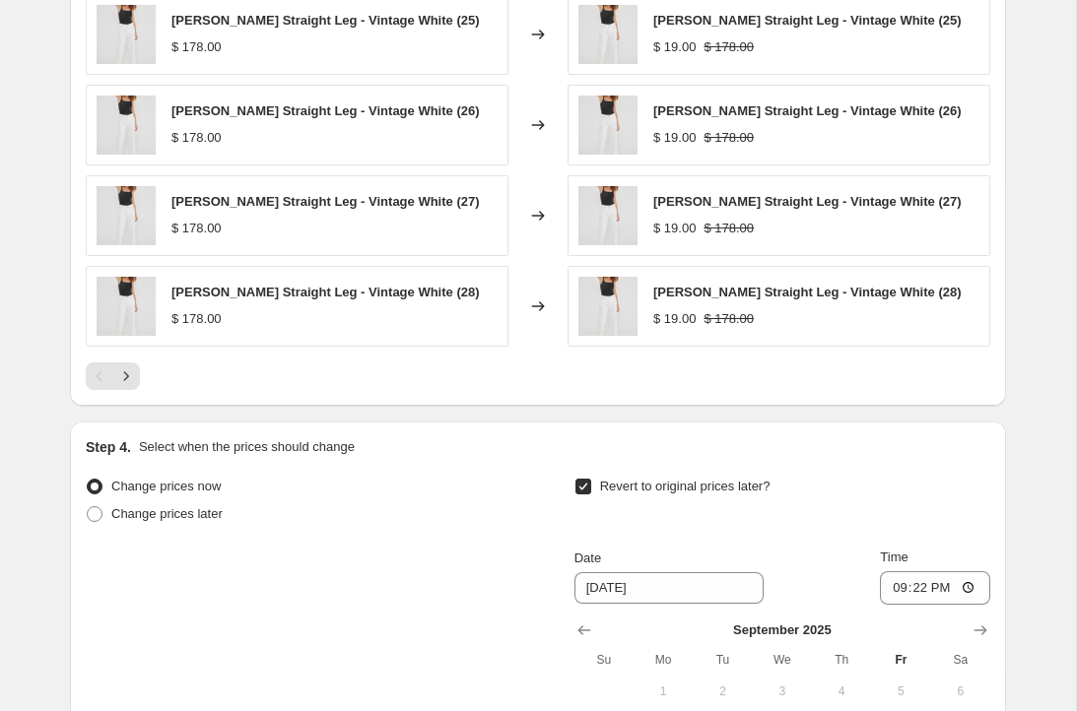
scroll to position [1614, 0]
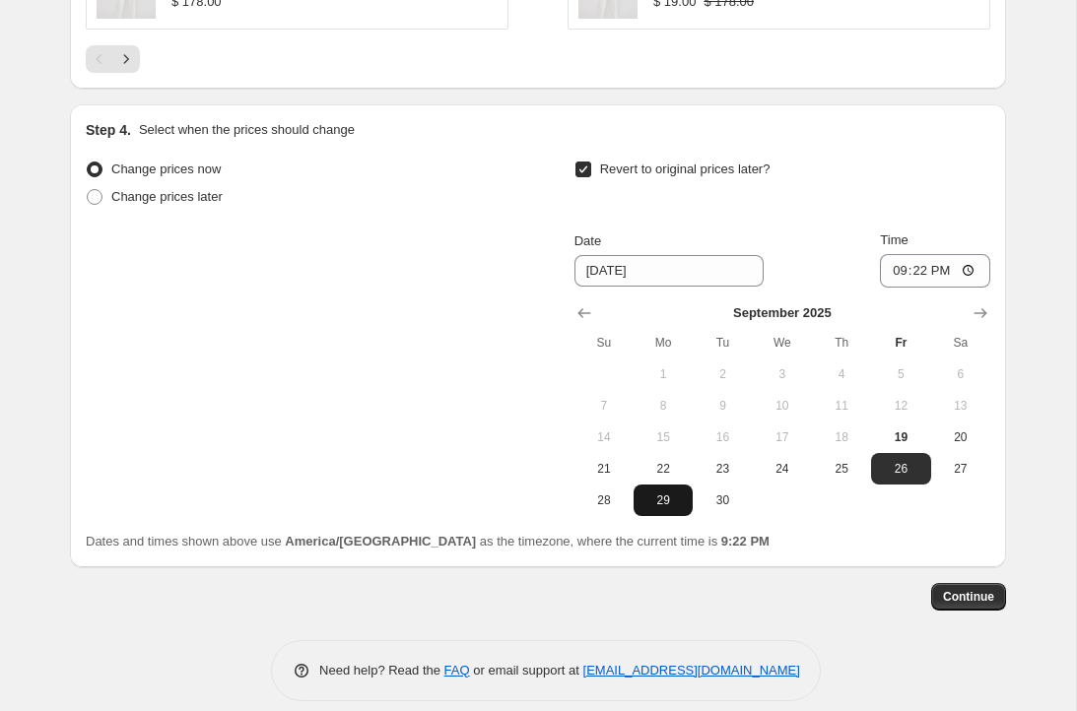
click at [664, 504] on span "29" at bounding box center [662, 501] width 43 height 16
type input "[DATE]"
click at [972, 589] on button "Continue" at bounding box center [968, 597] width 75 height 28
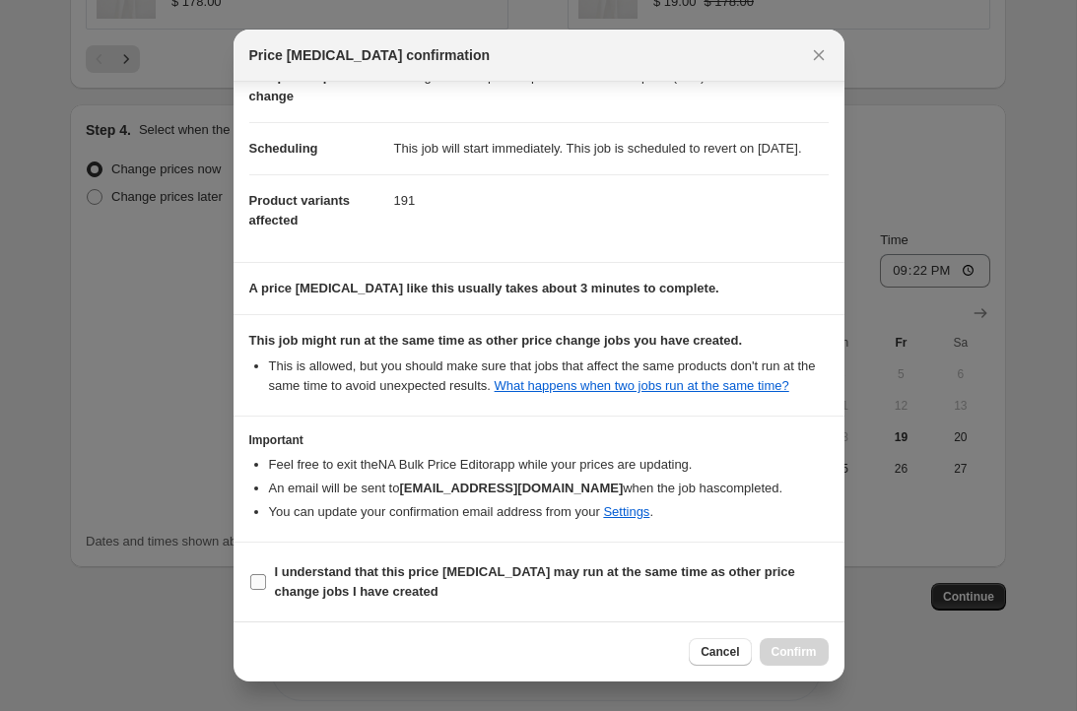
scroll to position [158, 0]
click at [397, 565] on b "I understand that this price [MEDICAL_DATA] may run at the same time as other p…" at bounding box center [535, 582] width 520 height 34
click at [266, 574] on input "I understand that this price [MEDICAL_DATA] may run at the same time as other p…" at bounding box center [258, 582] width 16 height 16
checkbox input "true"
click at [774, 645] on span "Confirm" at bounding box center [794, 652] width 45 height 16
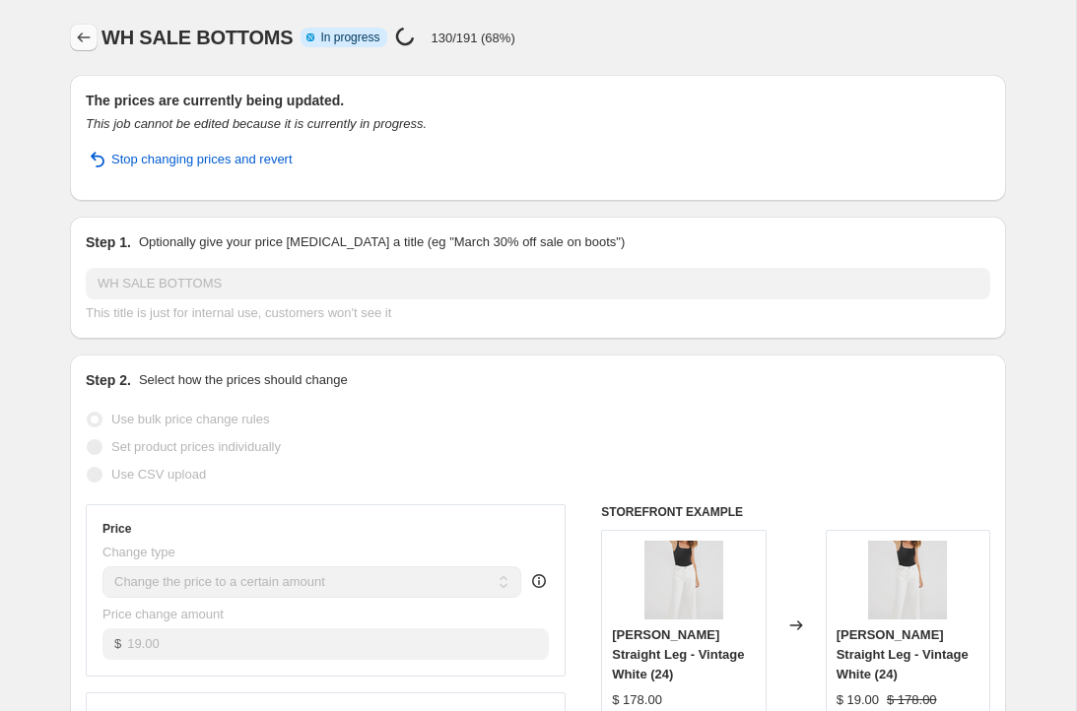
click at [83, 36] on icon "Price change jobs" at bounding box center [84, 38] width 20 height 20
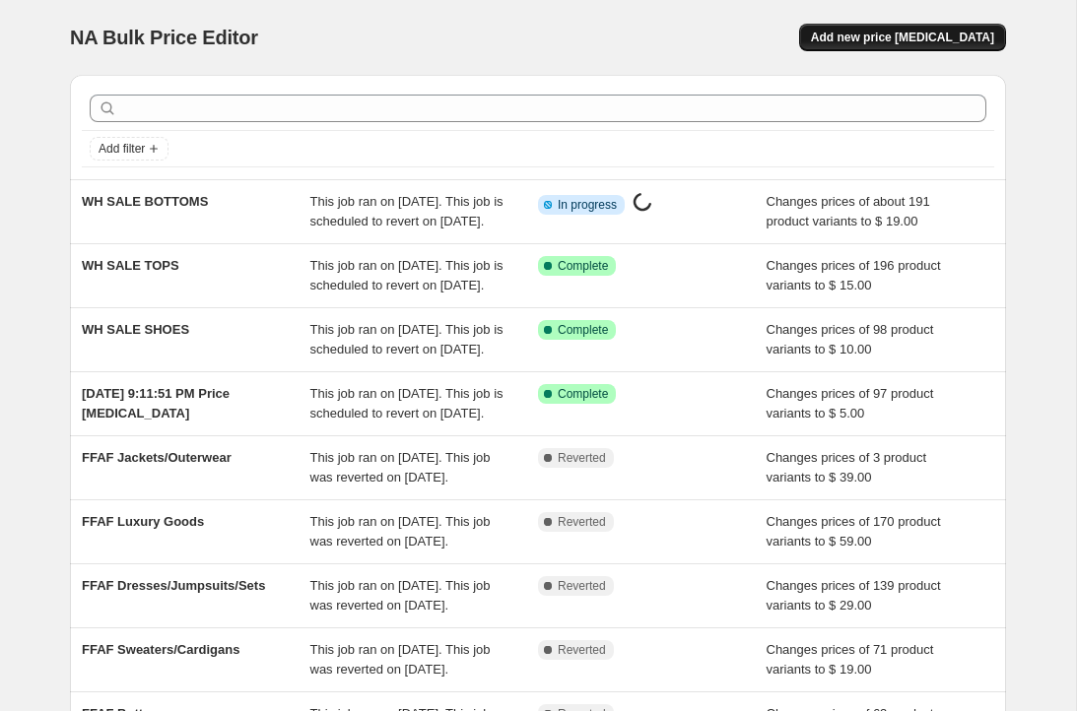
click at [902, 31] on span "Add new price [MEDICAL_DATA]" at bounding box center [902, 38] width 183 height 16
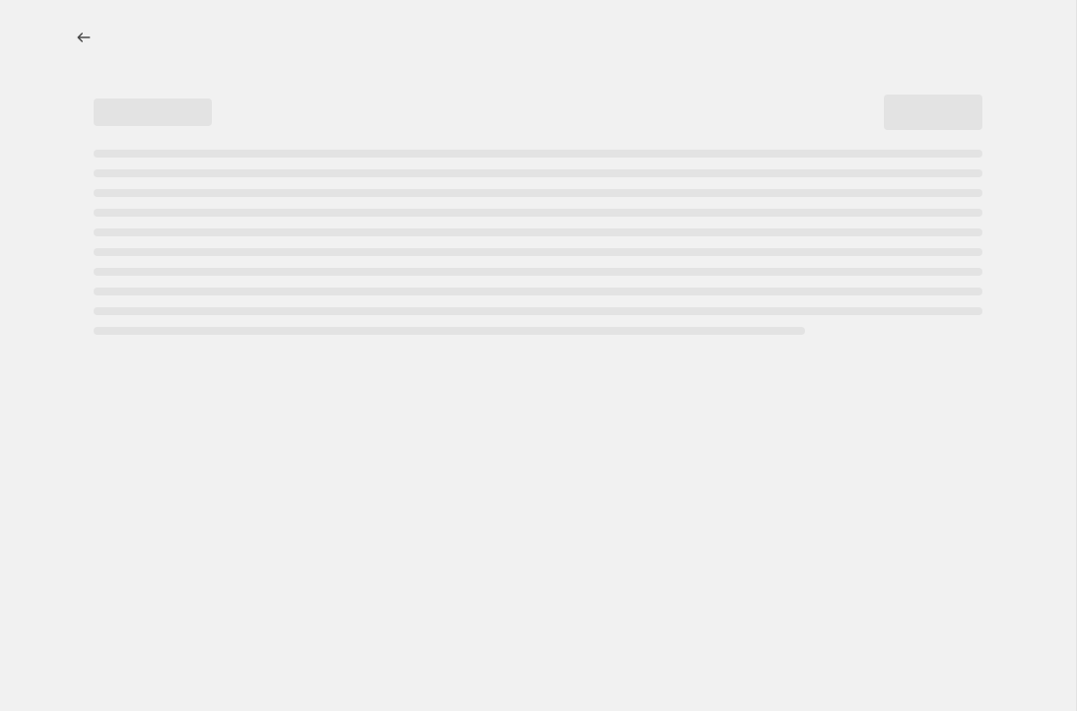
select select "percentage"
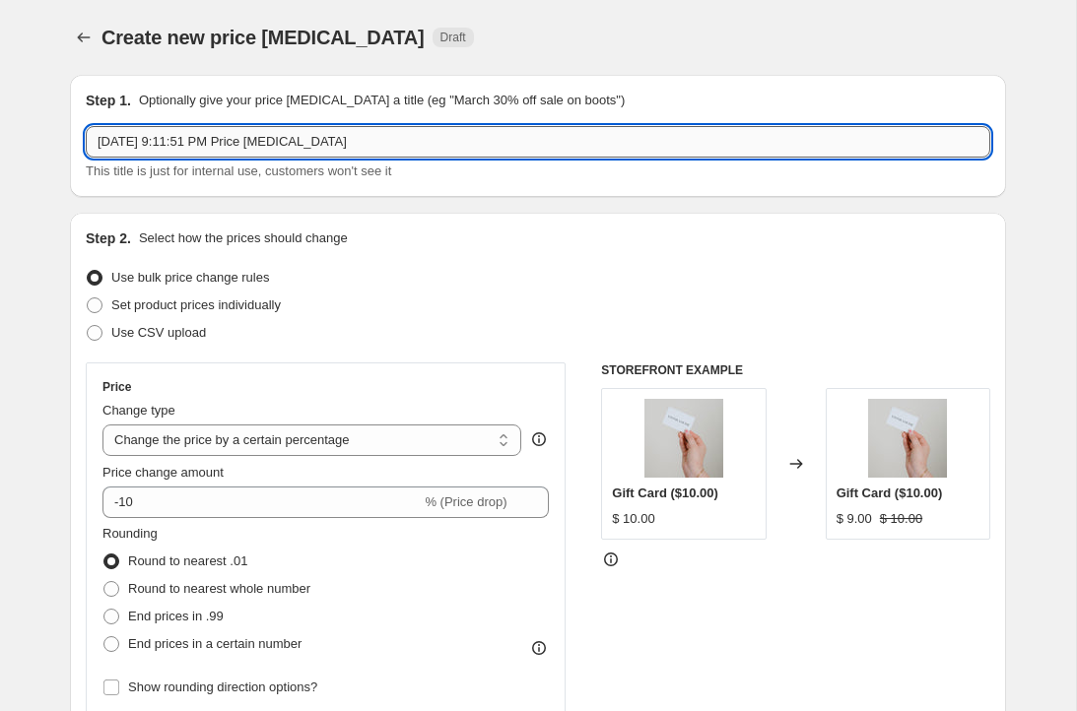
click at [297, 141] on input "[DATE] 9:11:51 PM Price [MEDICAL_DATA]" at bounding box center [538, 142] width 905 height 32
type input "WH SALE"
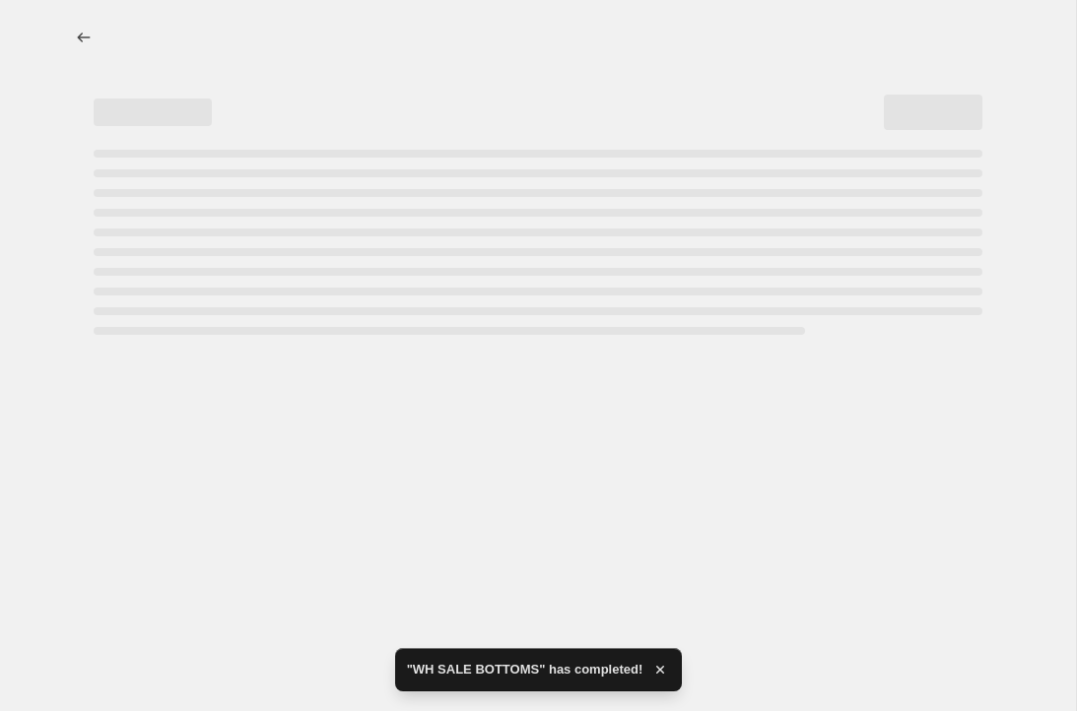
select select "percentage"
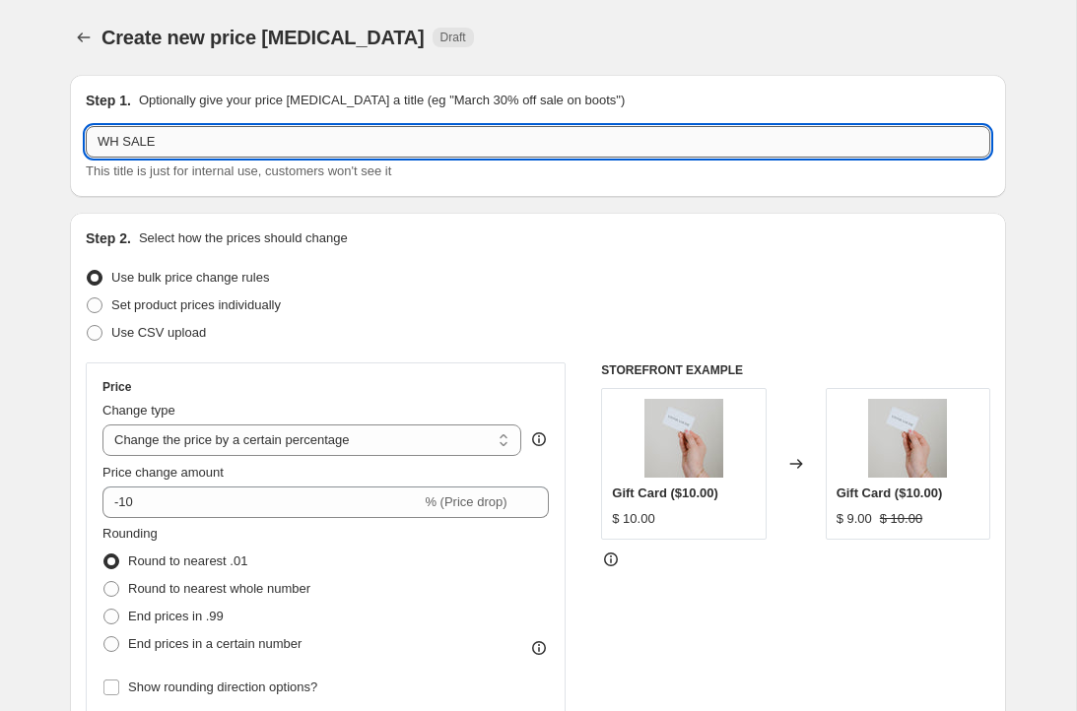
click at [222, 143] on input "WH SALE" at bounding box center [538, 142] width 905 height 32
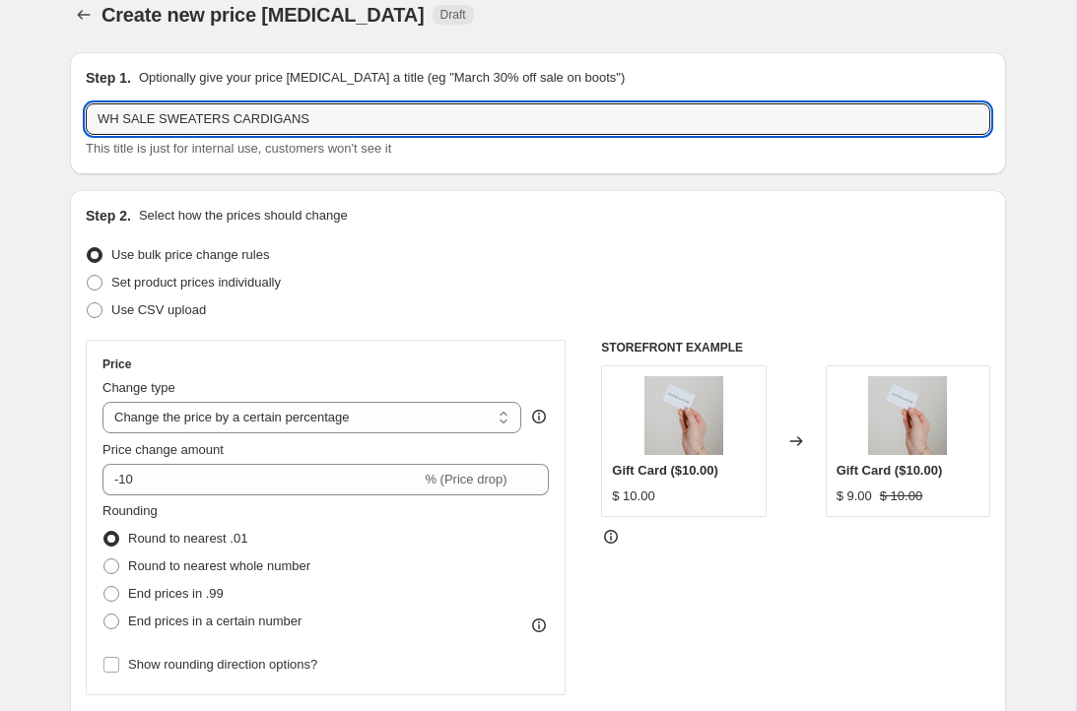
scroll to position [26, 0]
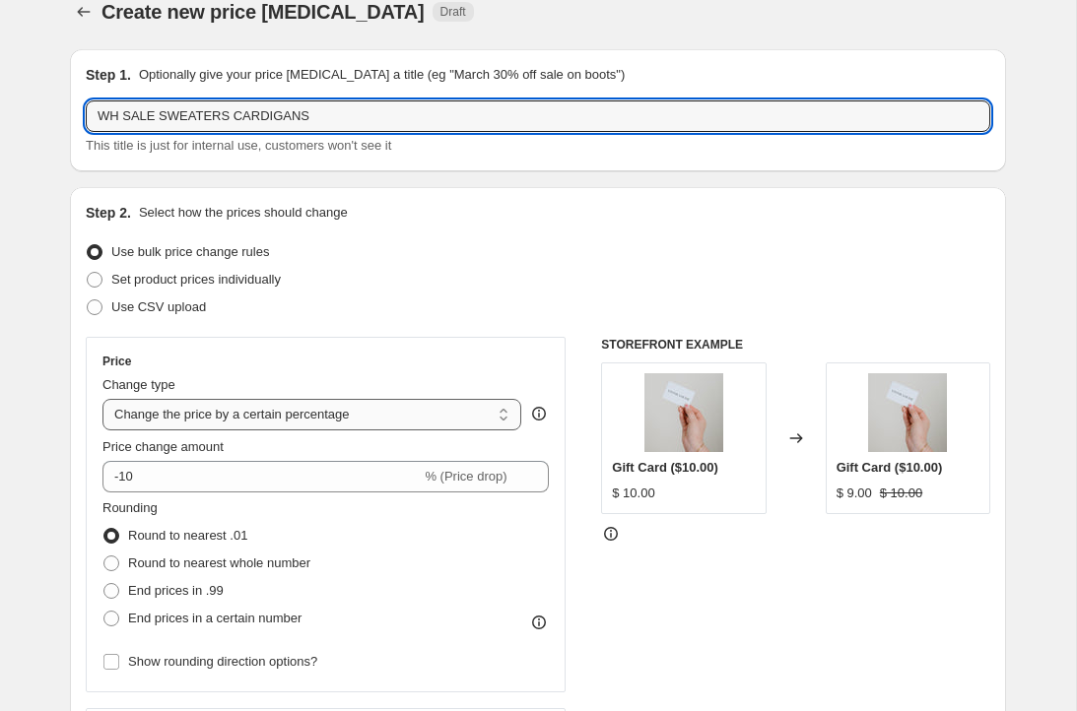
type input "WH SALE SWEATERS CARDIGANS"
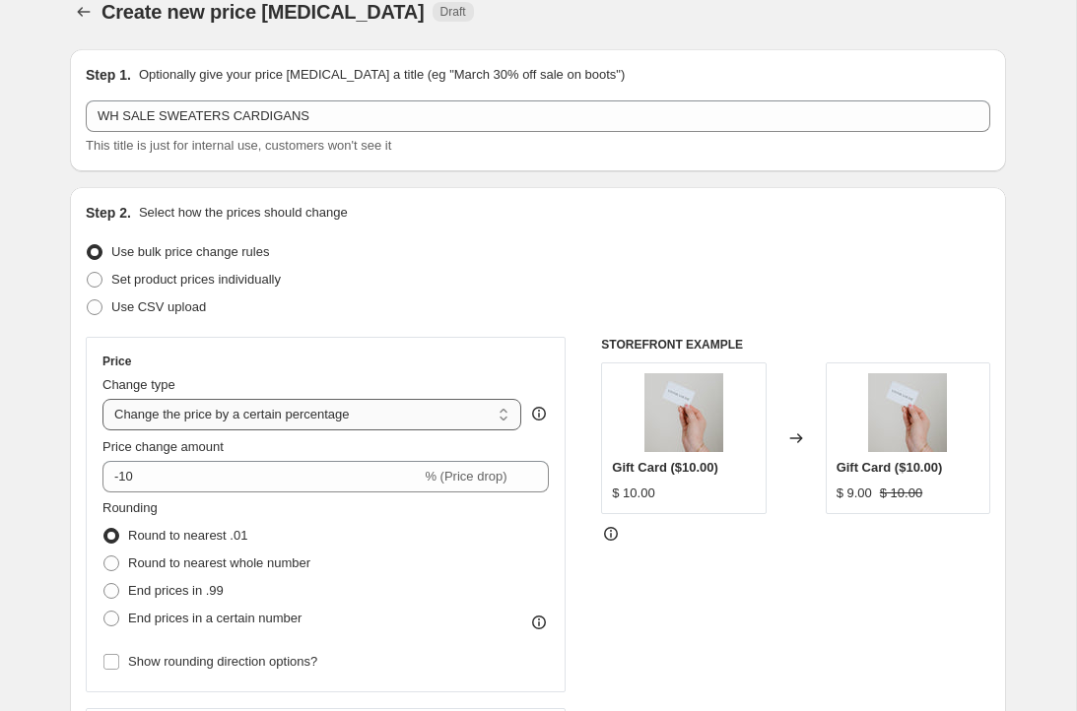
select select "to"
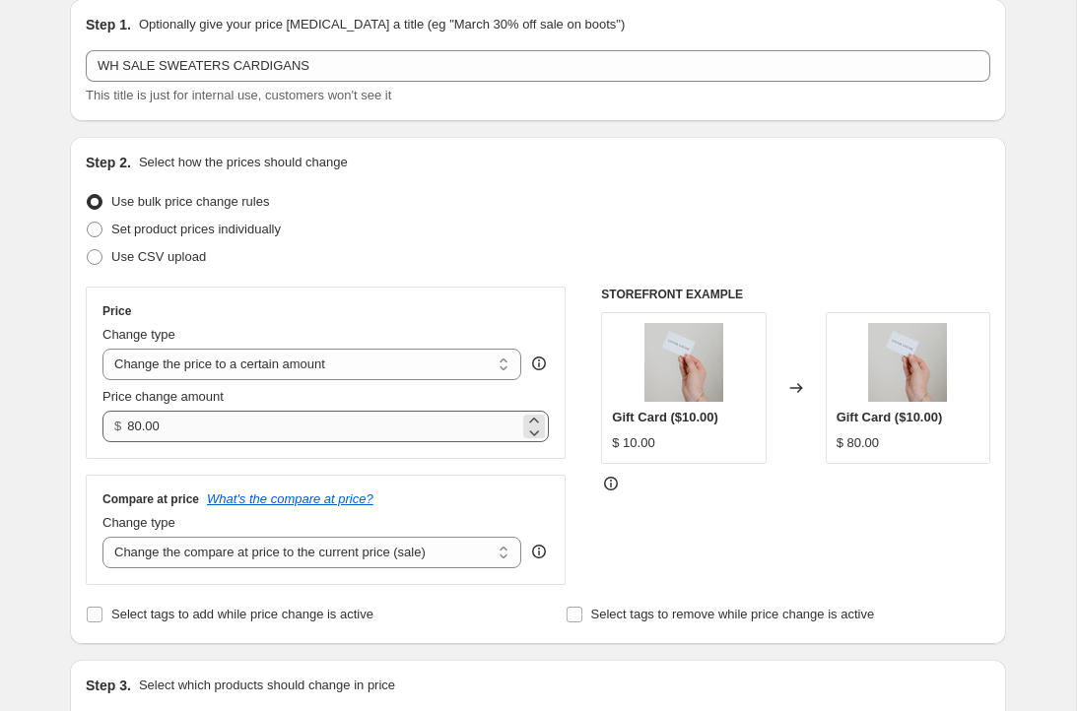
scroll to position [90, 0]
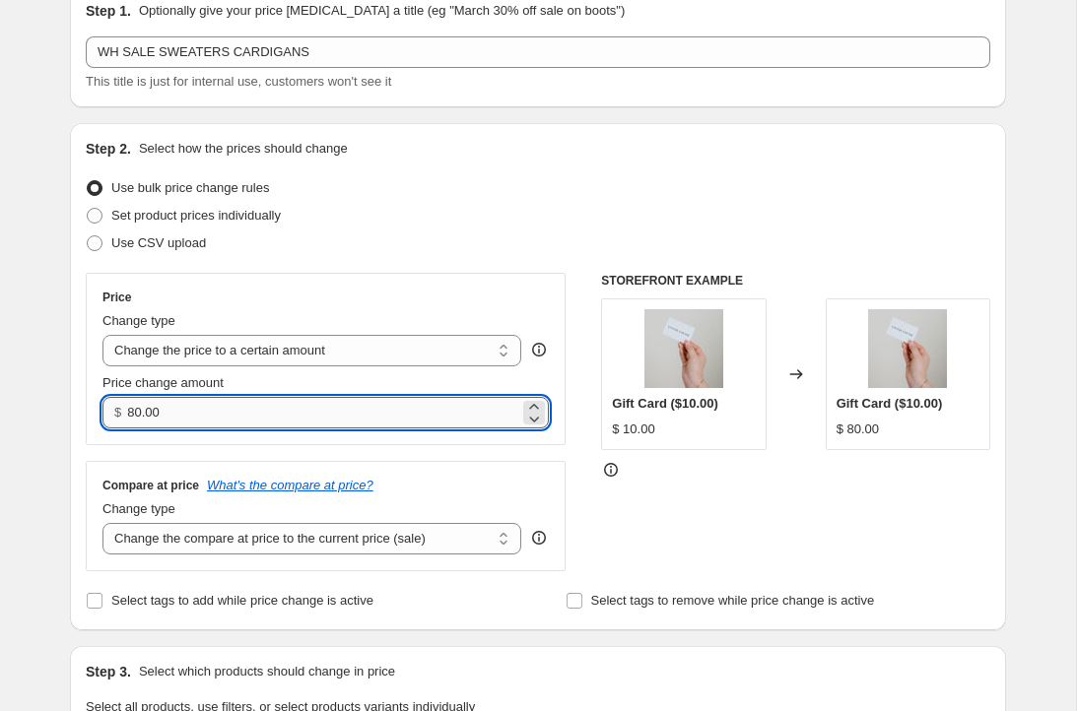
click at [220, 416] on input "80.00" at bounding box center [322, 413] width 391 height 32
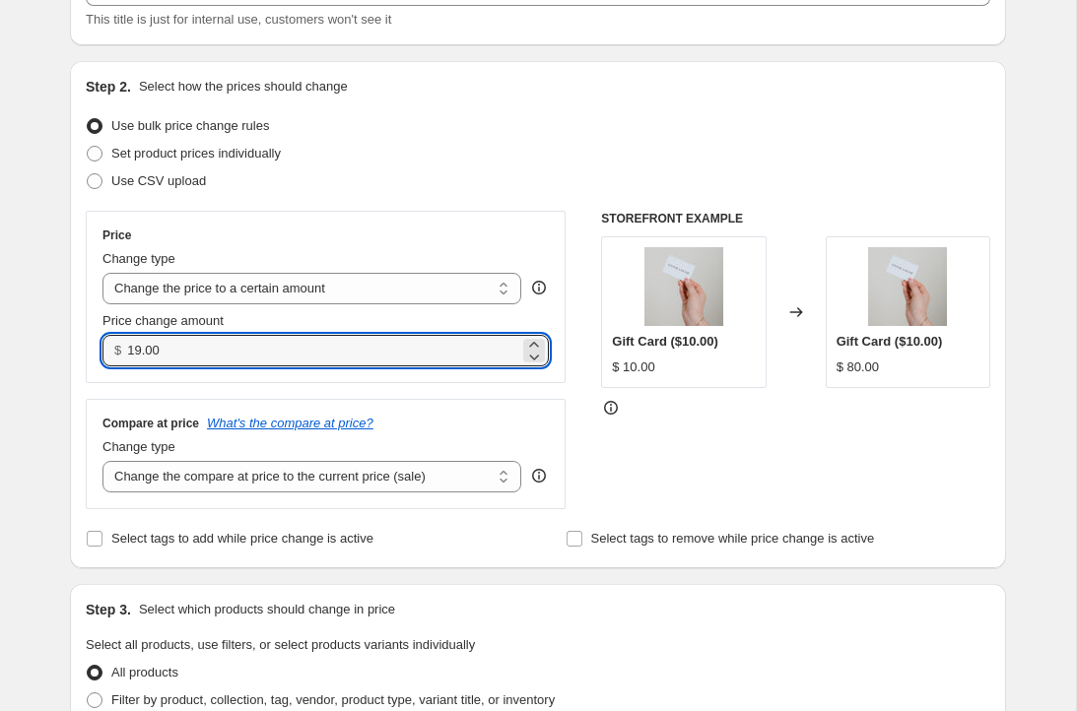
scroll to position [237, 0]
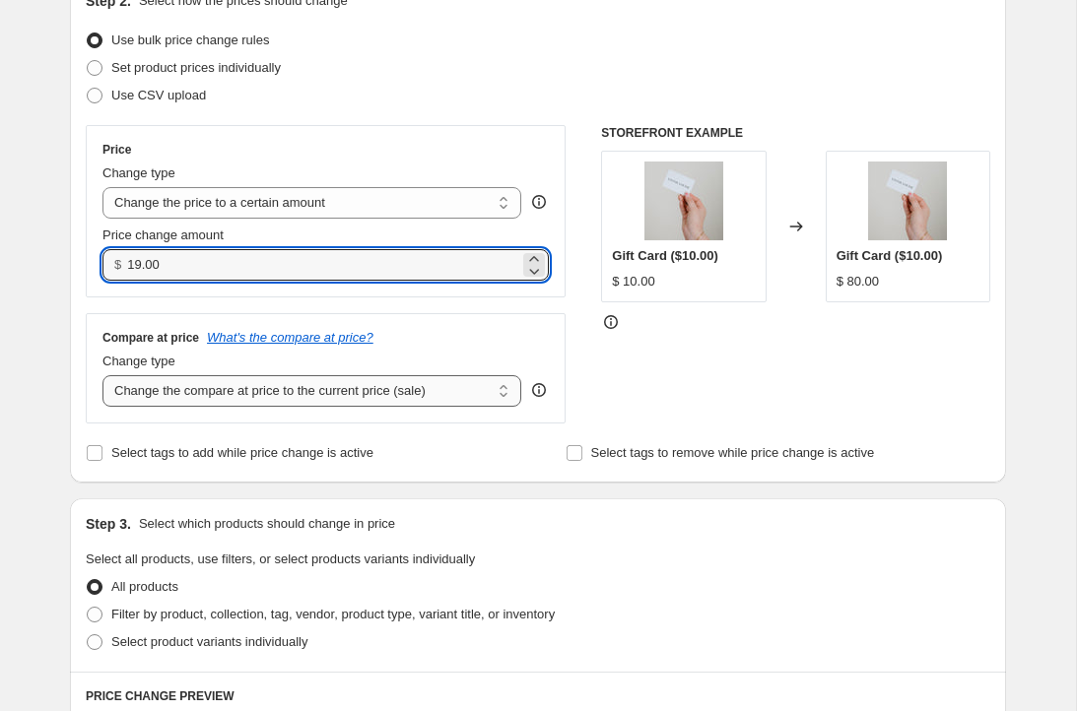
type input "19.00"
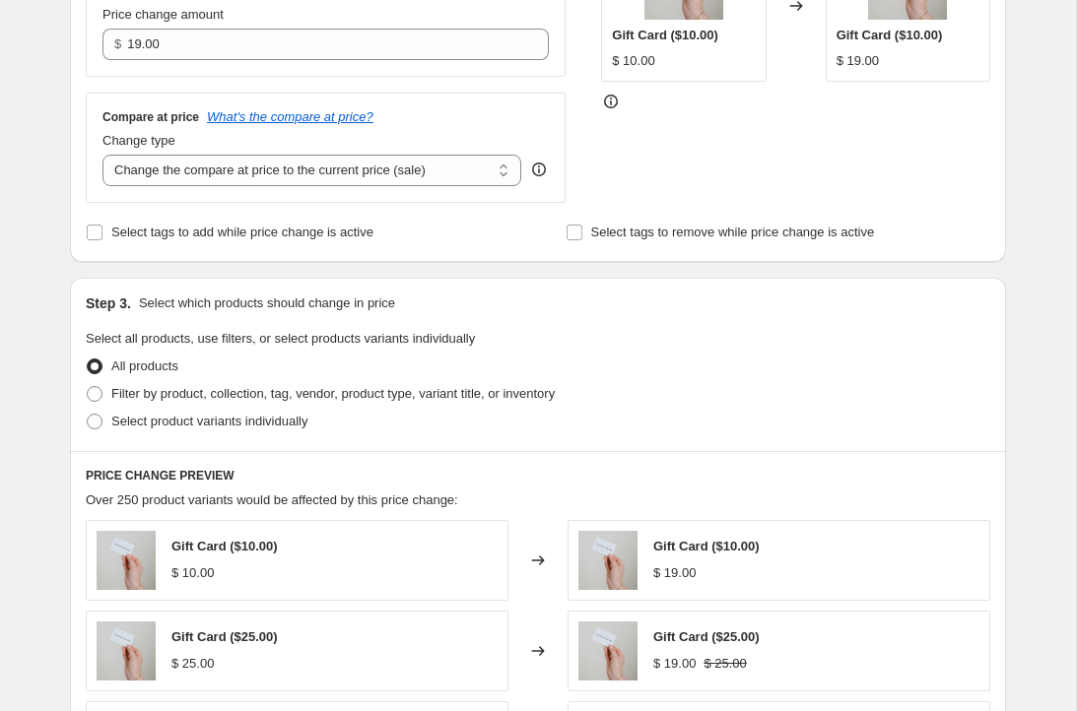
scroll to position [510, 0]
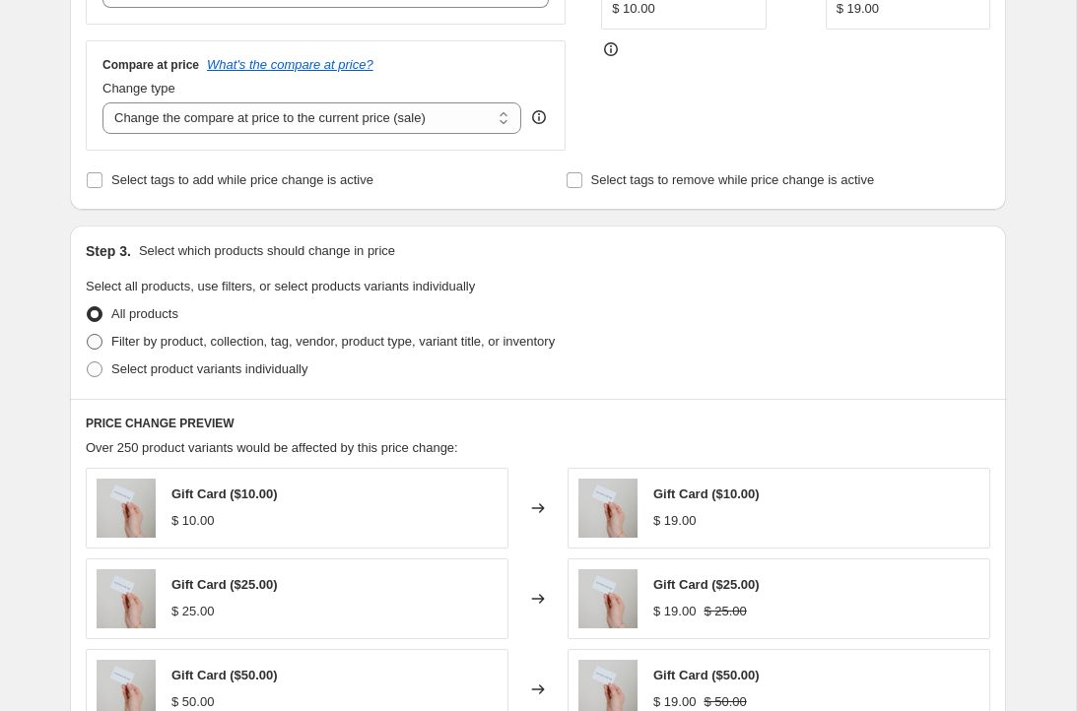
click at [304, 344] on span "Filter by product, collection, tag, vendor, product type, variant title, or inv…" at bounding box center [332, 341] width 443 height 15
click at [88, 335] on input "Filter by product, collection, tag, vendor, product type, variant title, or inv…" at bounding box center [87, 334] width 1 height 1
radio input "true"
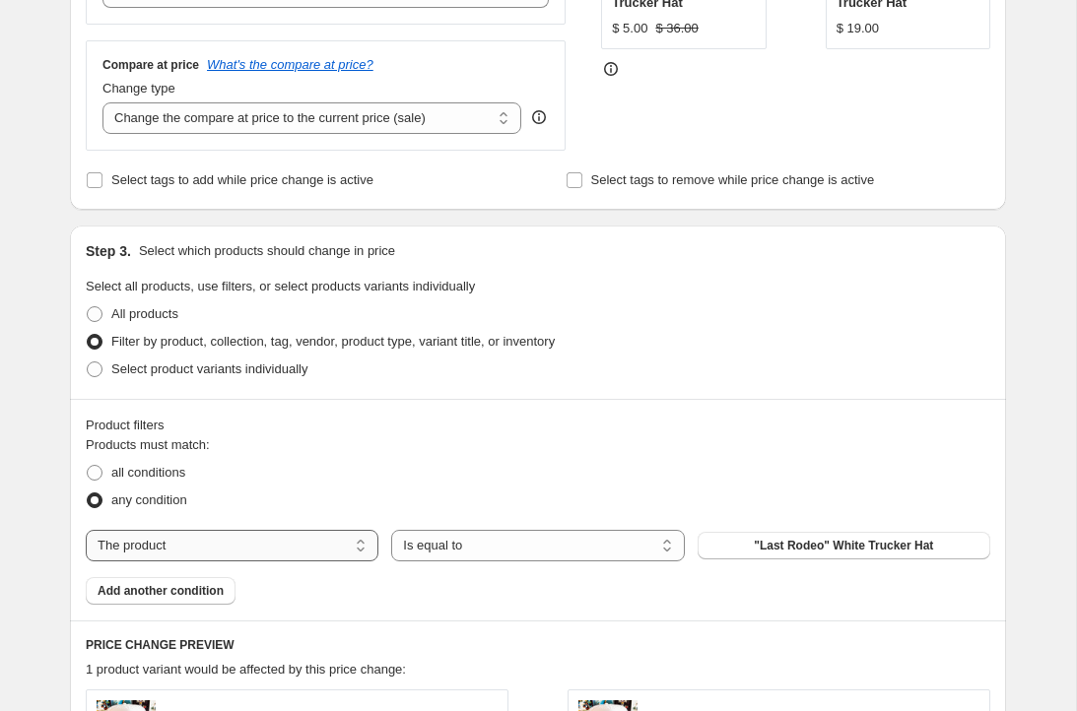
select select "collection"
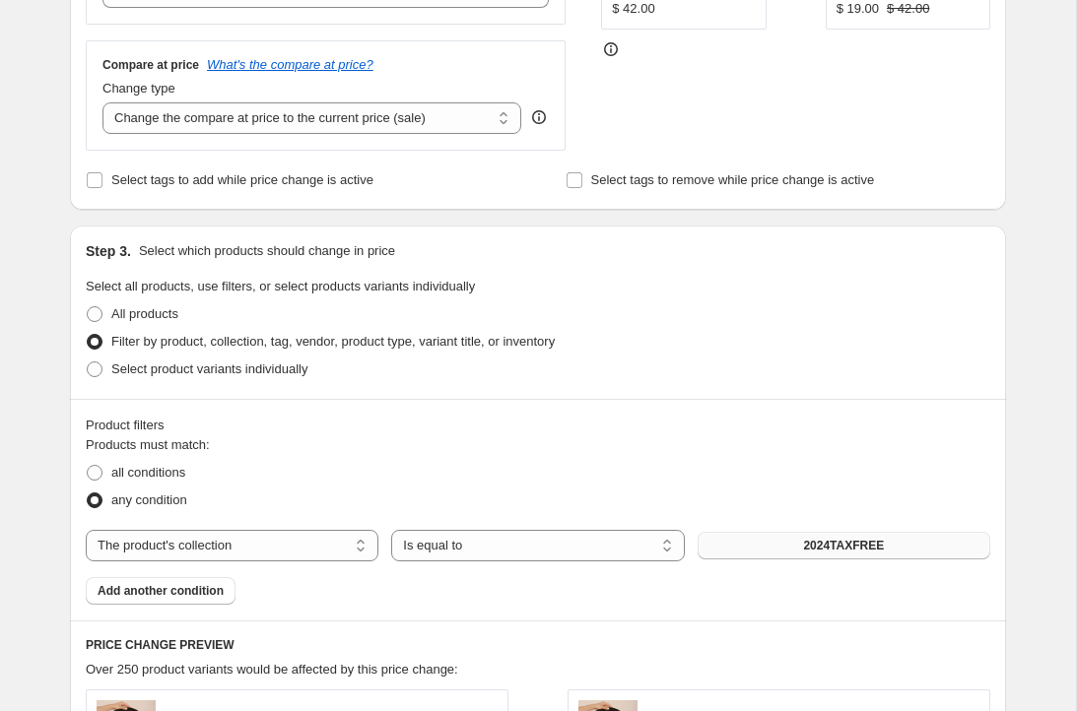
click at [840, 542] on span "2024TAXFREE" at bounding box center [843, 546] width 81 height 16
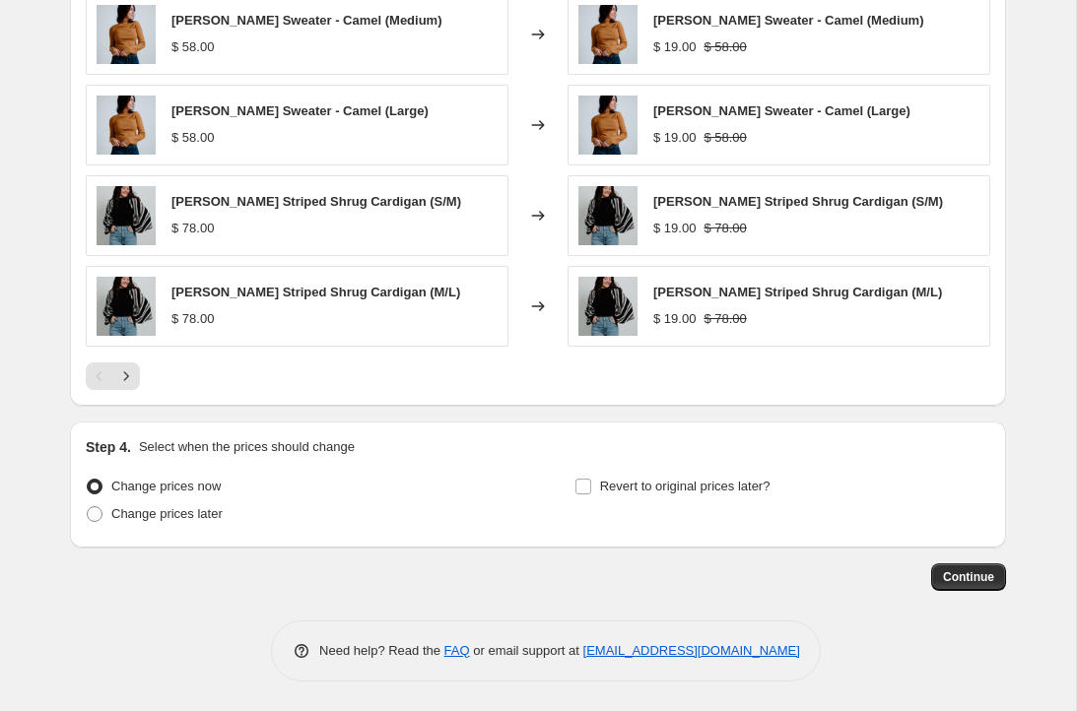
scroll to position [1297, 0]
click at [679, 487] on span "Revert to original prices later?" at bounding box center [685, 486] width 170 height 15
click at [591, 487] on input "Revert to original prices later?" at bounding box center [583, 487] width 16 height 16
checkbox input "true"
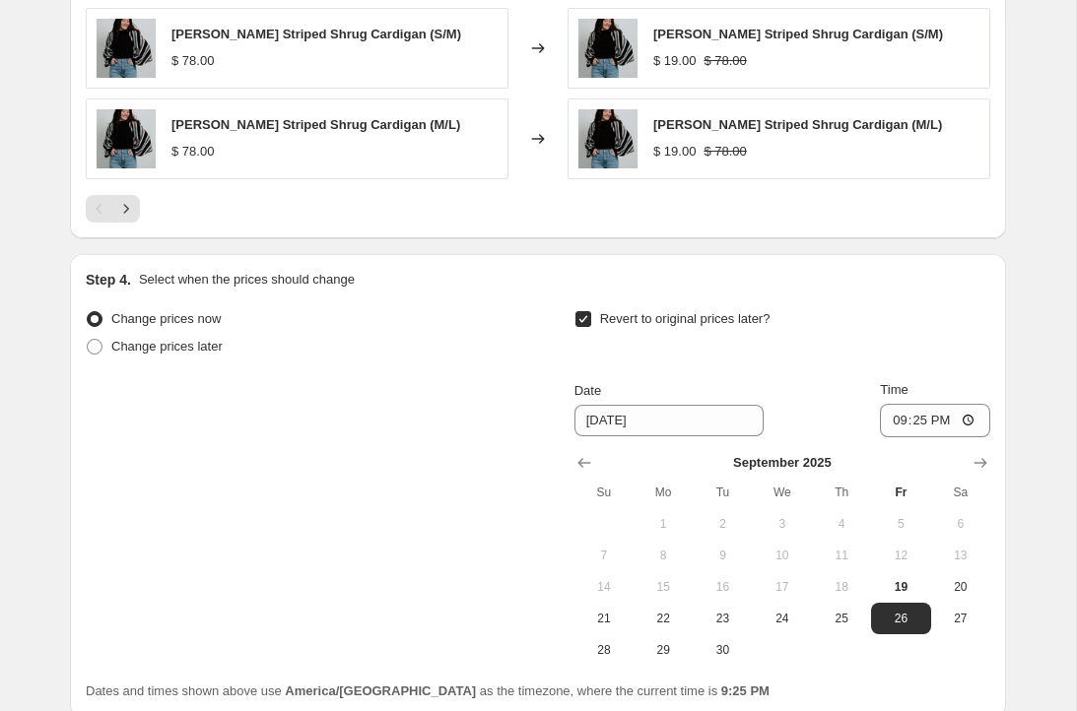
scroll to position [1586, 0]
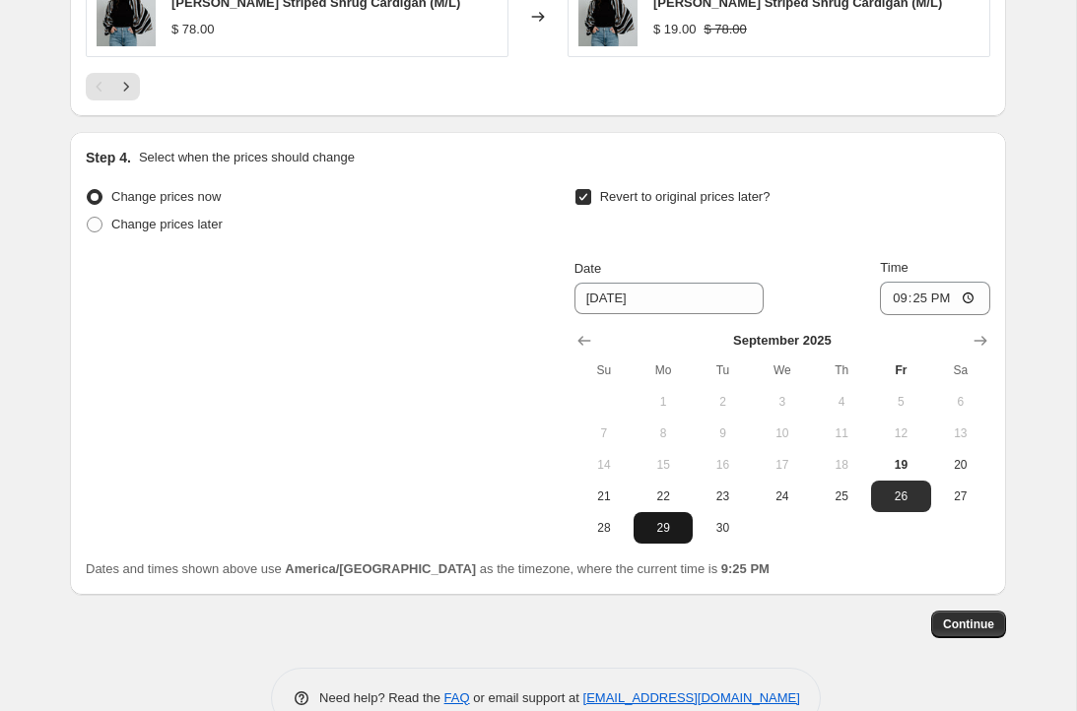
click at [681, 521] on span "29" at bounding box center [662, 528] width 43 height 16
type input "[DATE]"
click at [932, 624] on button "Continue" at bounding box center [968, 625] width 75 height 28
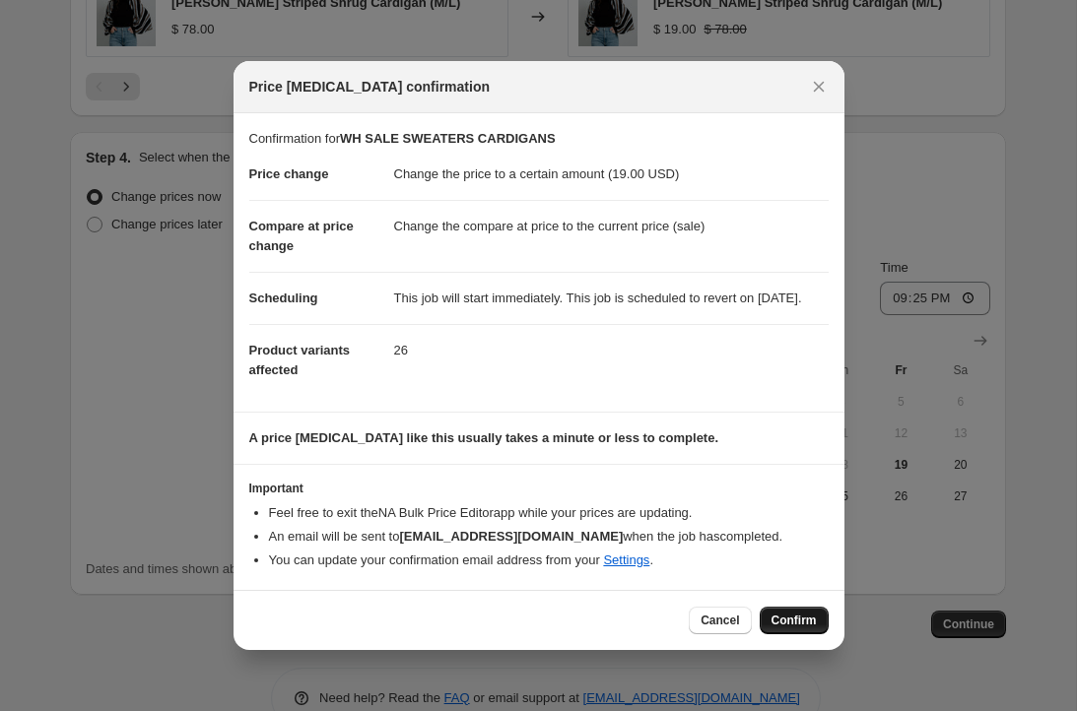
click at [788, 629] on span "Confirm" at bounding box center [794, 621] width 45 height 16
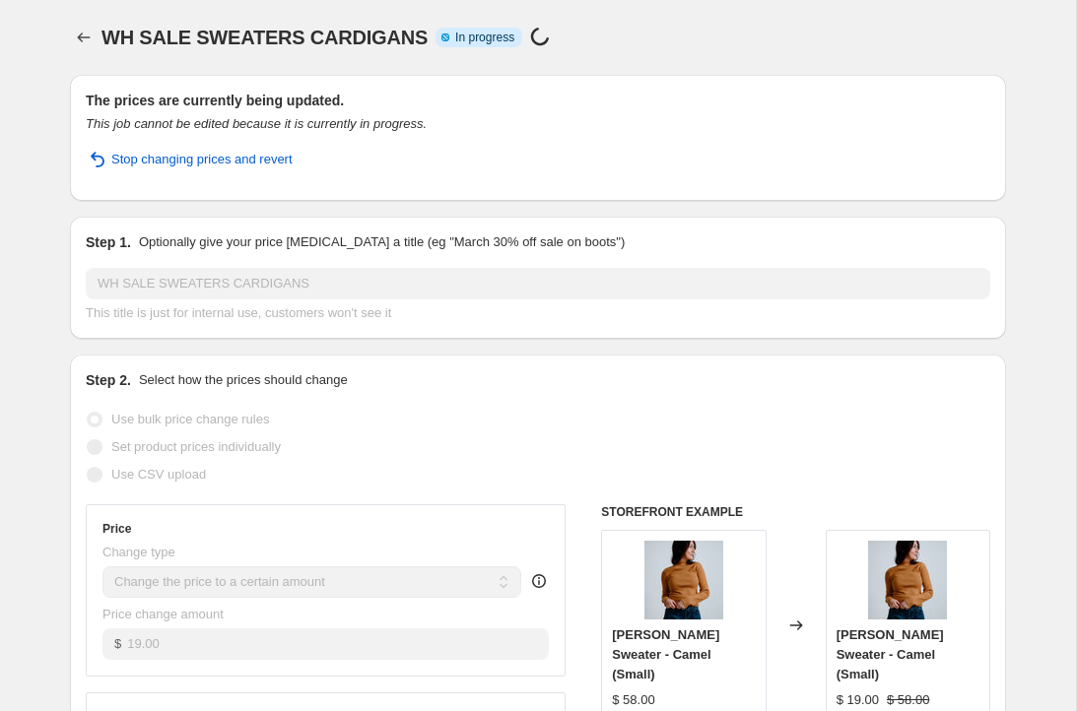
select select "collection"
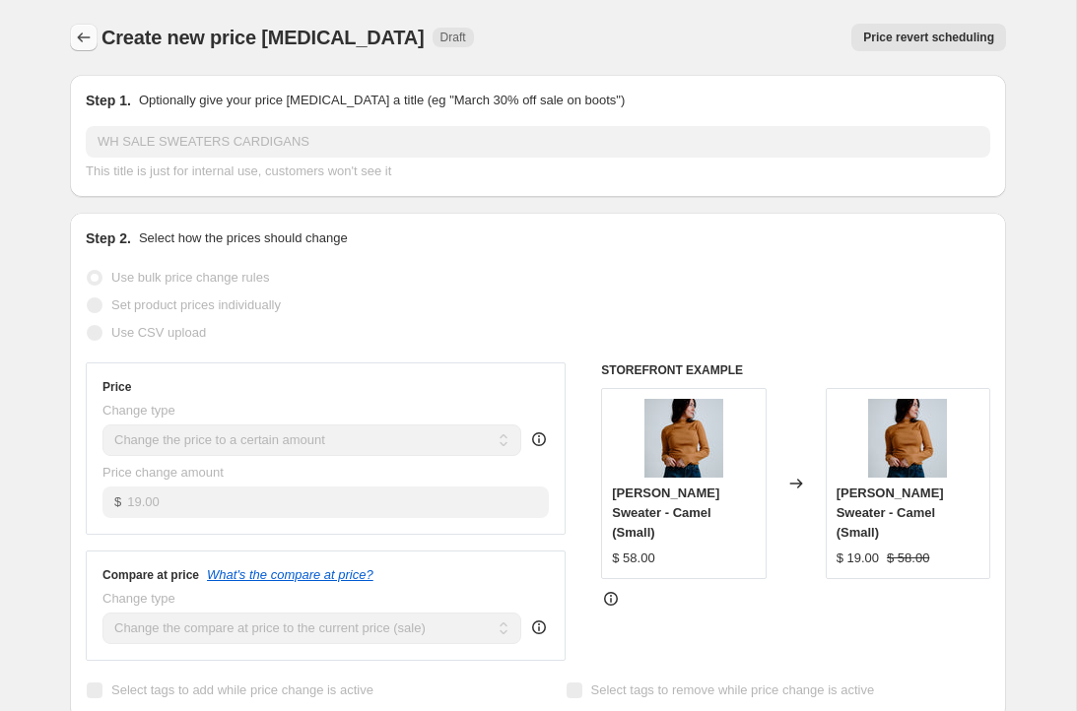
click at [75, 36] on icon "Price change jobs" at bounding box center [84, 38] width 20 height 20
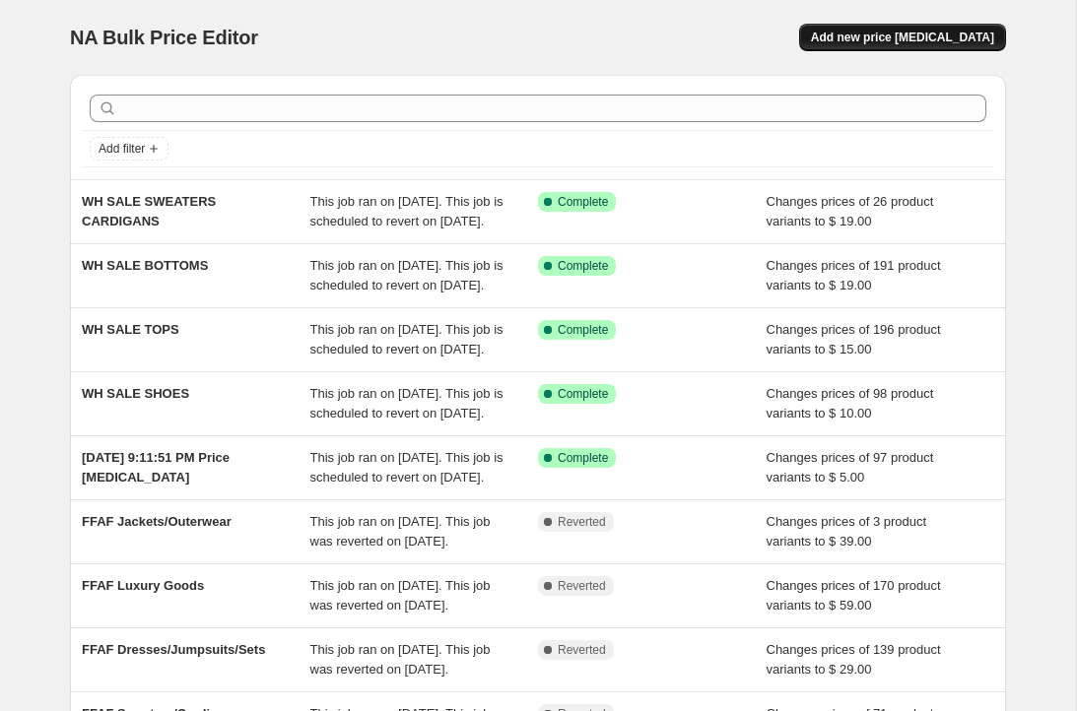
click at [876, 38] on span "Add new price [MEDICAL_DATA]" at bounding box center [902, 38] width 183 height 16
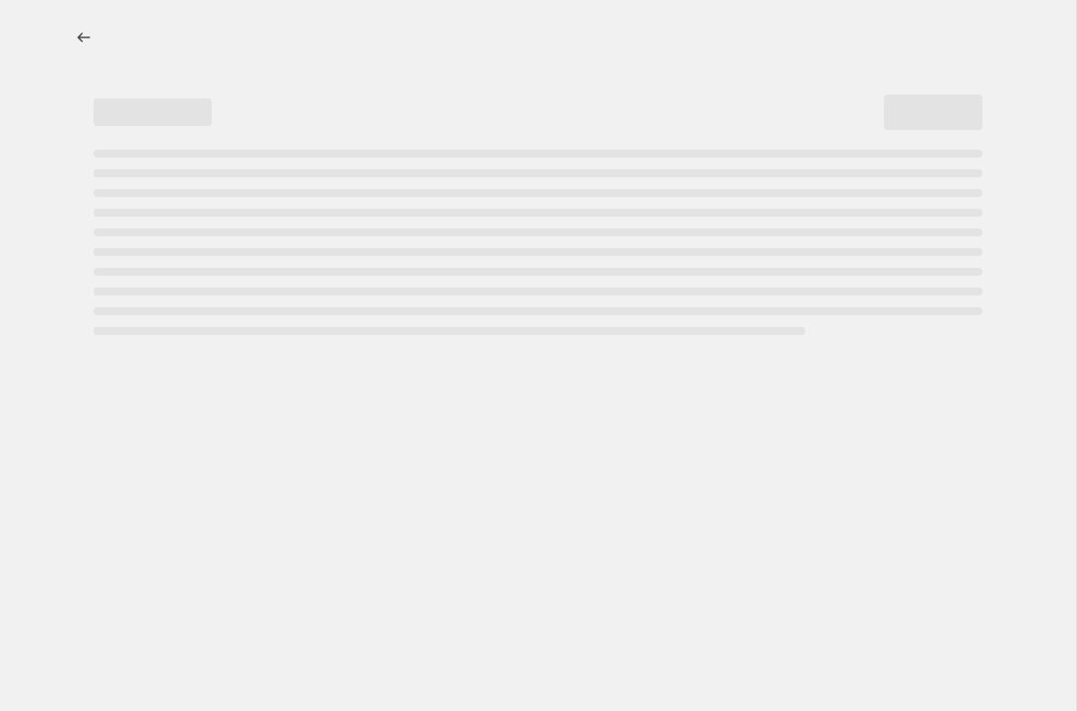
select select "percentage"
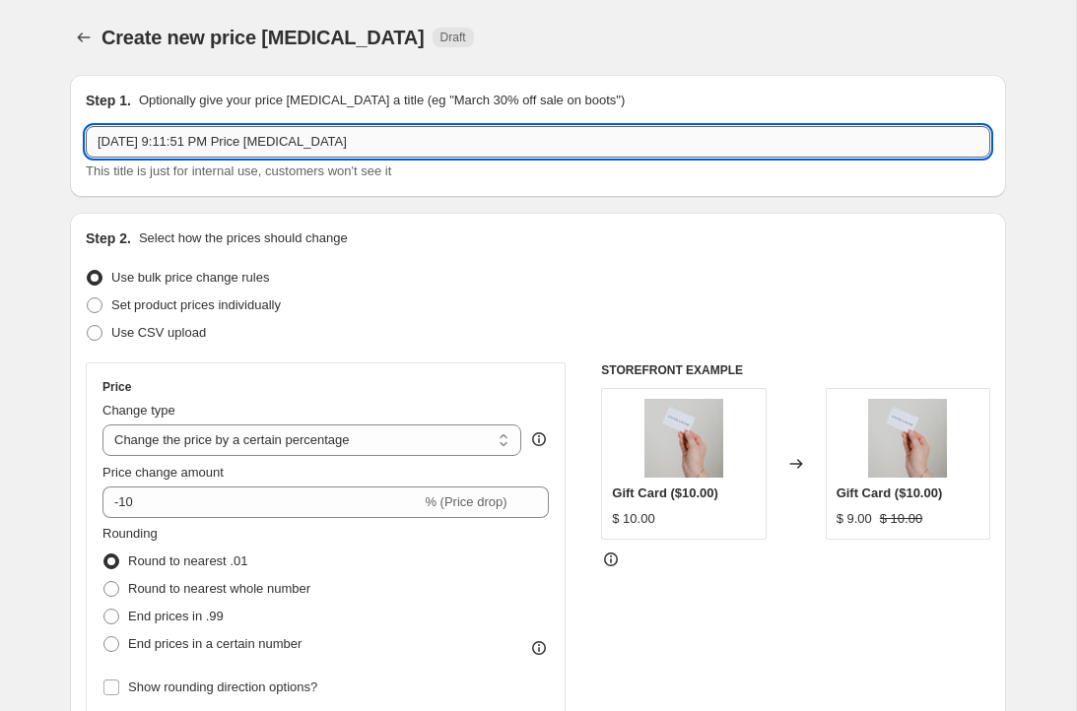
click at [396, 138] on input "[DATE] 9:11:51 PM Price [MEDICAL_DATA]" at bounding box center [538, 142] width 905 height 32
type input "WH SALE DRESSES JUMPSUITS"
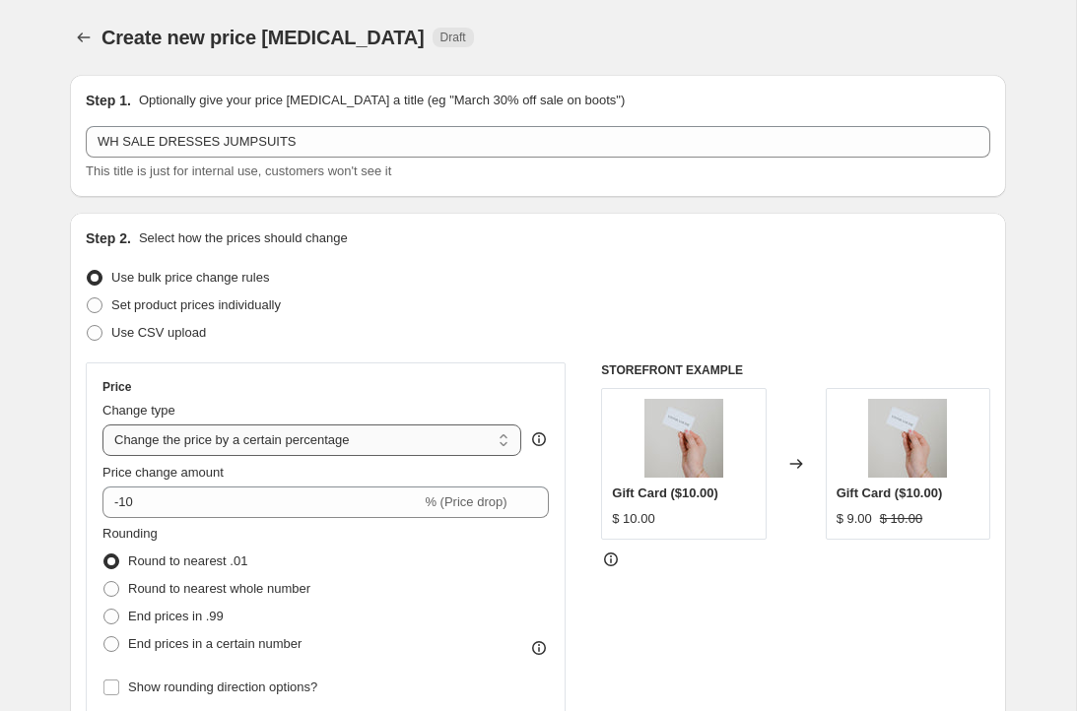
select select "to"
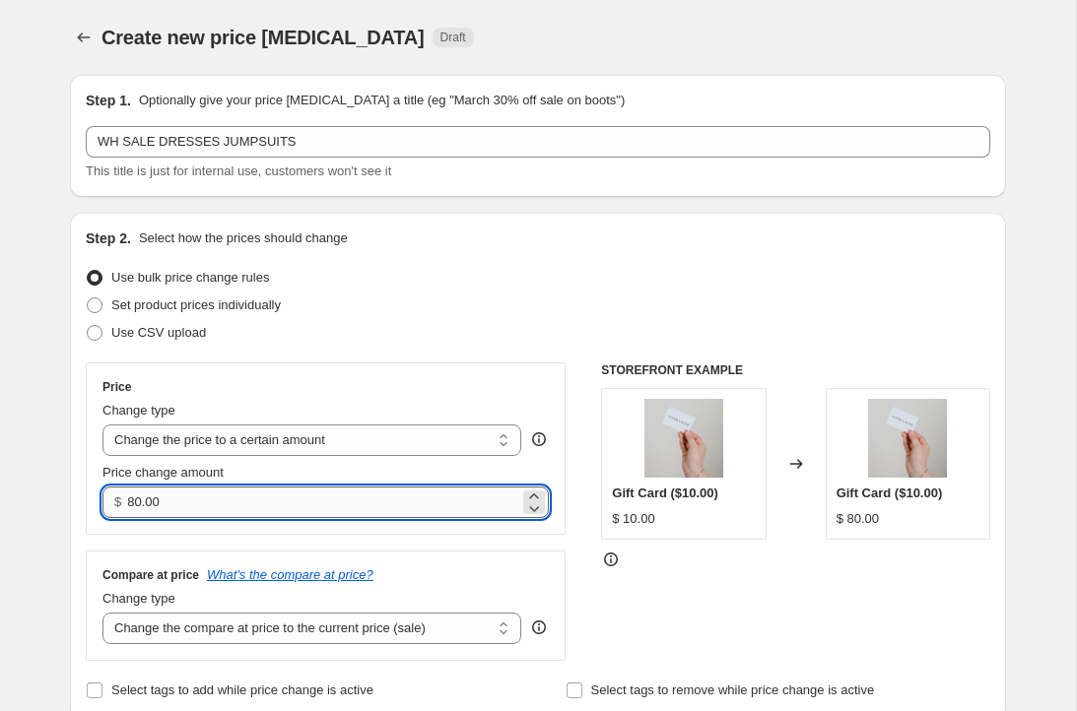
click at [167, 498] on input "80.00" at bounding box center [322, 503] width 391 height 32
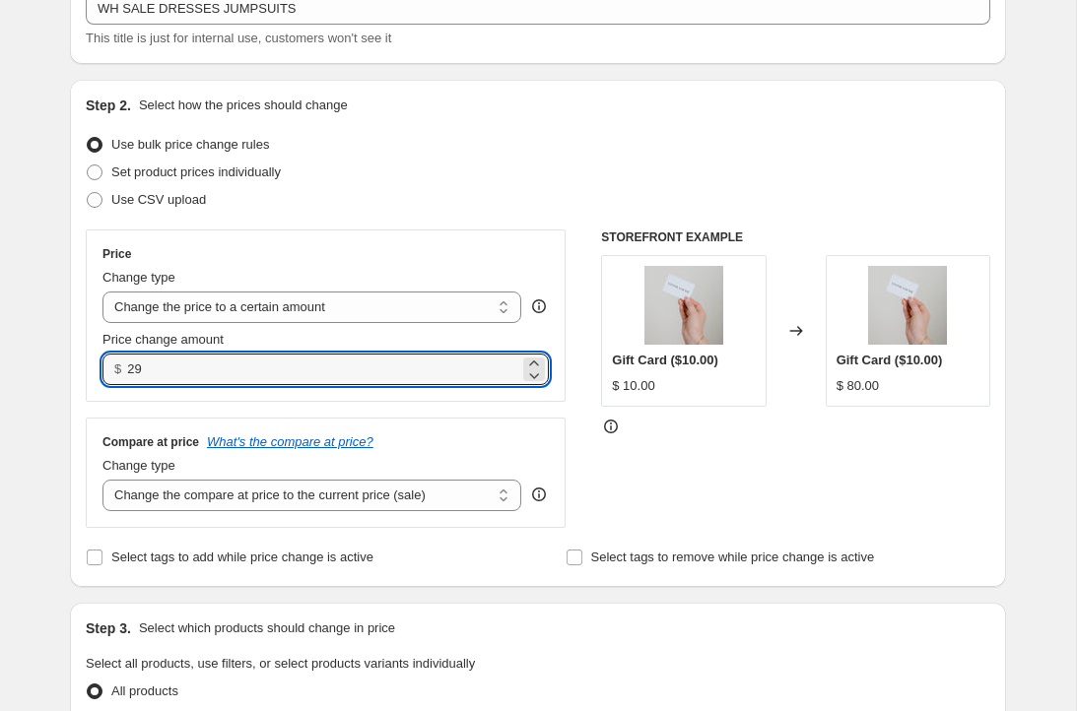
scroll to position [135, 0]
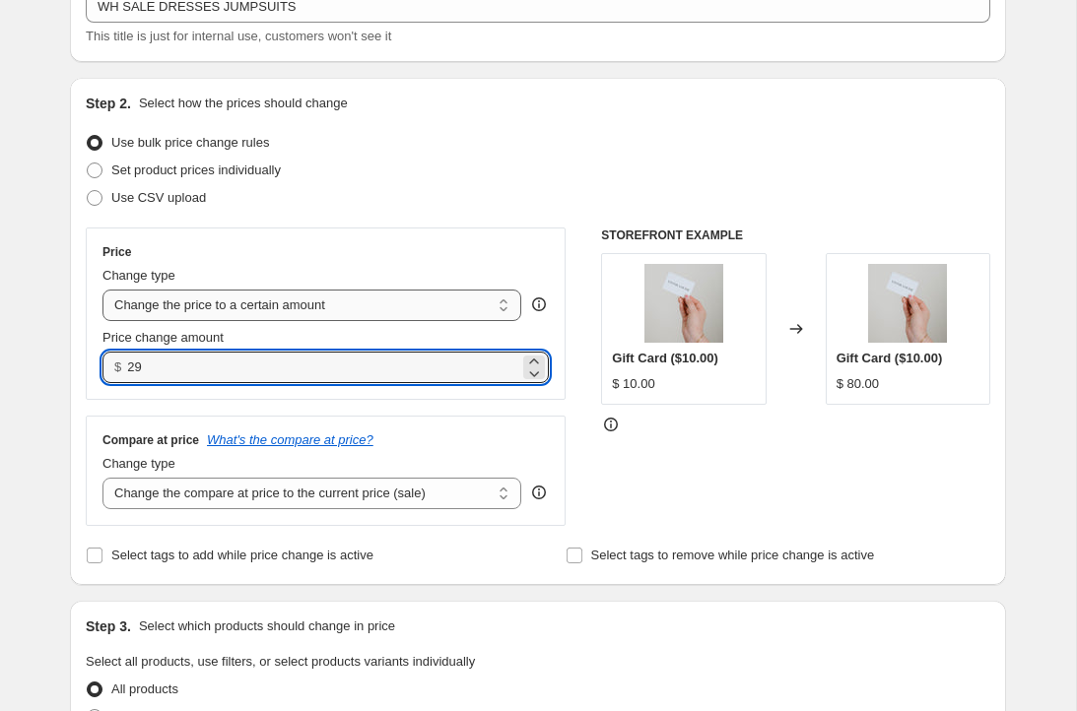
type input "29.00"
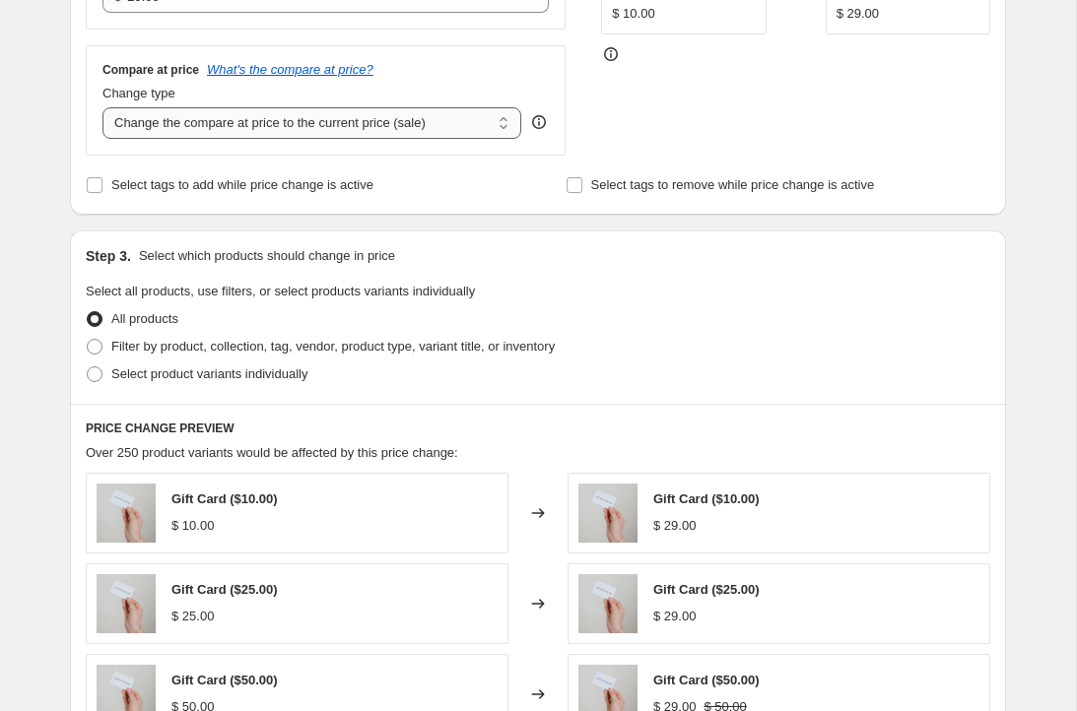
scroll to position [539, 0]
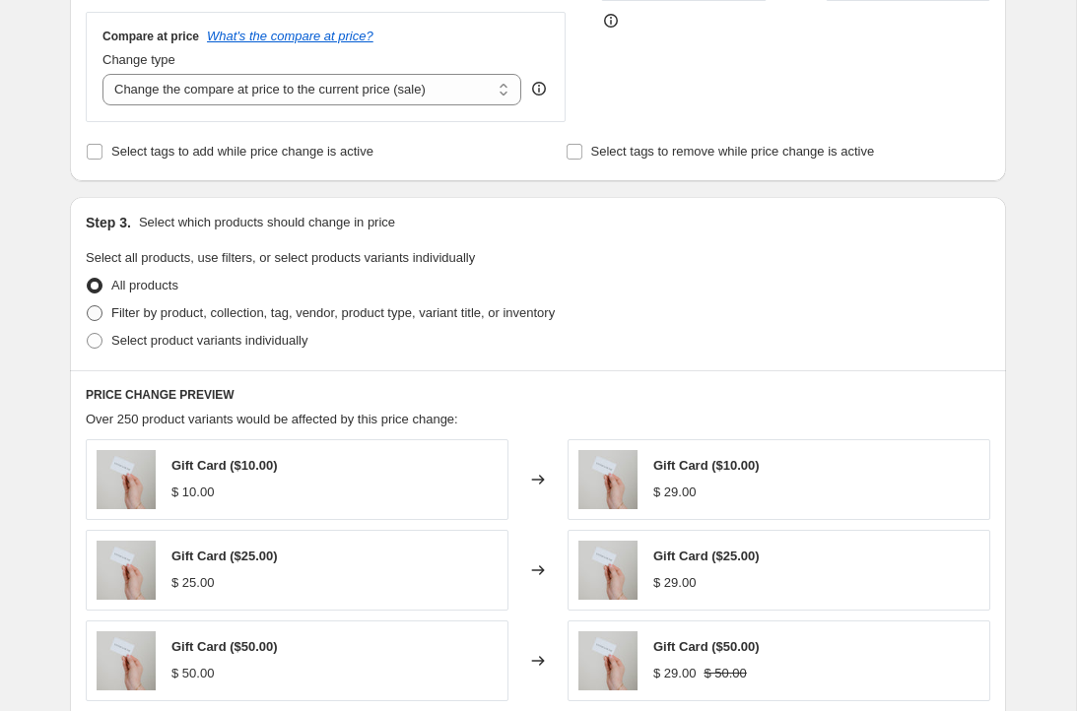
click at [259, 304] on label "Filter by product, collection, tag, vendor, product type, variant title, or inv…" at bounding box center [320, 314] width 469 height 28
click at [88, 305] on input "Filter by product, collection, tag, vendor, product type, variant title, or inv…" at bounding box center [87, 305] width 1 height 1
radio input "true"
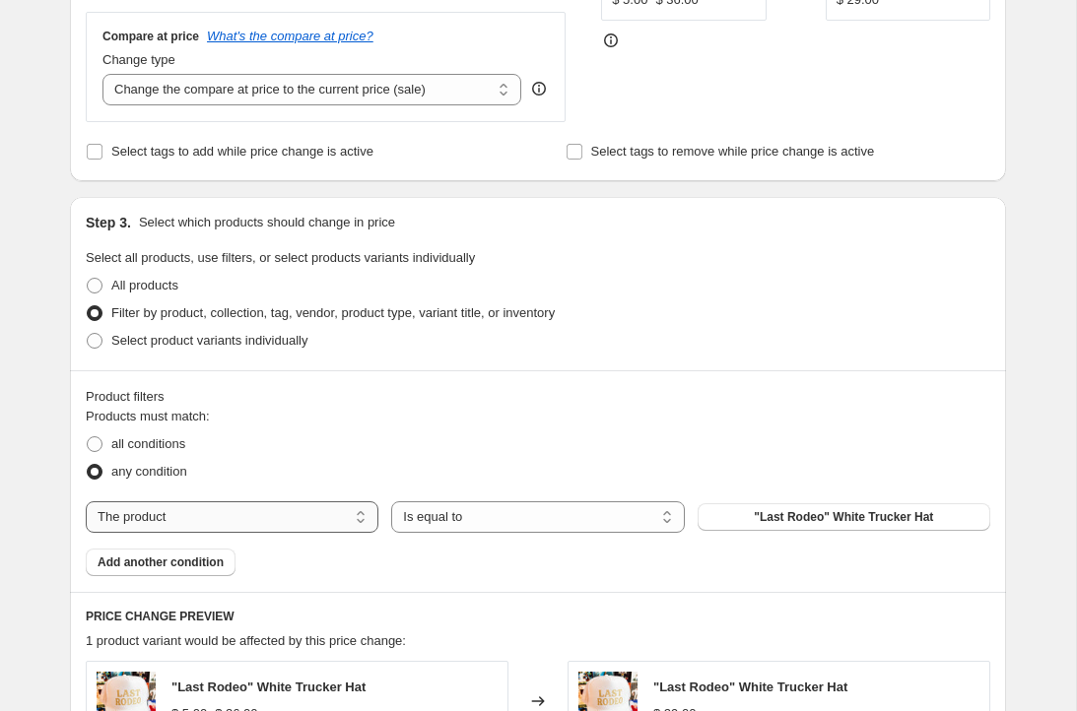
select select "collection"
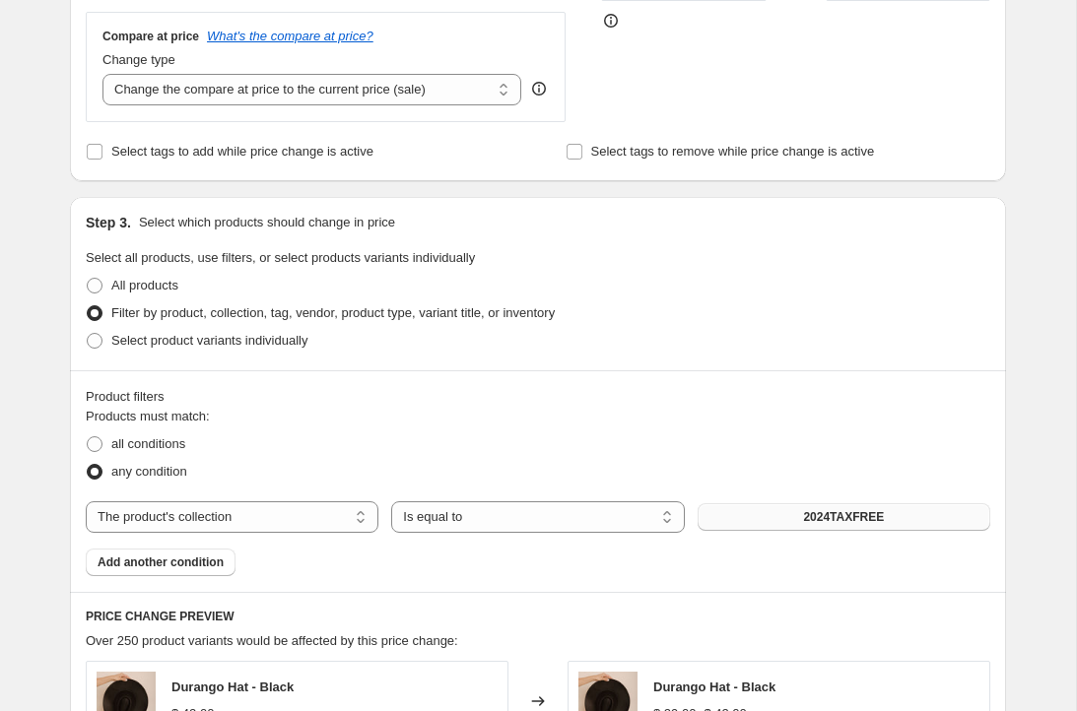
click at [803, 507] on button "2024TAXFREE" at bounding box center [844, 518] width 293 height 28
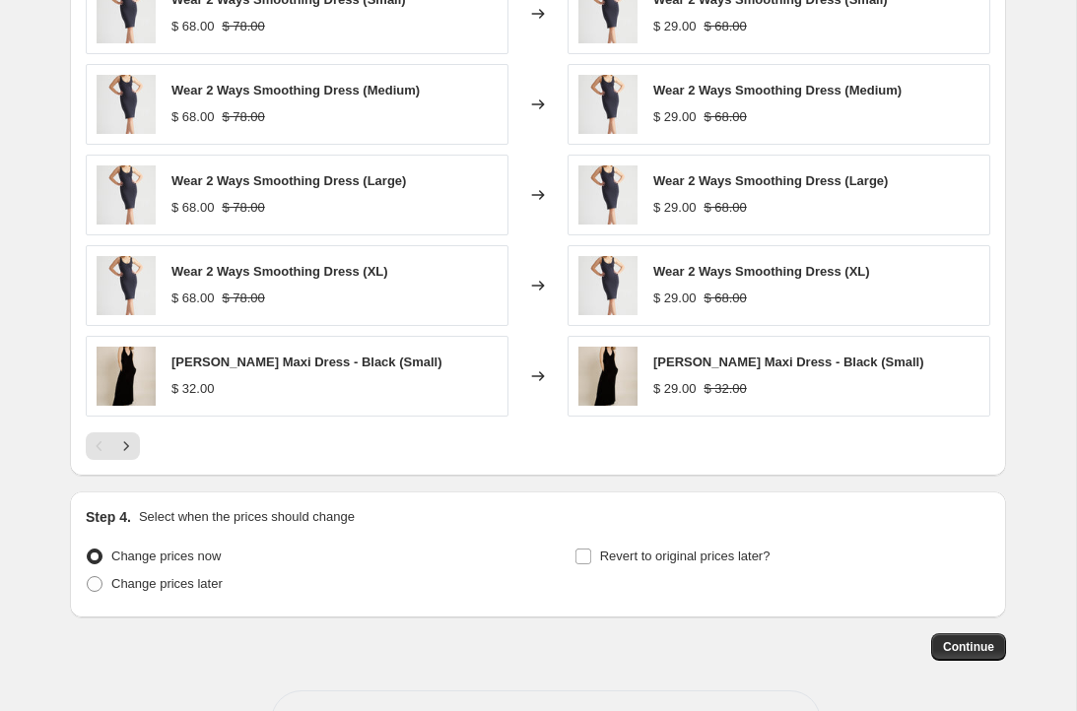
scroll to position [1235, 0]
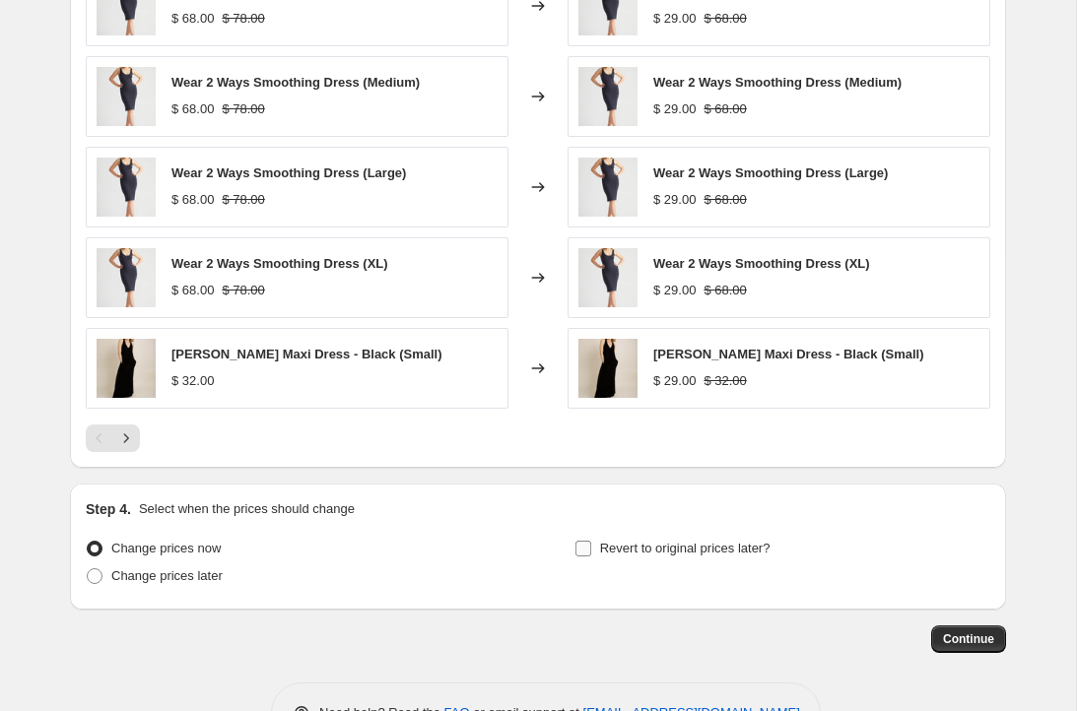
click at [756, 556] on span "Revert to original prices later?" at bounding box center [685, 548] width 170 height 15
click at [591, 557] on input "Revert to original prices later?" at bounding box center [583, 549] width 16 height 16
checkbox input "true"
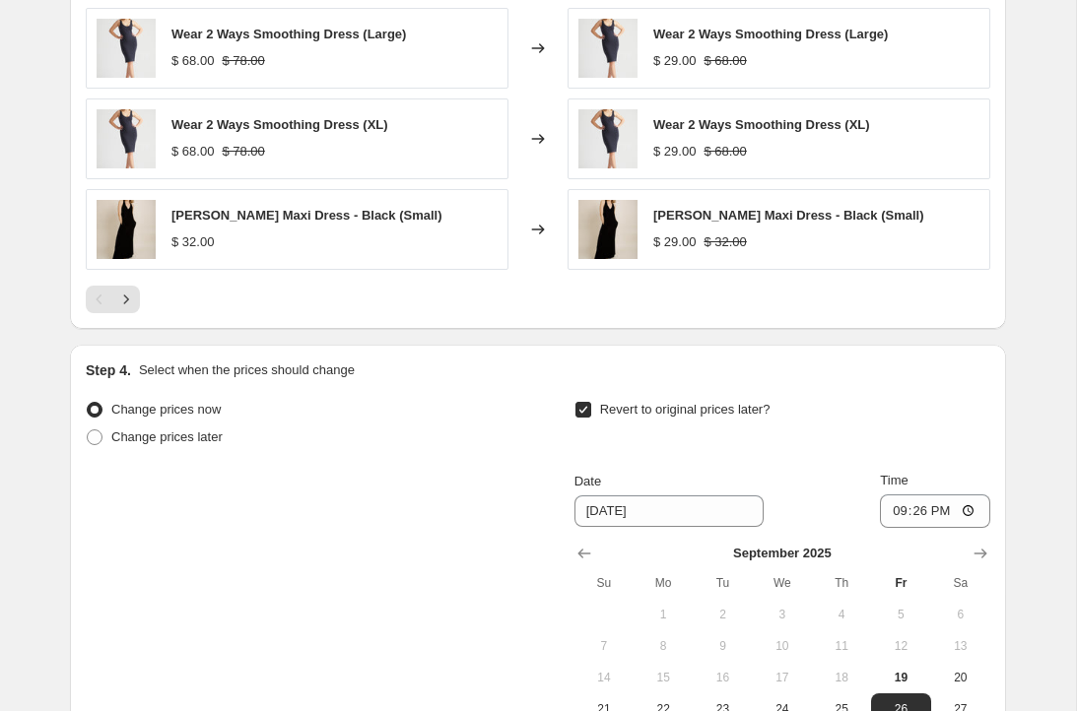
scroll to position [1451, 0]
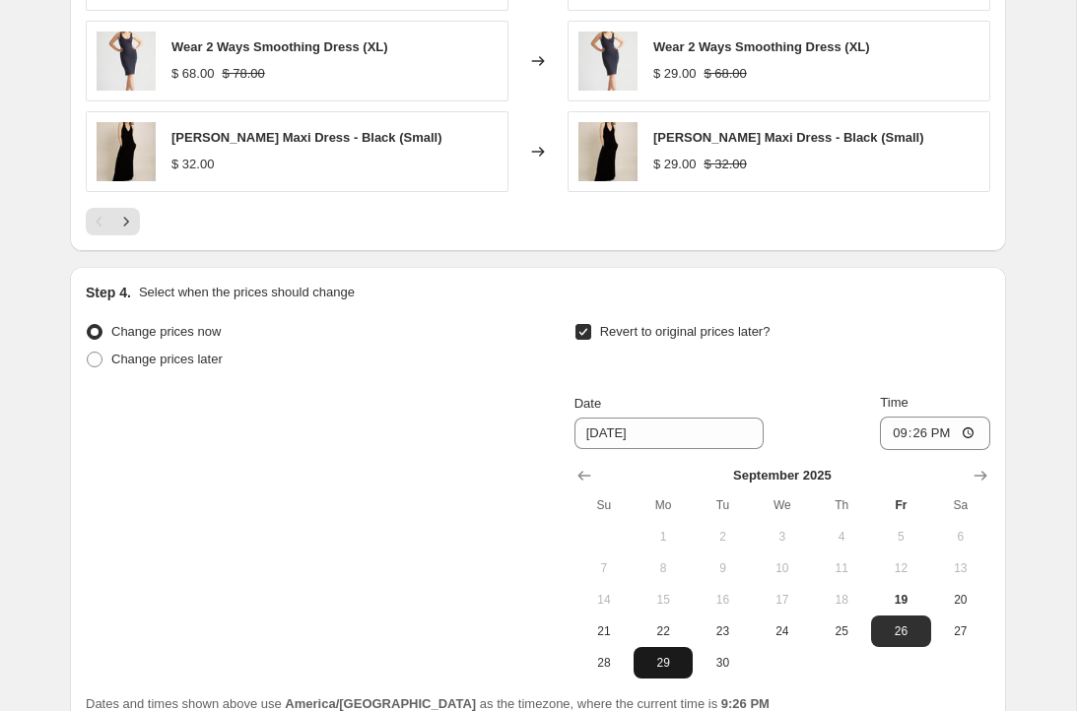
click at [672, 671] on span "29" at bounding box center [662, 663] width 43 height 16
type input "[DATE]"
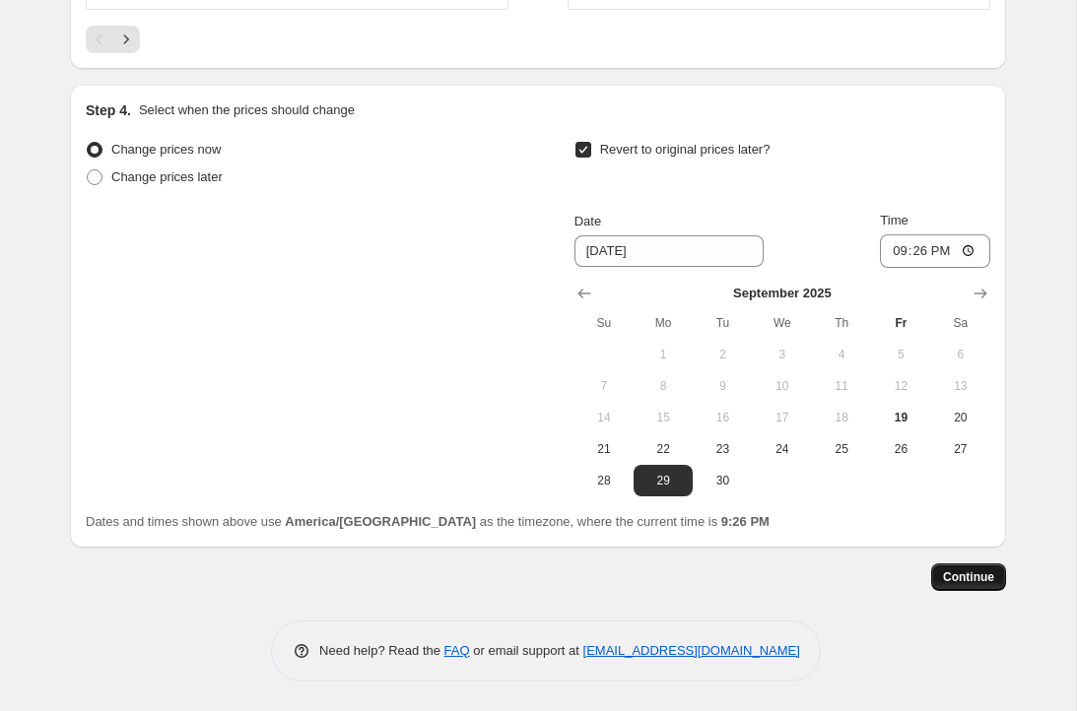
scroll to position [1648, 0]
click at [956, 573] on span "Continue" at bounding box center [968, 578] width 51 height 16
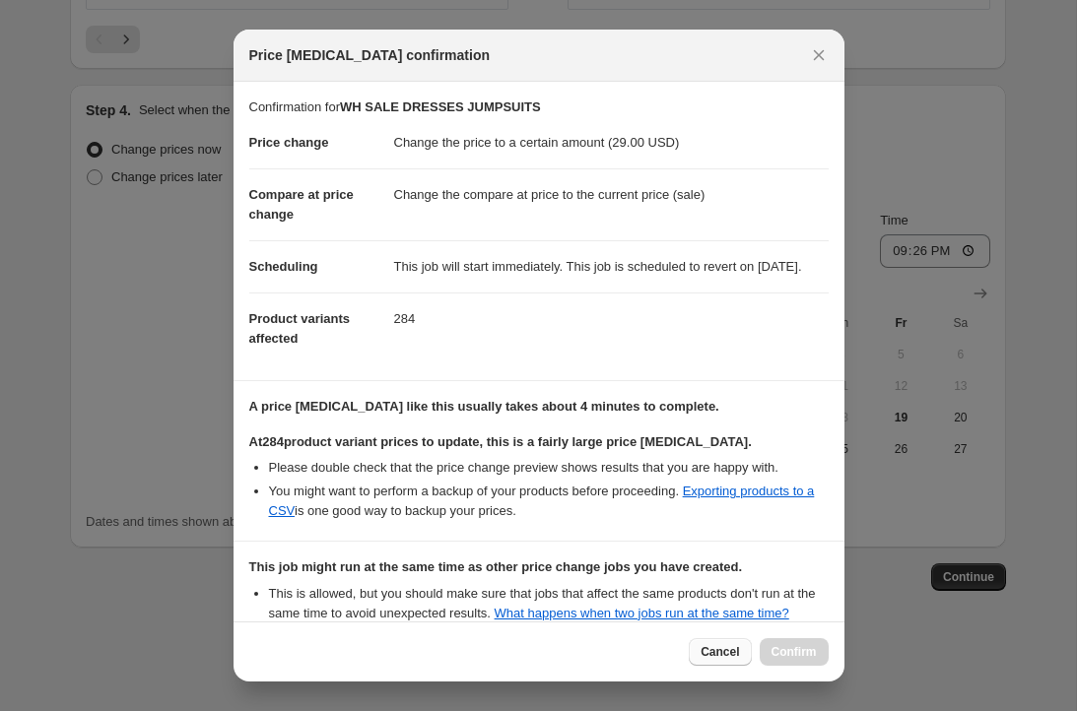
click at [713, 650] on span "Cancel" at bounding box center [720, 652] width 38 height 16
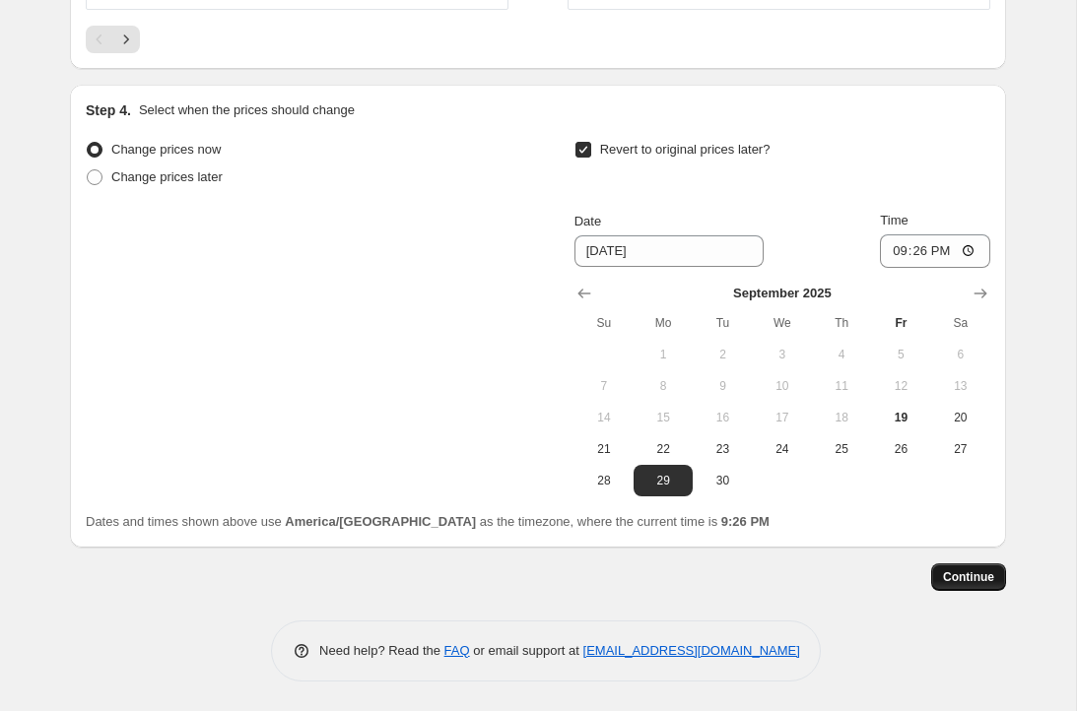
click at [945, 573] on span "Continue" at bounding box center [968, 578] width 51 height 16
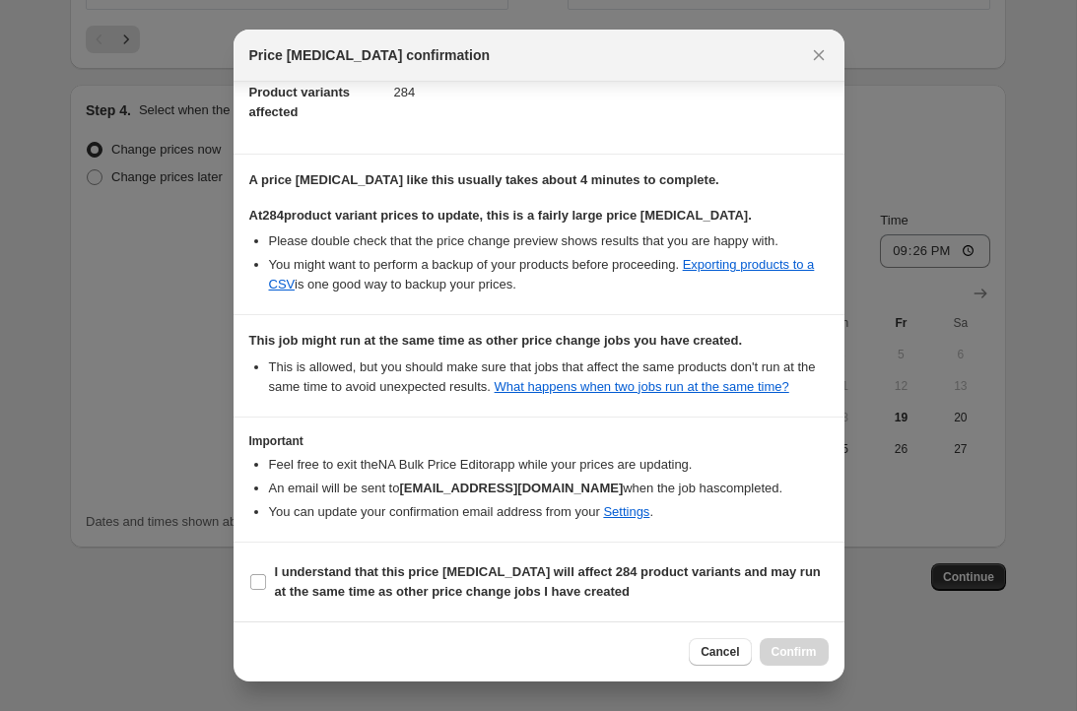
scroll to position [266, 0]
click at [653, 580] on b "I understand that this price [MEDICAL_DATA] will affect 284 product variants an…" at bounding box center [548, 582] width 546 height 34
click at [266, 580] on input "I understand that this price [MEDICAL_DATA] will affect 284 product variants an…" at bounding box center [258, 582] width 16 height 16
checkbox input "true"
click at [790, 642] on button "Confirm" at bounding box center [794, 653] width 69 height 28
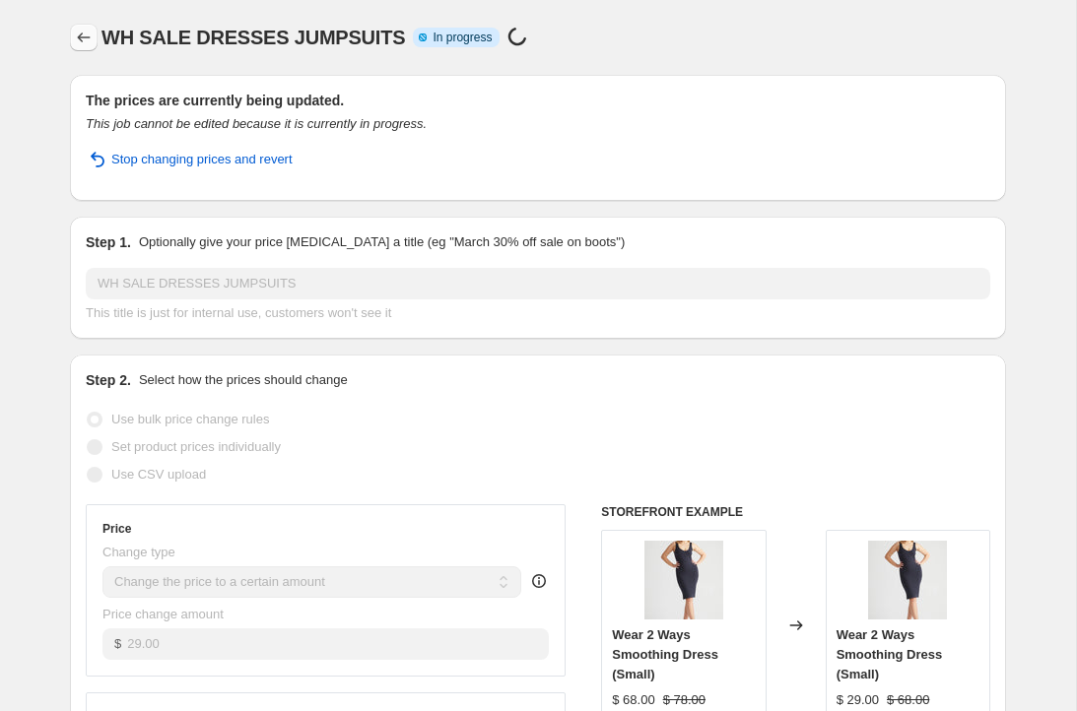
click at [88, 35] on icon "Price change jobs" at bounding box center [84, 38] width 20 height 20
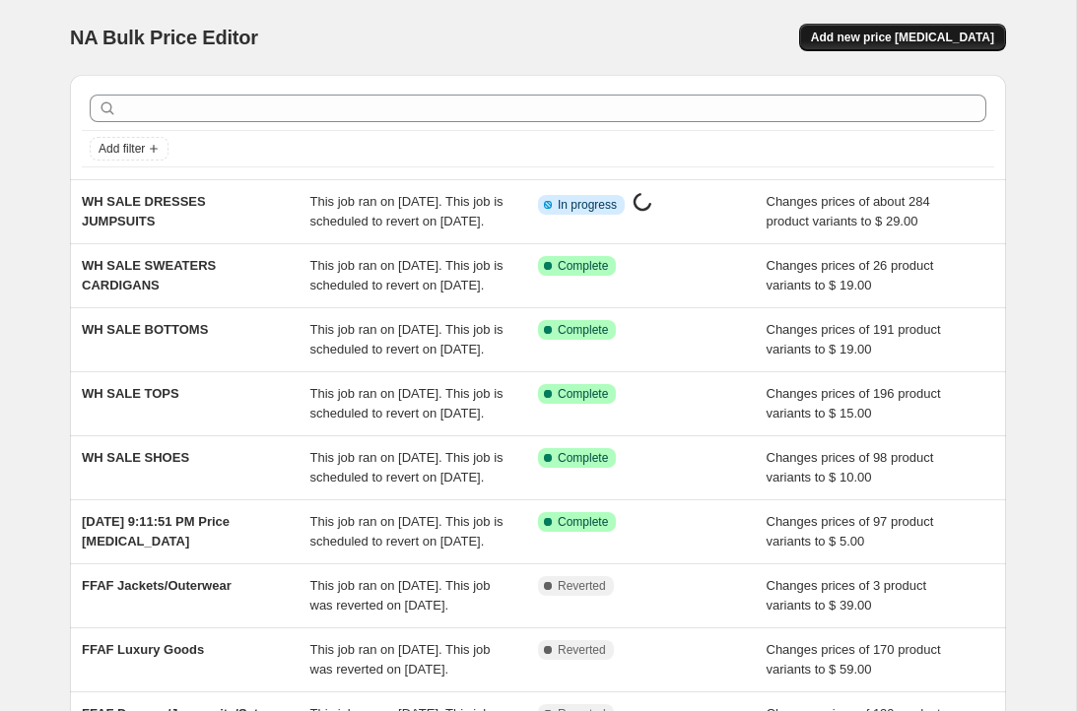
click at [983, 24] on button "Add new price [MEDICAL_DATA]" at bounding box center [902, 38] width 207 height 28
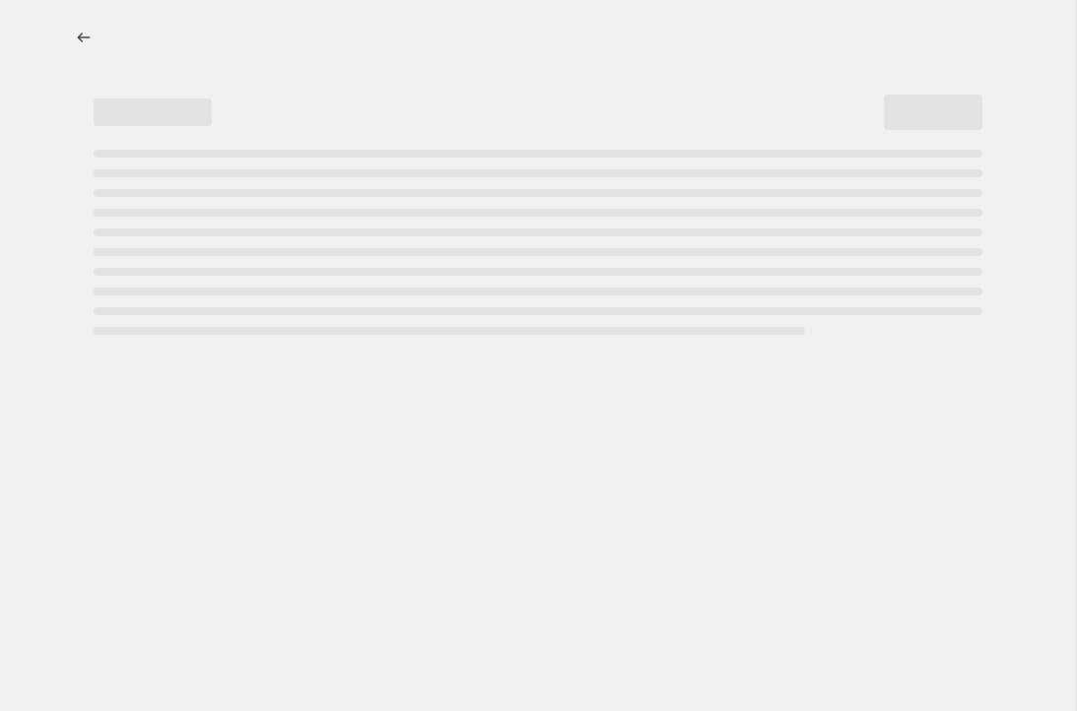
select select "percentage"
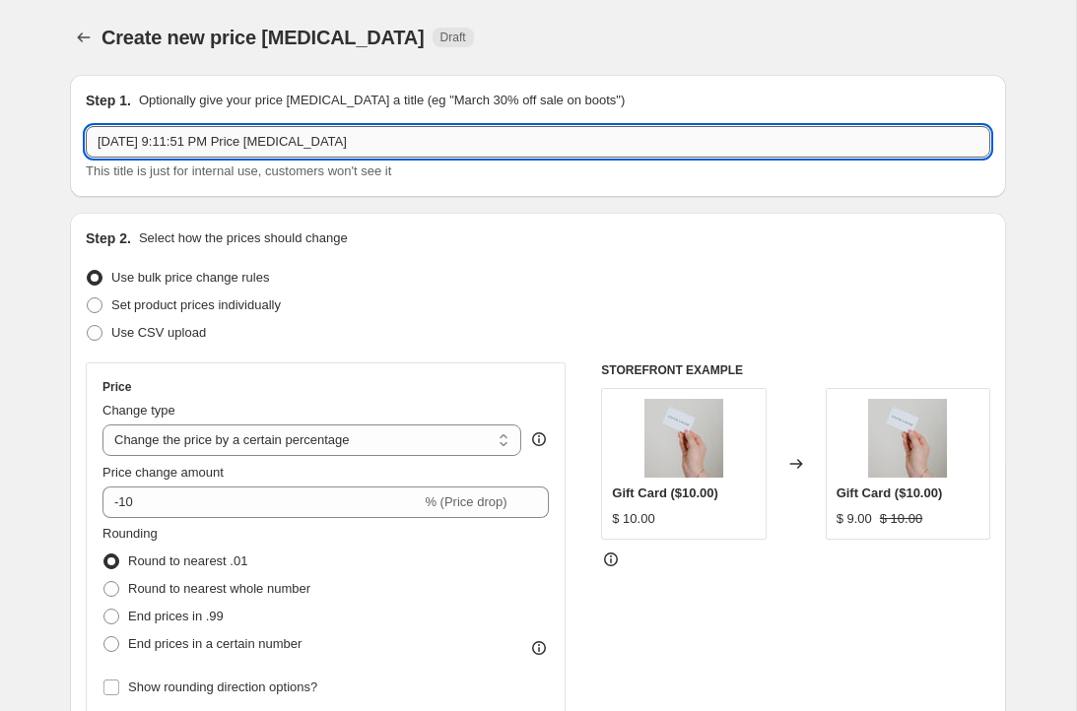
click at [339, 128] on input "[DATE] 9:11:51 PM Price [MEDICAL_DATA]" at bounding box center [538, 142] width 905 height 32
type input "WH SALE JACKERTS AND OUTERWEAR"
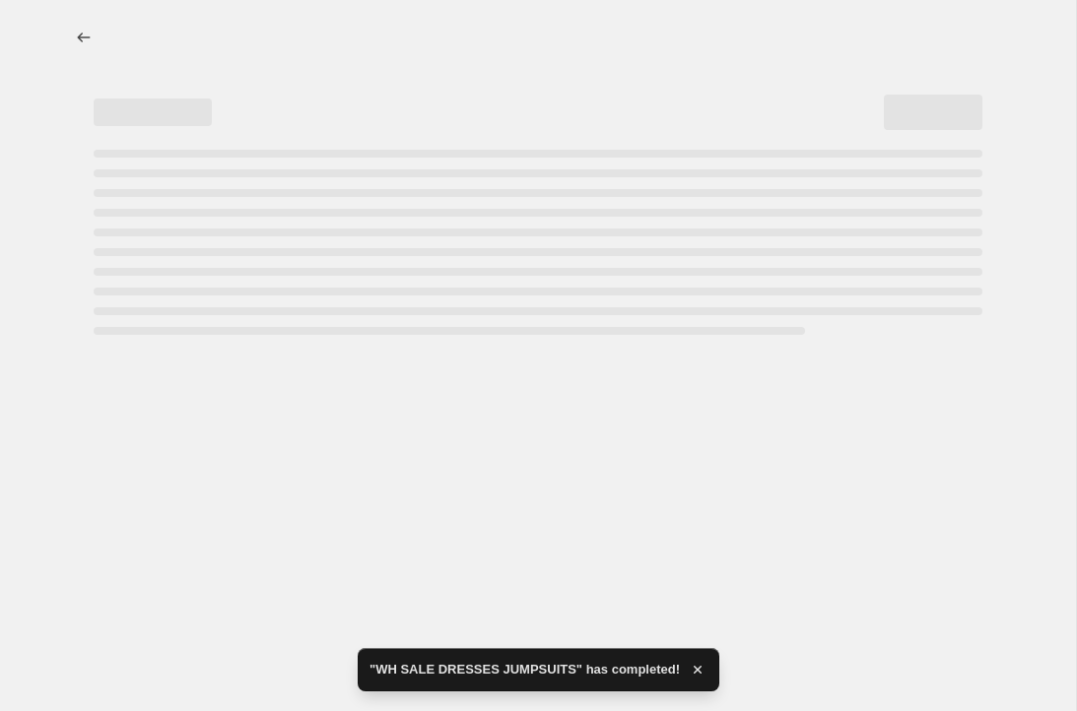
select select "percentage"
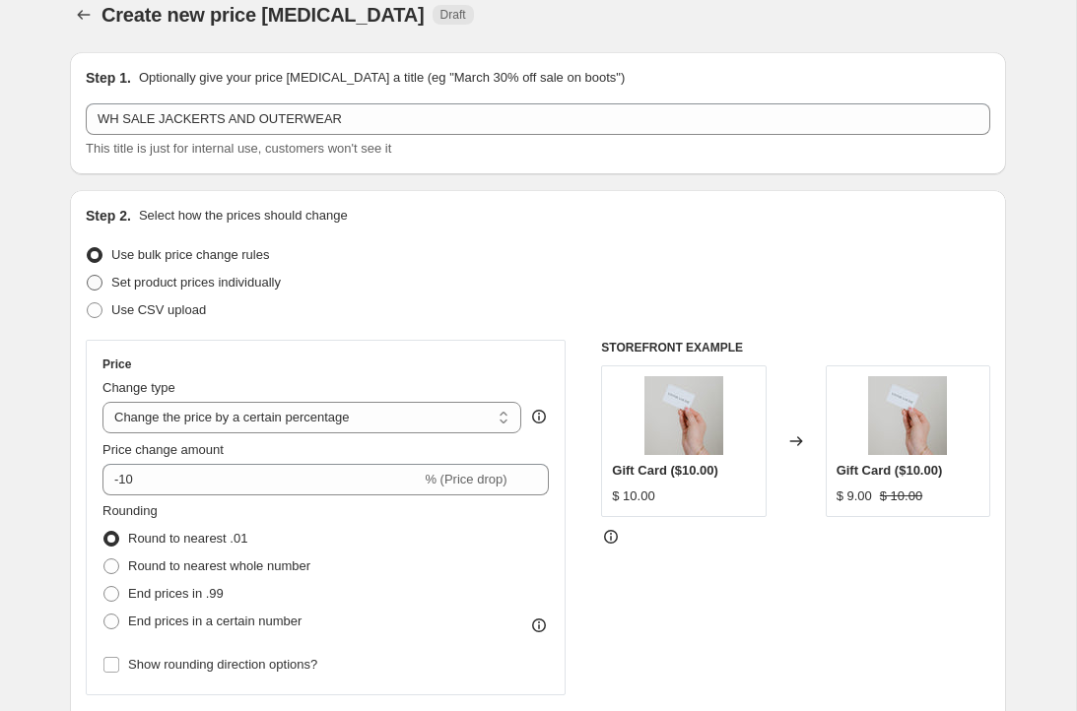
scroll to position [27, 0]
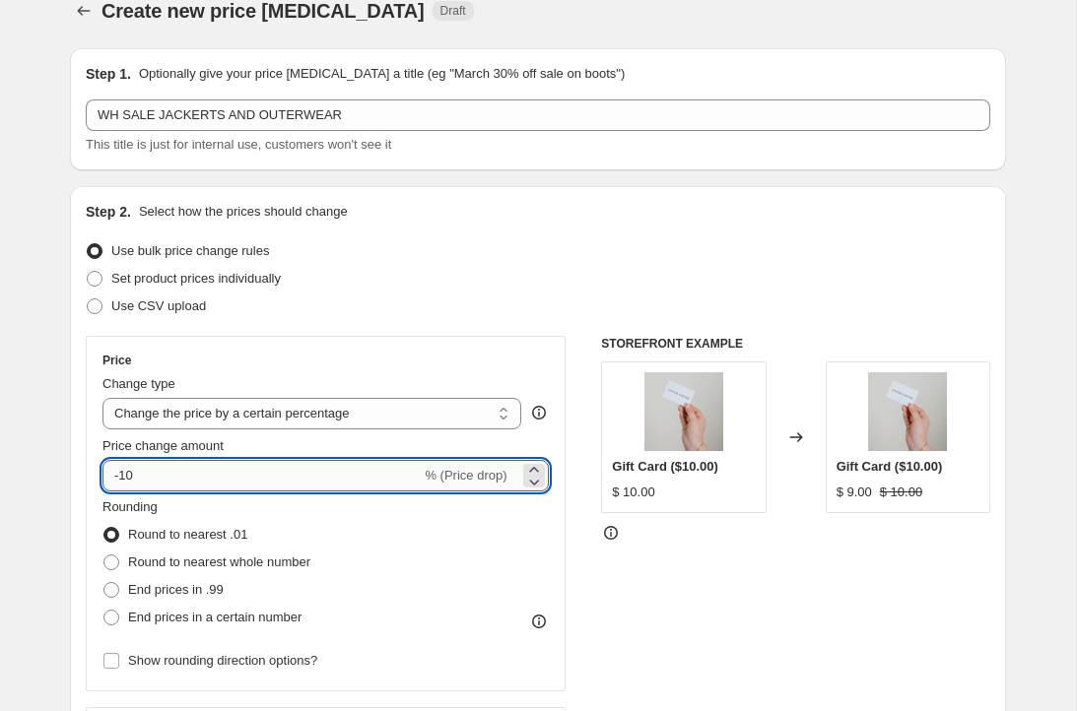
click at [166, 467] on input "-10" at bounding box center [261, 476] width 318 height 32
type input "39"
click at [79, 544] on div "Step 2. Select how the prices should change Use bulk price change rules Set pro…" at bounding box center [538, 532] width 936 height 692
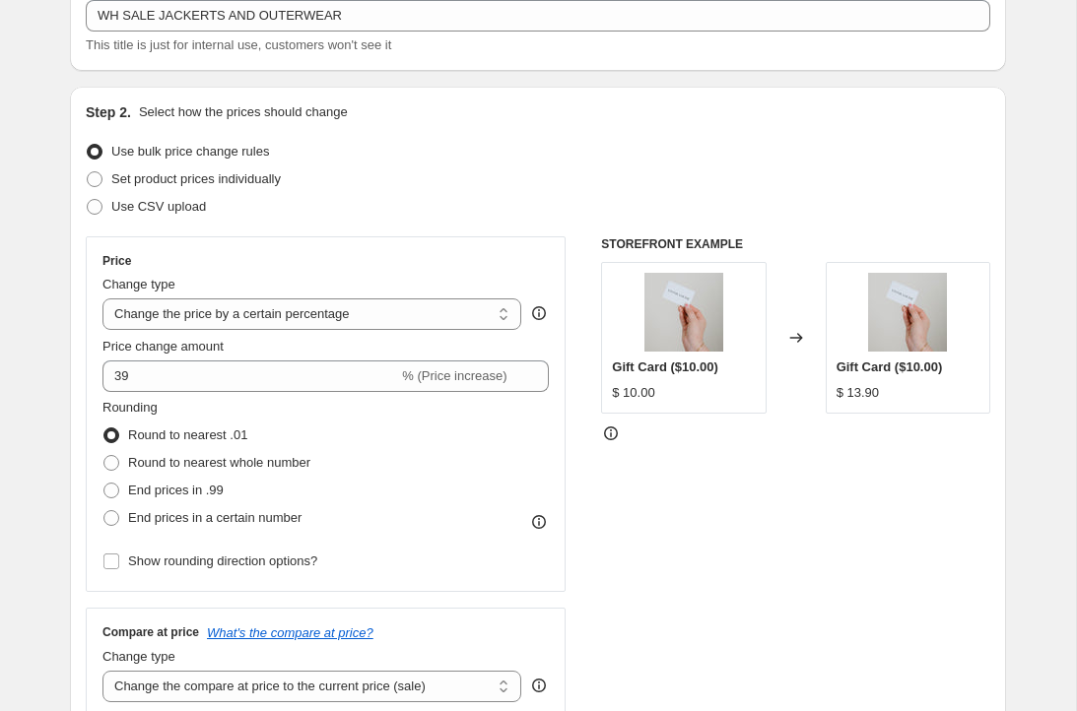
scroll to position [151, 0]
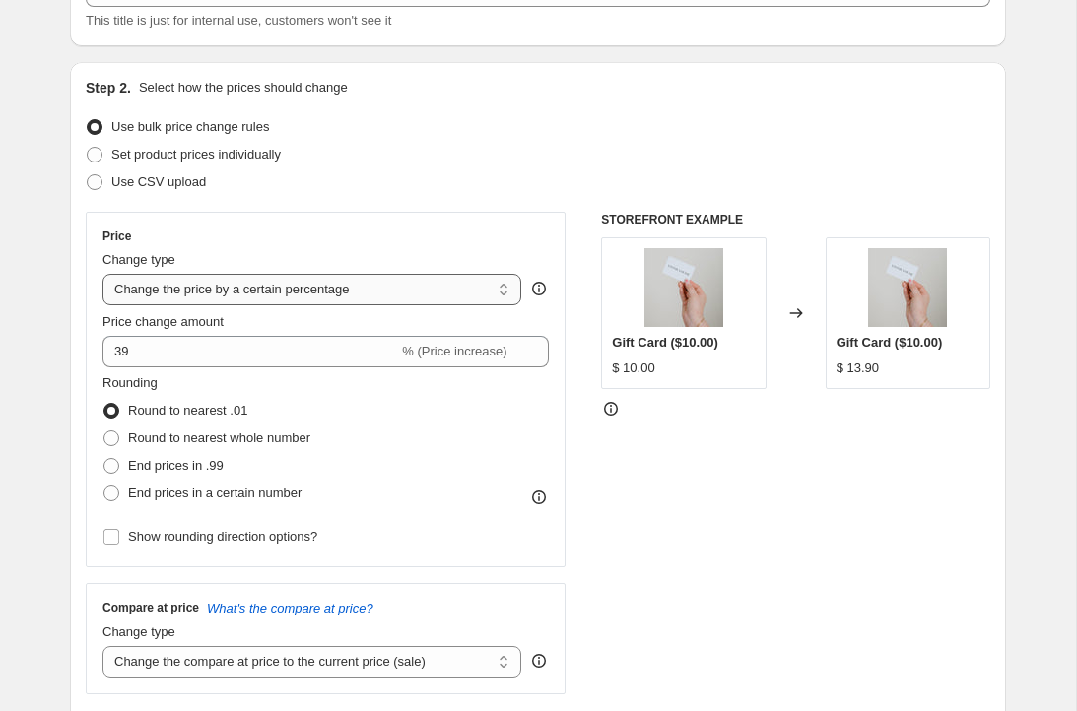
select select "to"
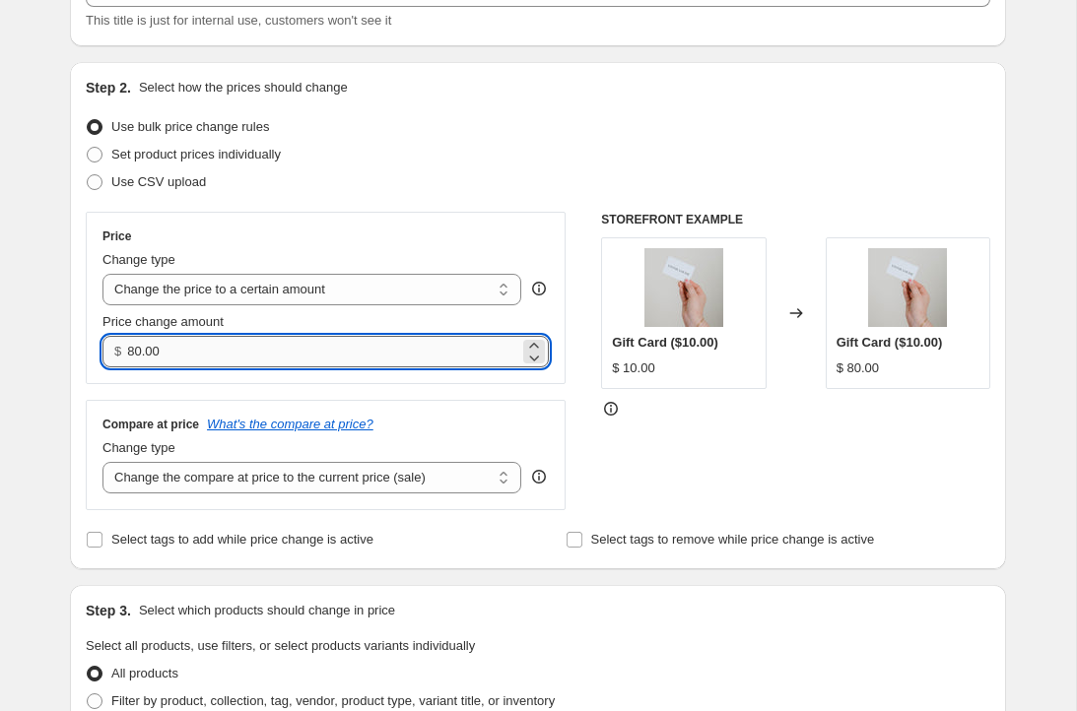
click at [202, 339] on input "80.00" at bounding box center [322, 352] width 391 height 32
type input "39.00"
click at [70, 385] on div "Step 2. Select how the prices should change Use bulk price change rules Set pro…" at bounding box center [538, 315] width 936 height 507
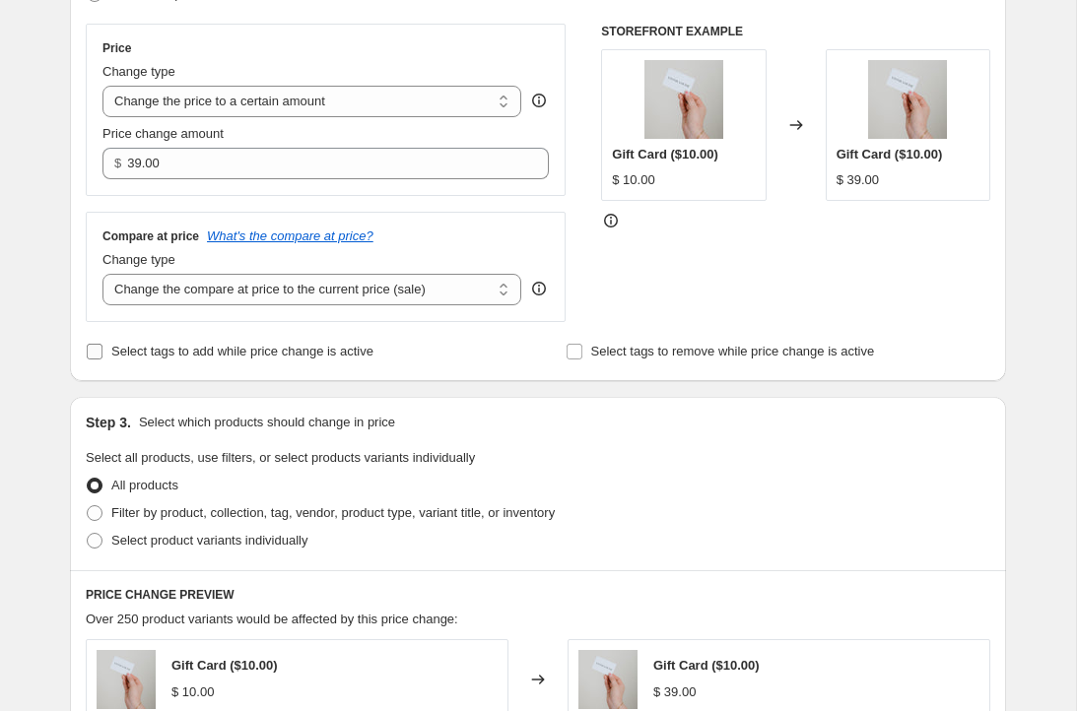
scroll to position [389, 0]
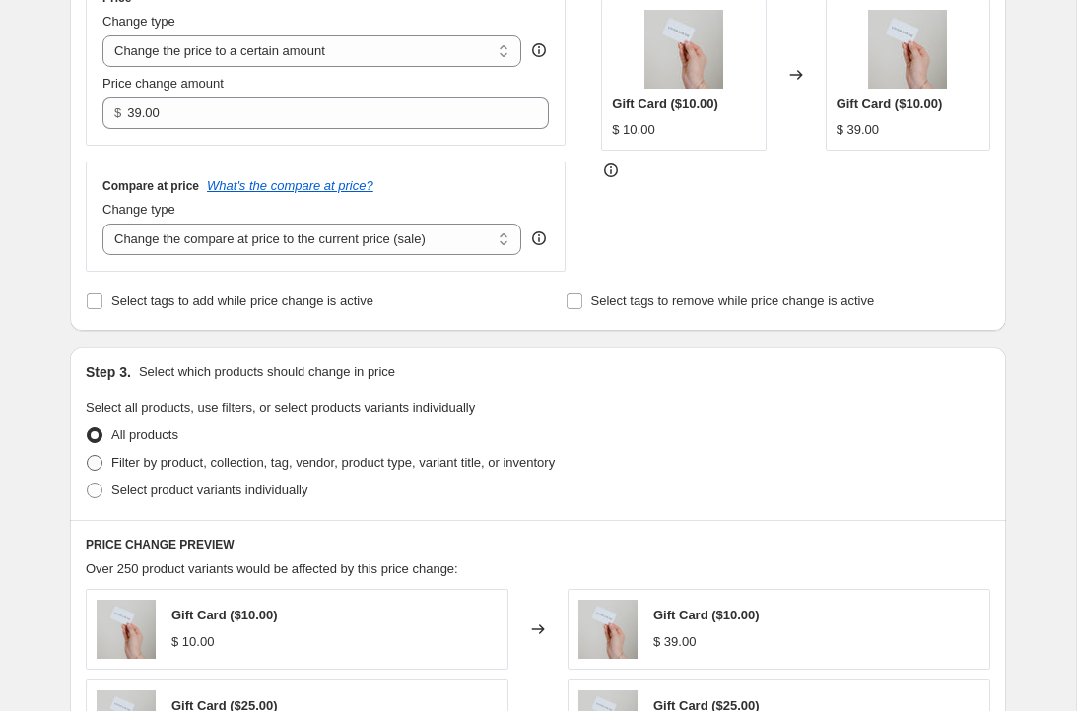
click at [139, 474] on label "Filter by product, collection, tag, vendor, product type, variant title, or inv…" at bounding box center [320, 463] width 469 height 28
click at [88, 456] on input "Filter by product, collection, tag, vendor, product type, variant title, or inv…" at bounding box center [87, 455] width 1 height 1
radio input "true"
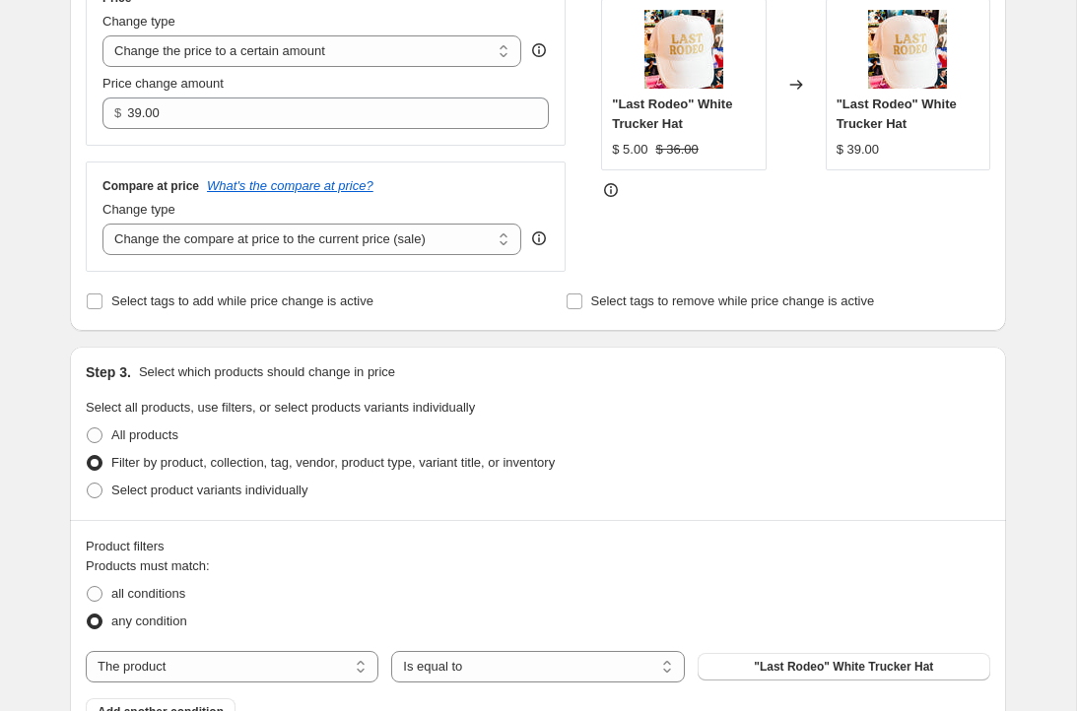
scroll to position [728, 0]
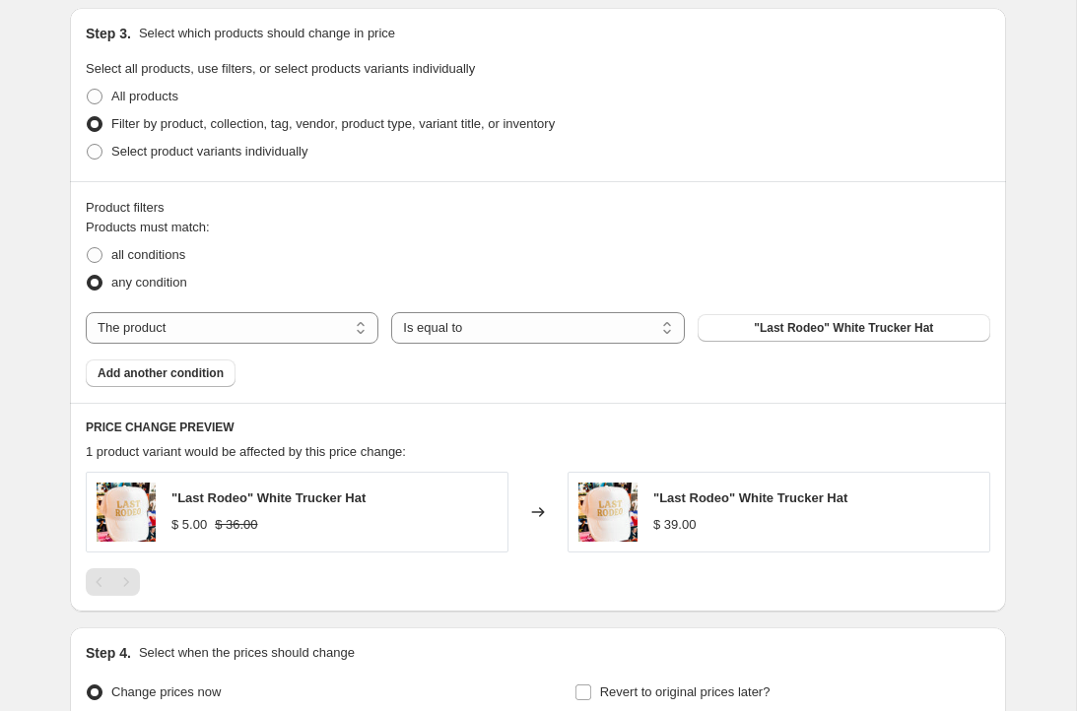
click at [196, 302] on div "Products must match: all conditions any condition The product The product's col…" at bounding box center [538, 302] width 905 height 169
select select "collection"
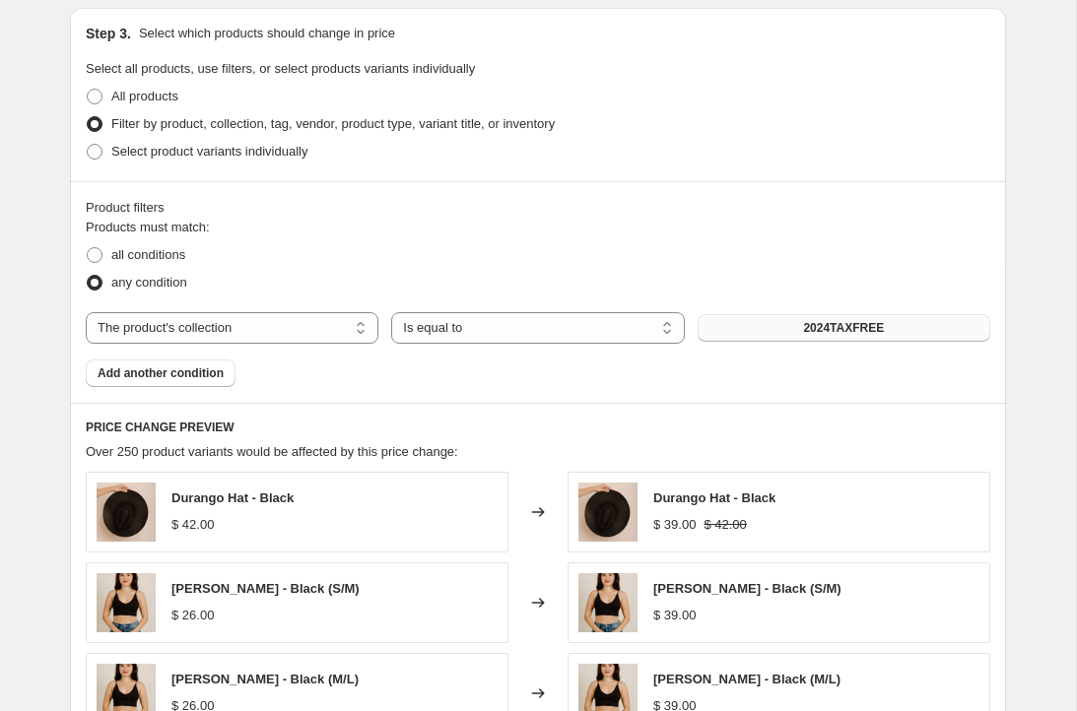
click at [766, 323] on button "2024TAXFREE" at bounding box center [844, 328] width 293 height 28
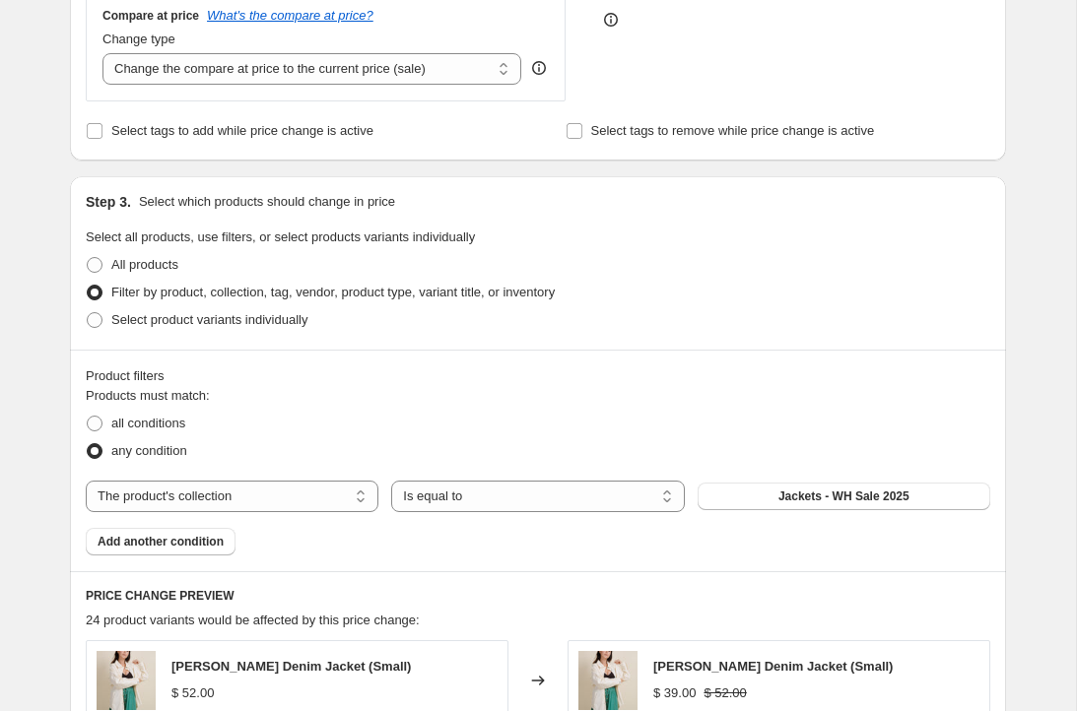
scroll to position [676, 0]
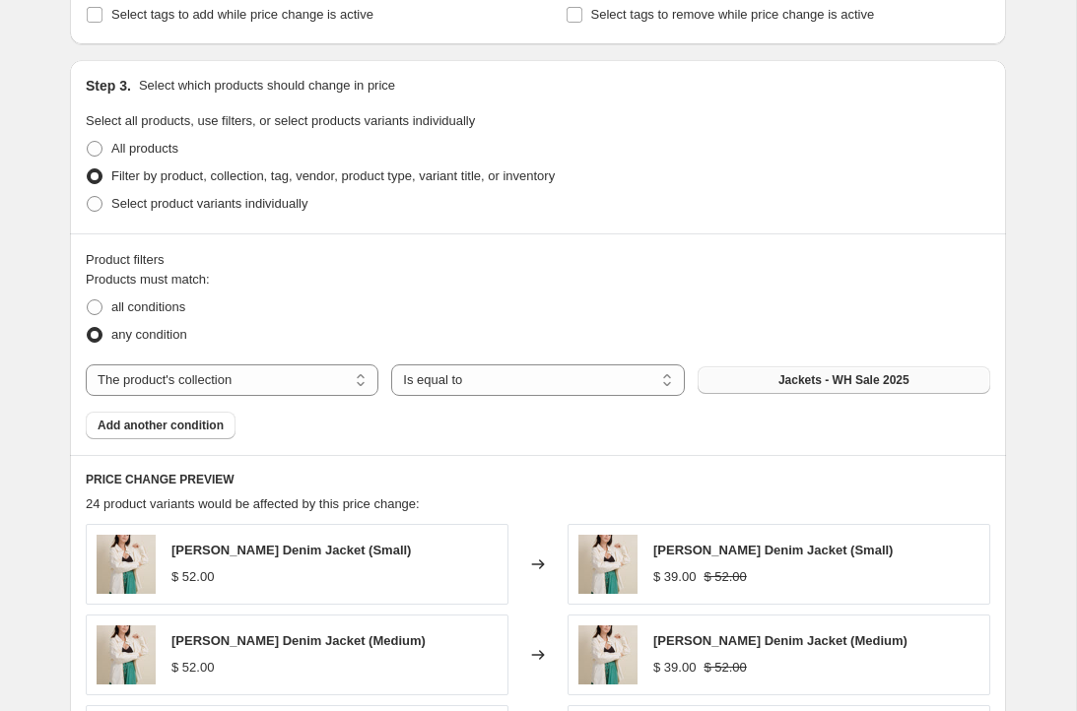
click at [820, 383] on span "Jackets - WH Sale 2025" at bounding box center [843, 380] width 131 height 16
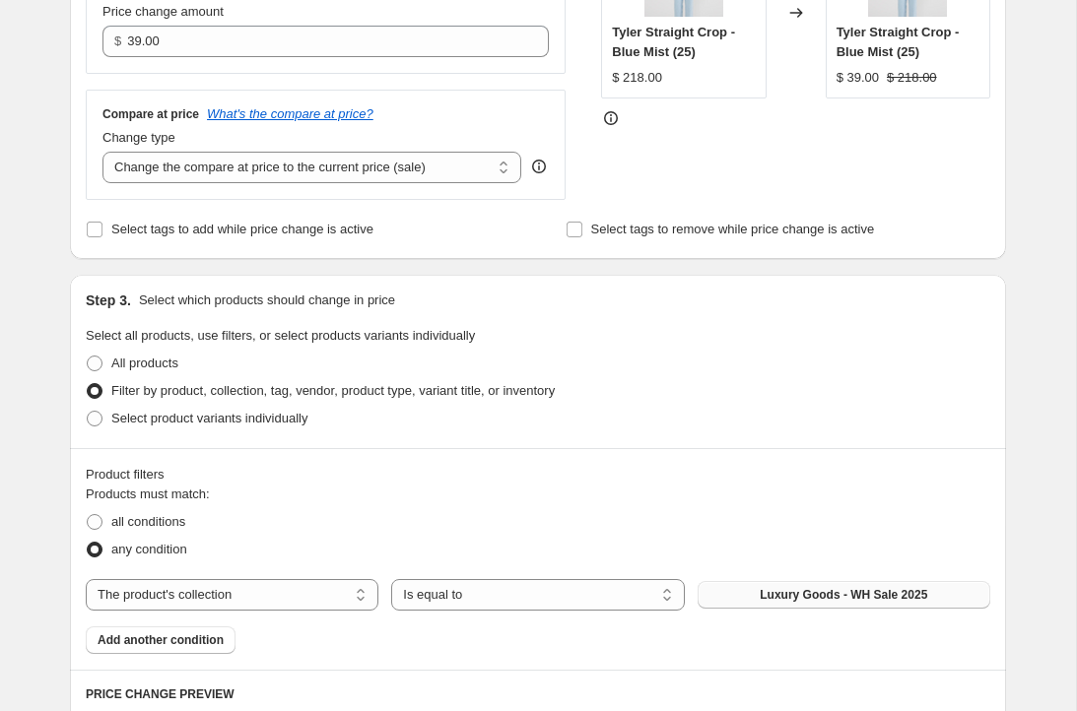
scroll to position [323, 0]
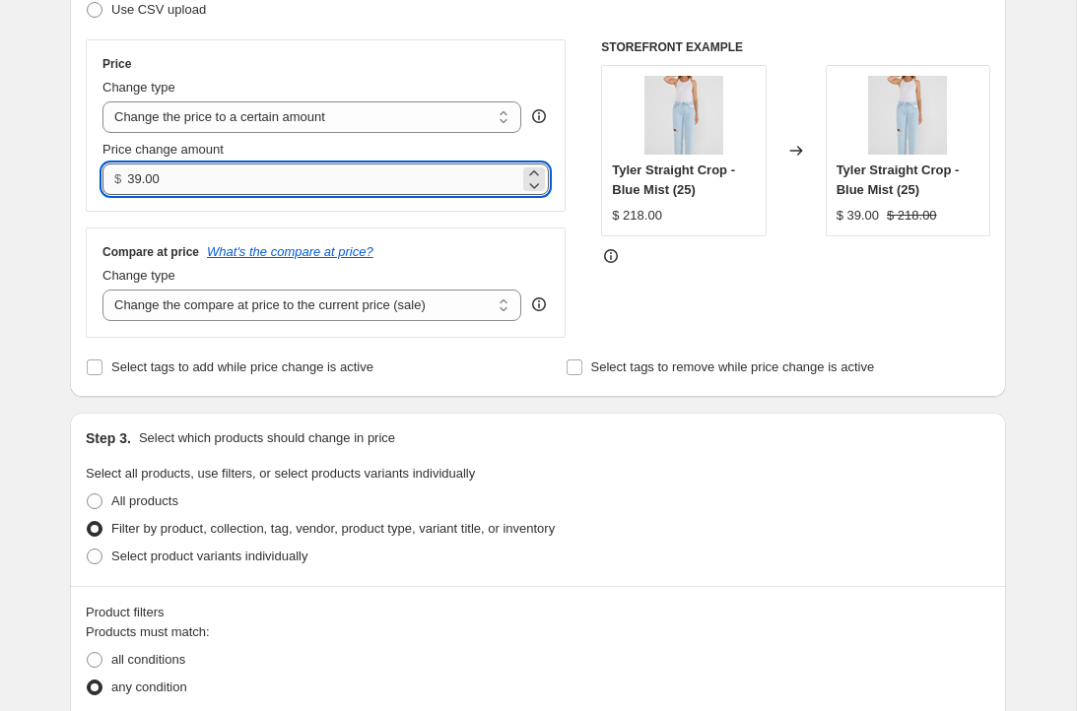
click at [182, 185] on input "39.00" at bounding box center [322, 180] width 391 height 32
type input "49.00"
click at [348, 223] on div "Price Change type Change the price to a certain amount Change the price by a ce…" at bounding box center [326, 188] width 480 height 299
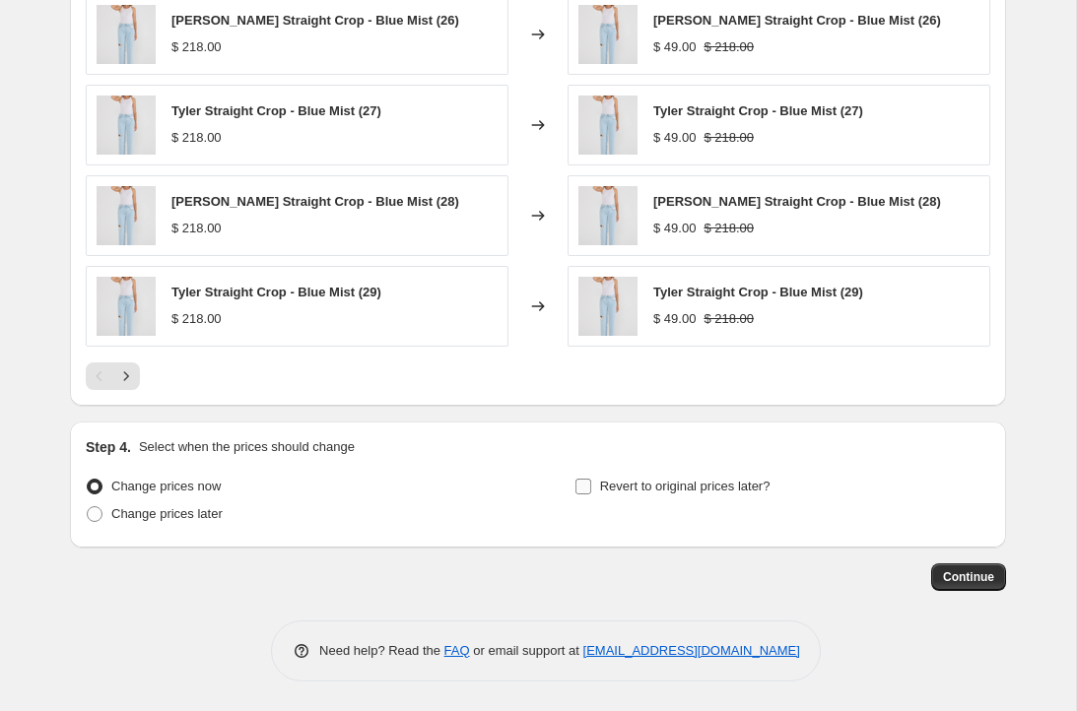
click at [602, 487] on span "Revert to original prices later?" at bounding box center [685, 486] width 170 height 15
click at [591, 487] on input "Revert to original prices later?" at bounding box center [583, 487] width 16 height 16
checkbox input "true"
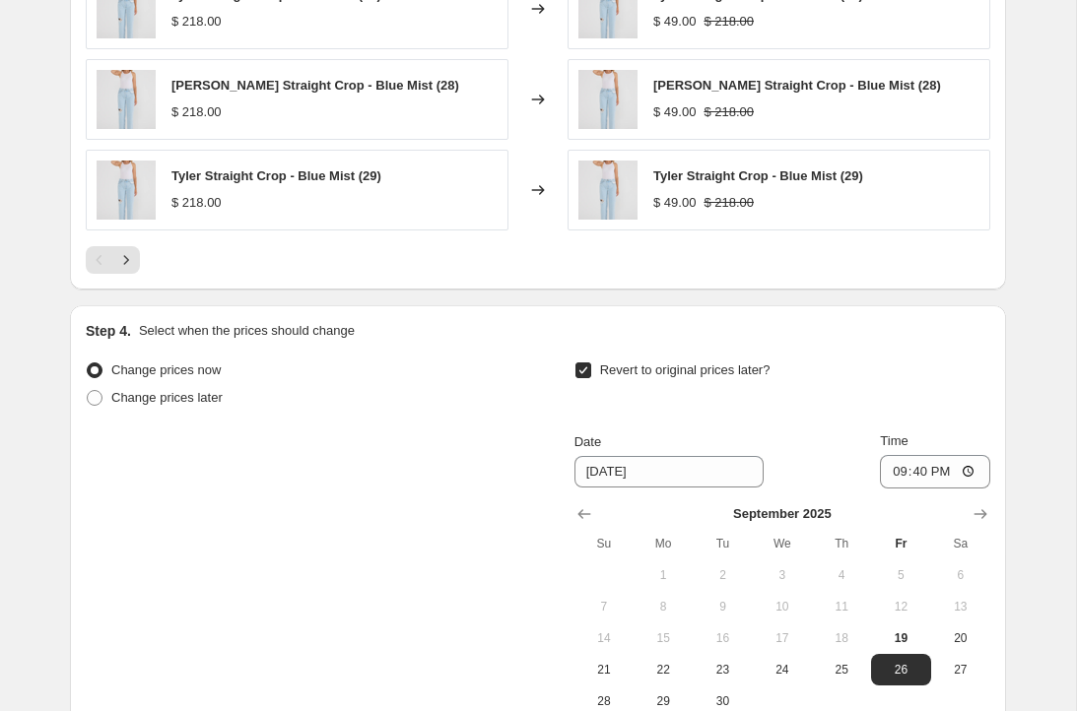
scroll to position [1515, 0]
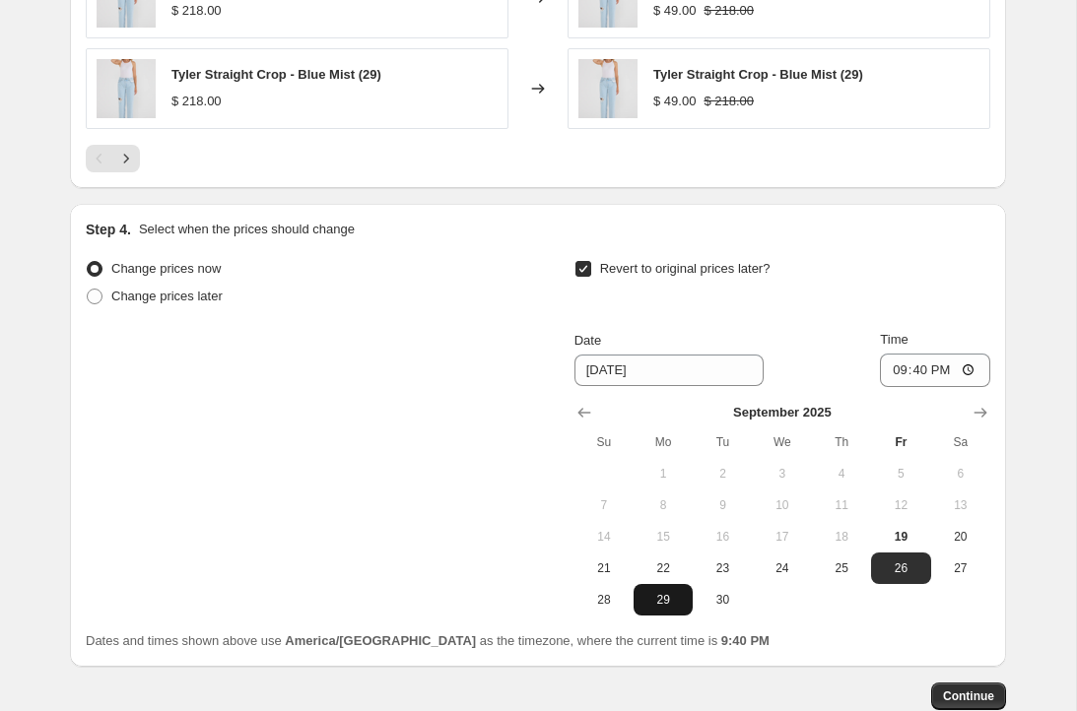
click at [667, 593] on span "29" at bounding box center [662, 600] width 43 height 16
type input "[DATE]"
click at [969, 689] on button "Continue" at bounding box center [968, 697] width 75 height 28
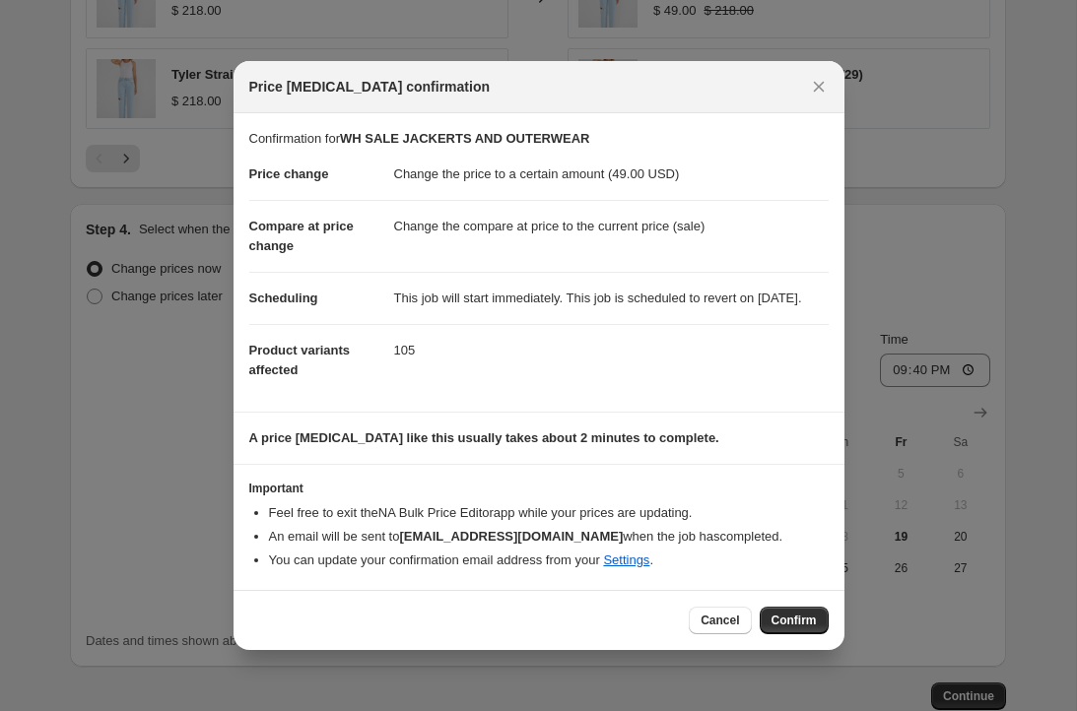
click at [796, 620] on button "Confirm" at bounding box center [794, 621] width 69 height 28
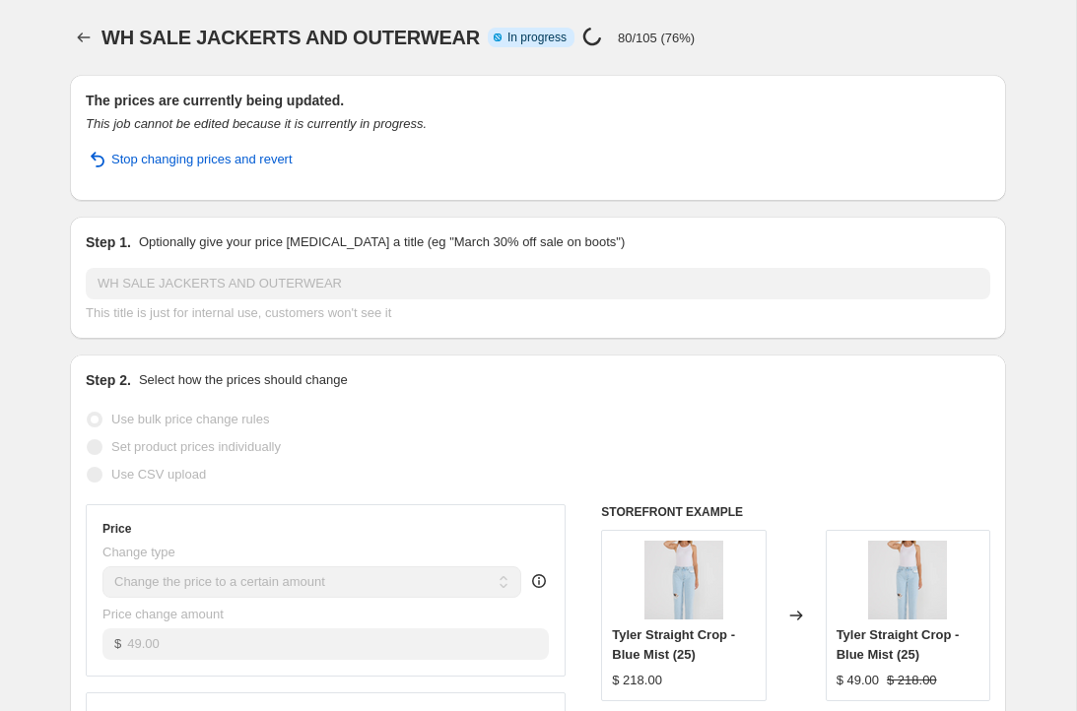
select select "collection"
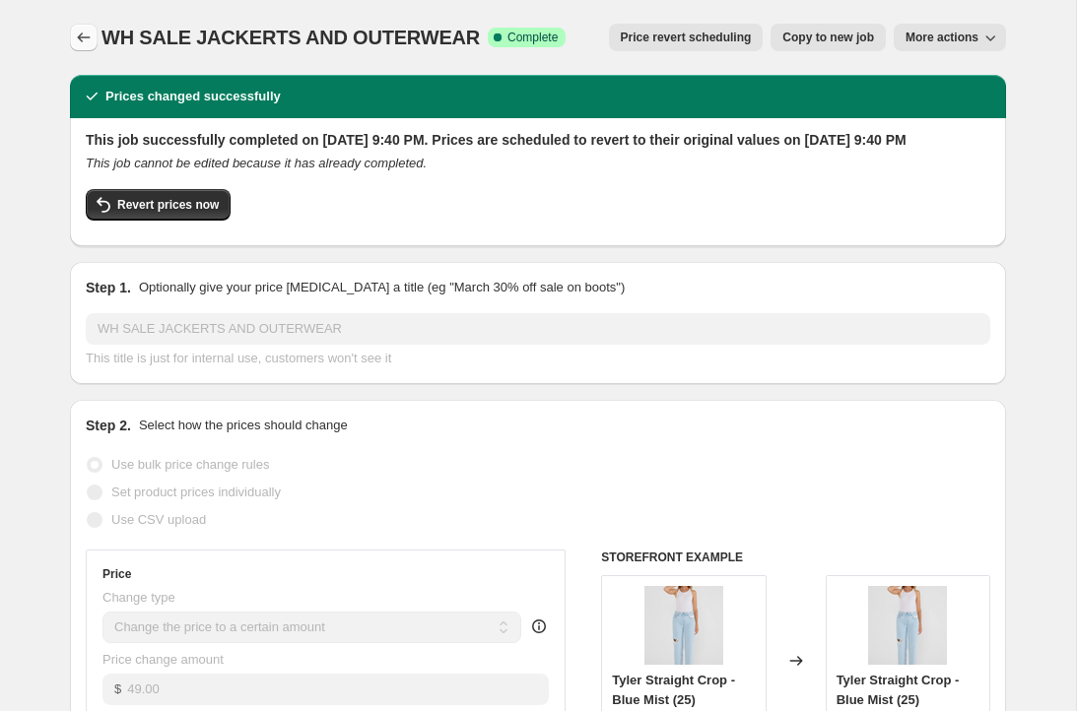
click at [89, 40] on icon "Price change jobs" at bounding box center [84, 38] width 20 height 20
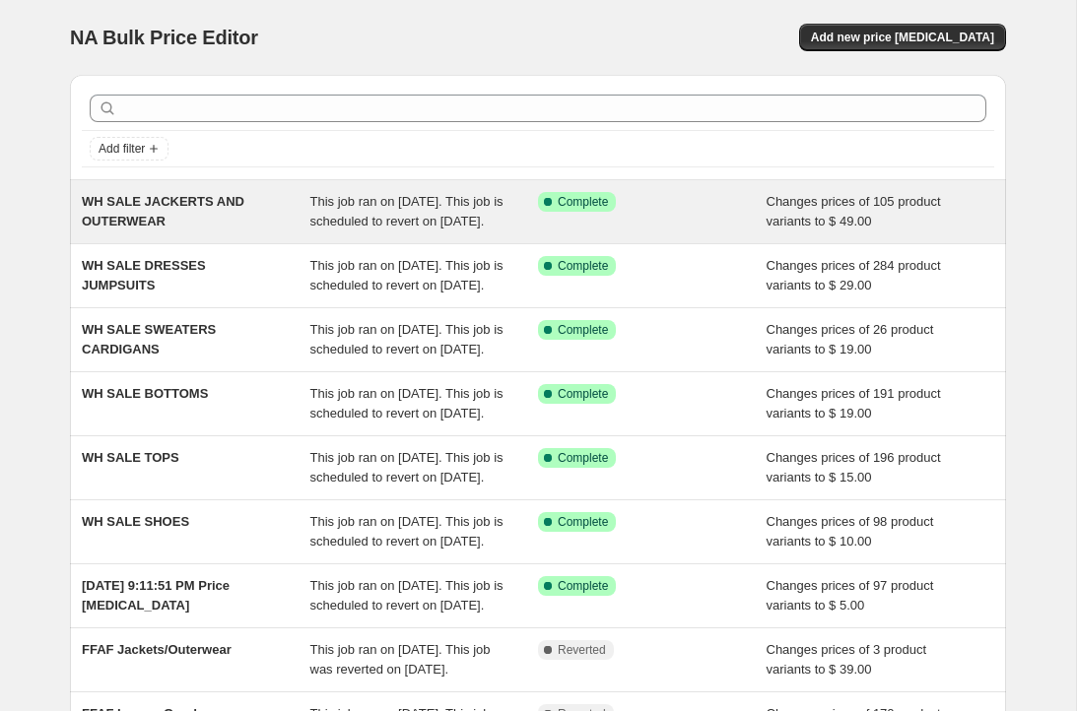
click at [133, 226] on span "WH SALE JACKERTS AND OUTERWEAR" at bounding box center [163, 211] width 163 height 34
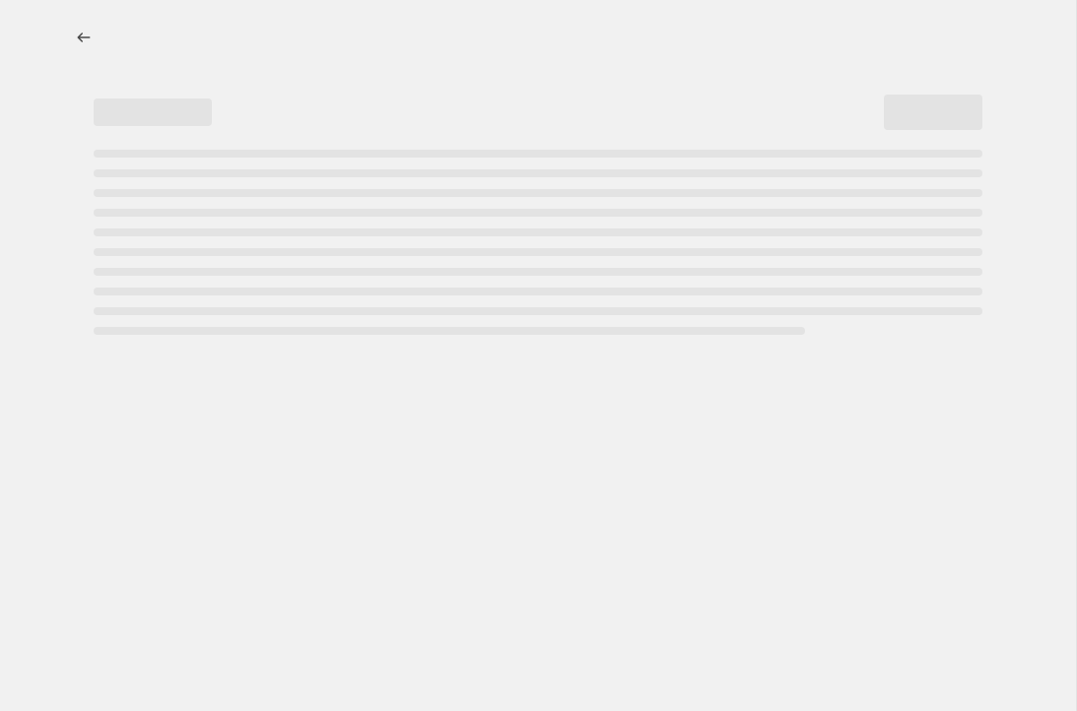
select select "collection"
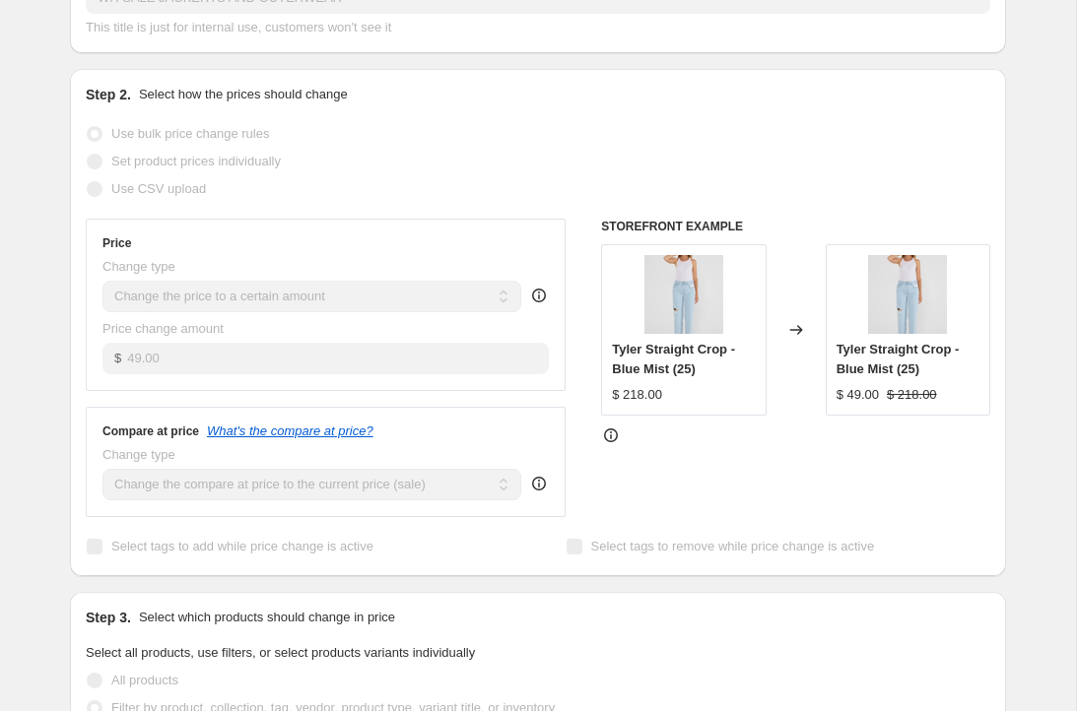
scroll to position [266, 0]
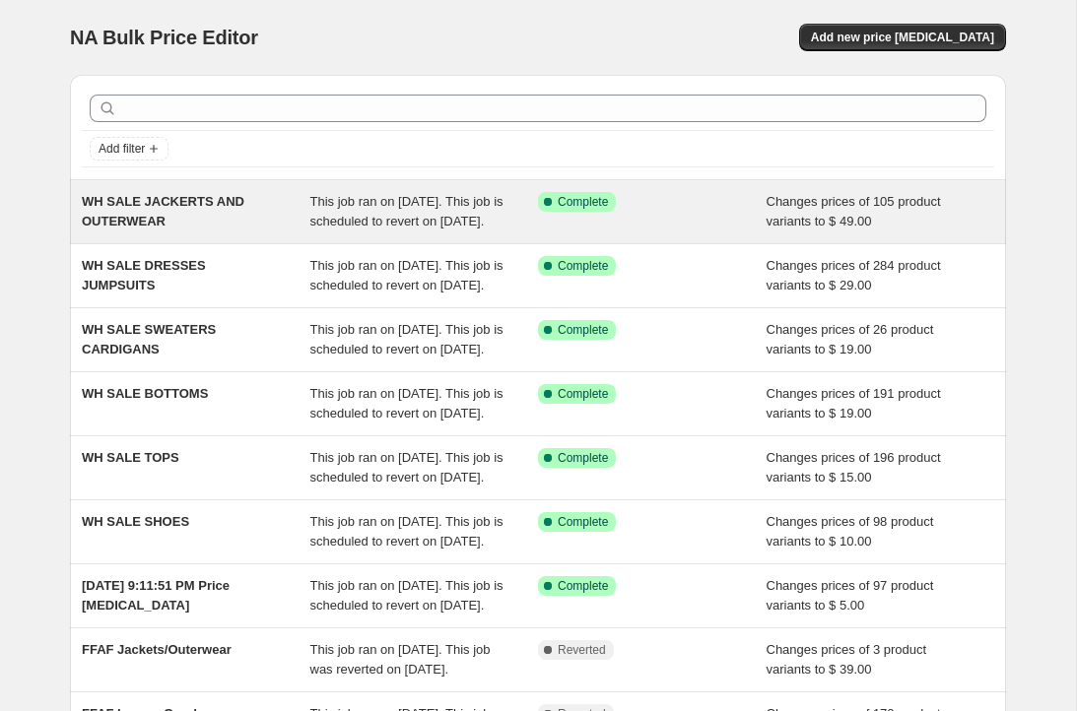
click at [136, 206] on span "WH SALE JACKERTS AND OUTERWEAR" at bounding box center [163, 211] width 163 height 34
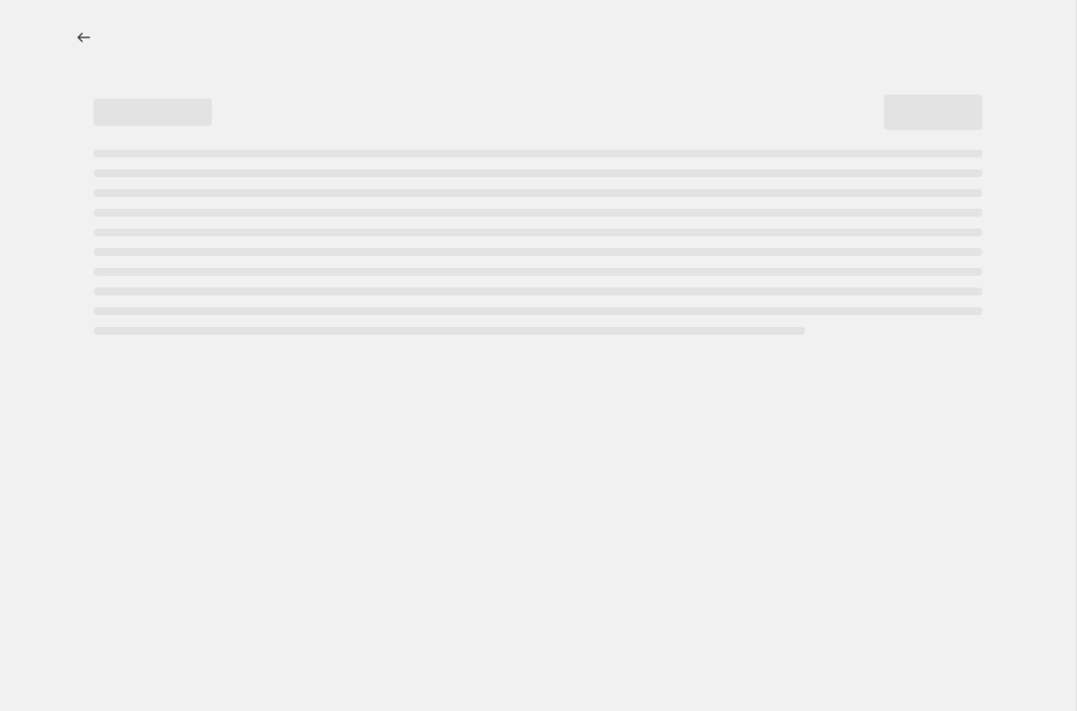
select select "collection"
